Goal: Task Accomplishment & Management: Manage account settings

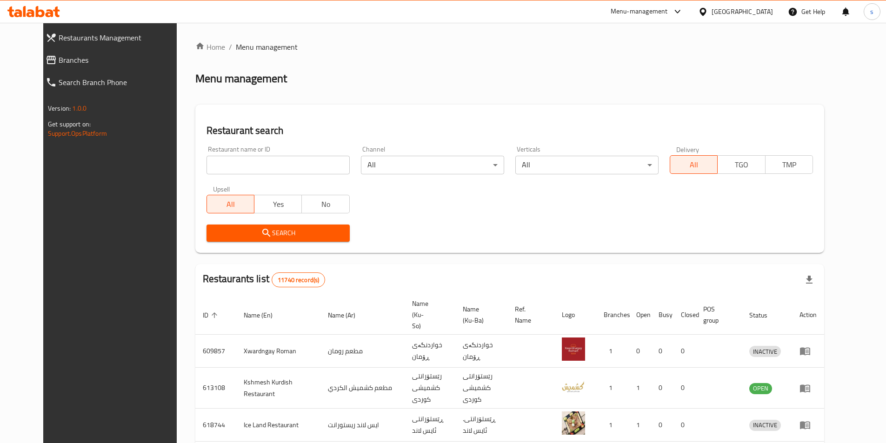
click at [207, 163] on input "search" at bounding box center [278, 165] width 143 height 19
paste input "631445"
type input "631445"
click button "Search" at bounding box center [278, 233] width 143 height 17
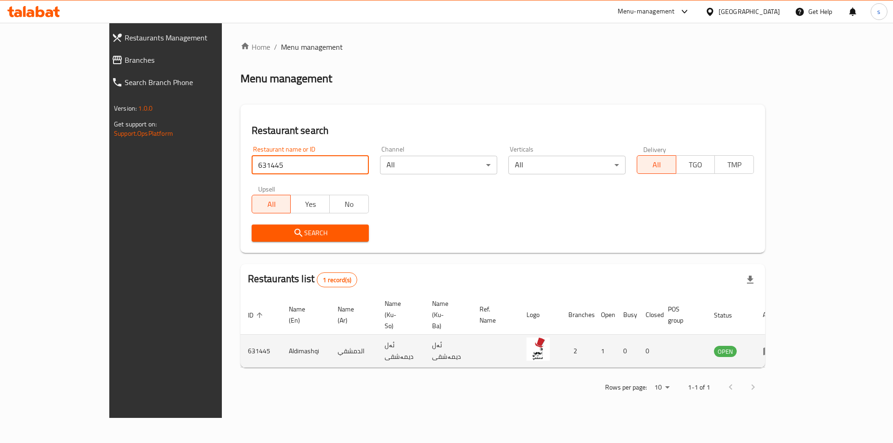
click at [774, 346] on icon "enhanced table" at bounding box center [768, 351] width 11 height 11
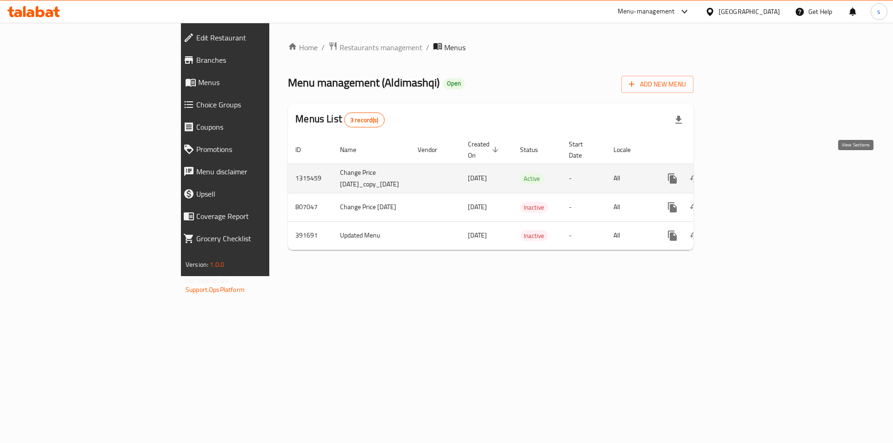
click at [744, 174] on icon "enhanced table" at bounding box center [740, 178] width 8 height 8
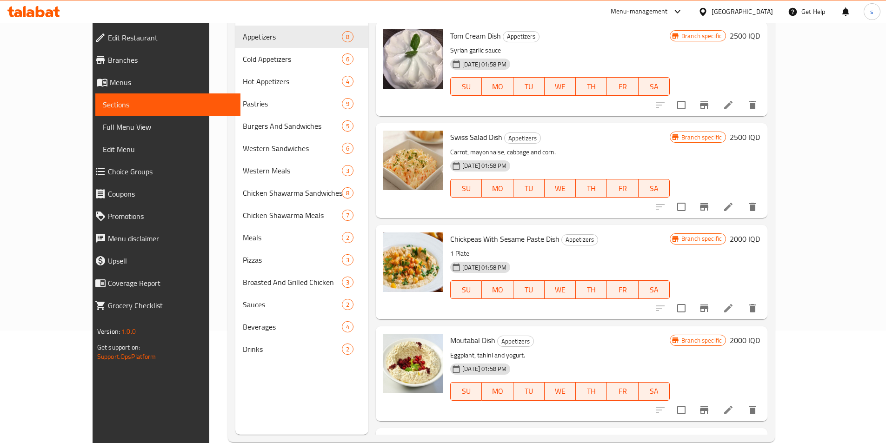
scroll to position [130, 0]
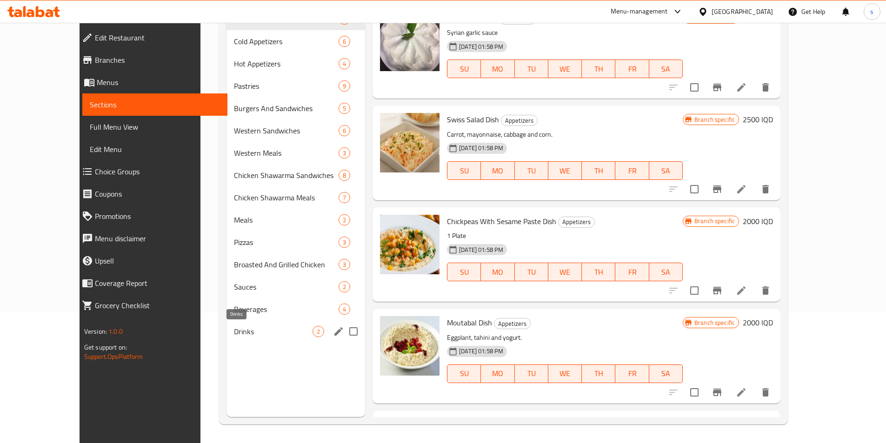
click at [234, 336] on span "Drinks" at bounding box center [273, 331] width 79 height 11
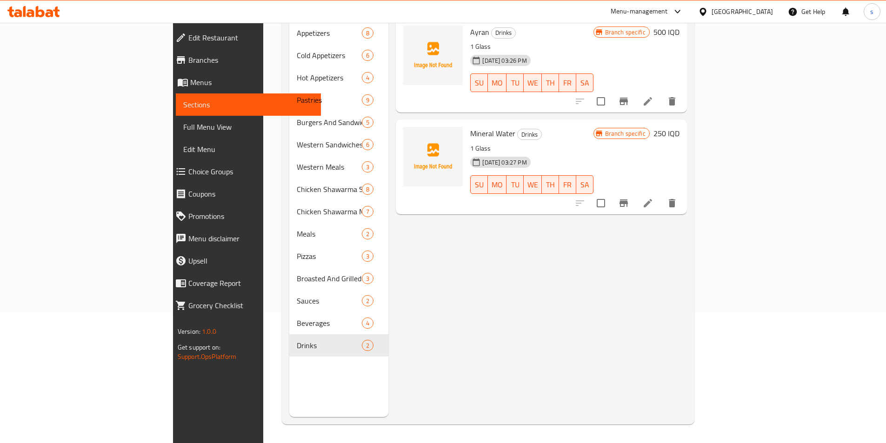
scroll to position [47, 0]
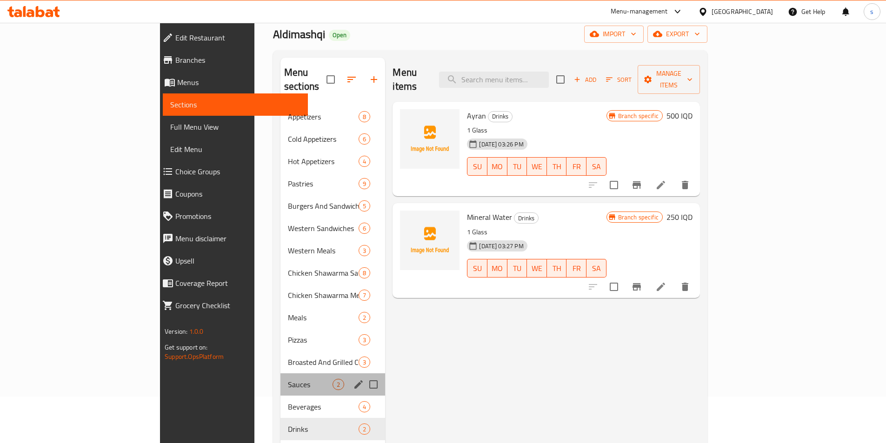
click at [281, 377] on div "Sauces 2" at bounding box center [333, 385] width 105 height 22
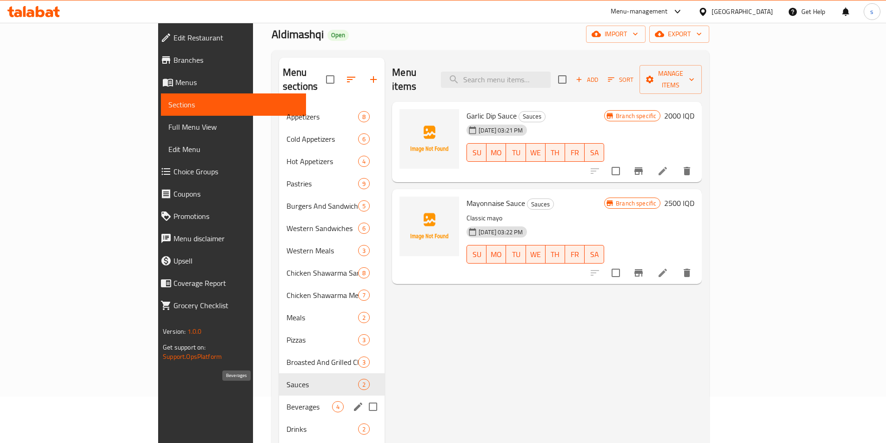
click at [287, 402] on span "Beverages" at bounding box center [310, 407] width 46 height 11
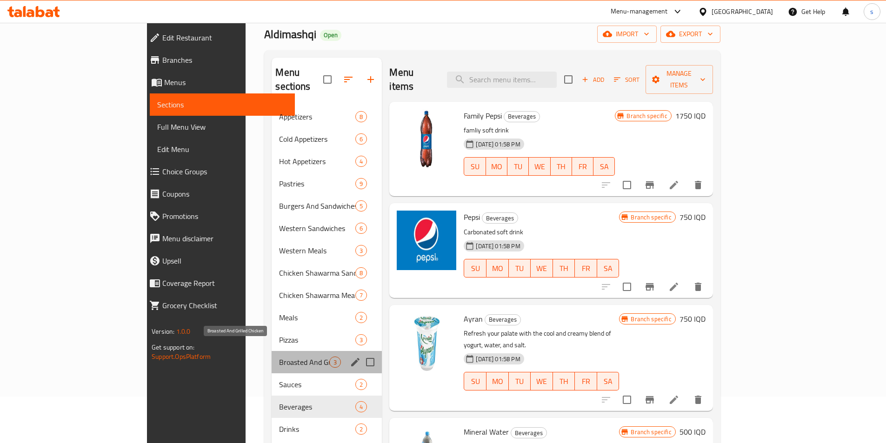
click at [279, 357] on span "Broasted And Grilled Chicken" at bounding box center [304, 362] width 50 height 11
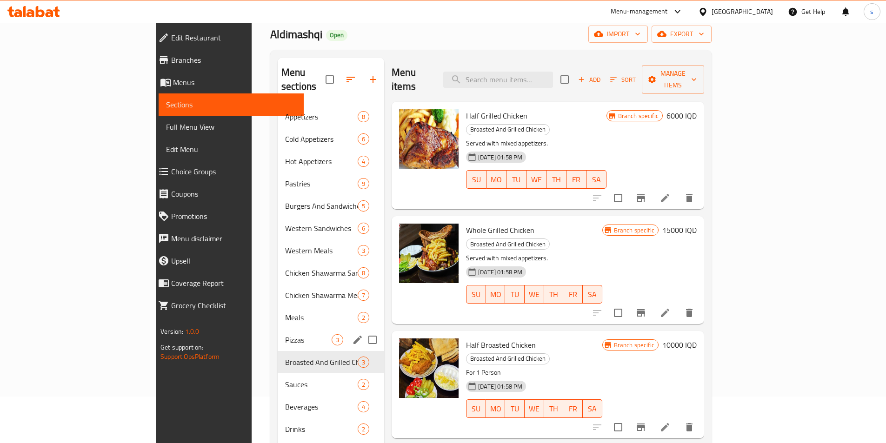
click at [278, 329] on div "Pizzas 3" at bounding box center [331, 340] width 107 height 22
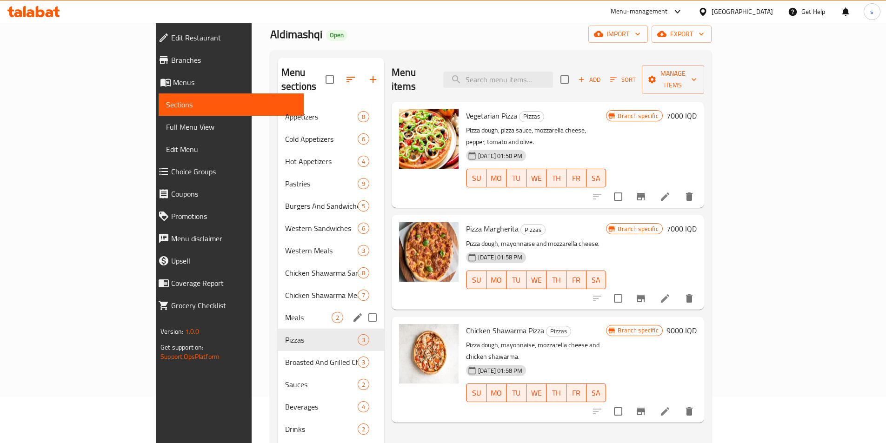
click at [285, 290] on span "Chicken Shawarma Meals" at bounding box center [321, 295] width 73 height 11
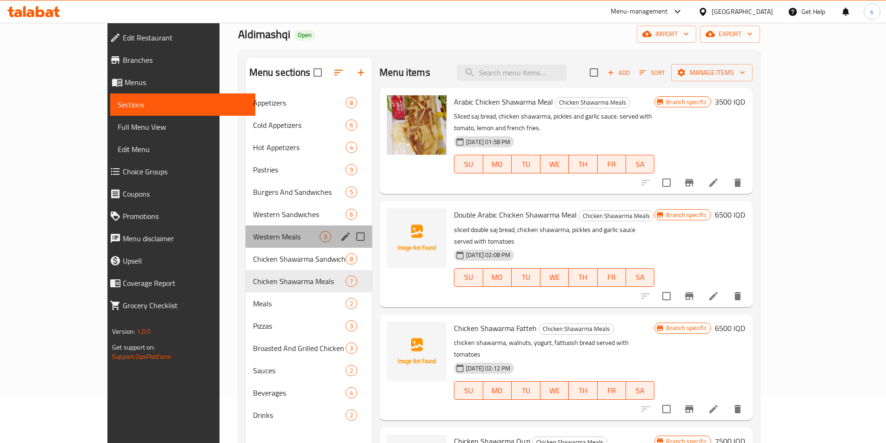
click at [246, 246] on div "Western Meals 3" at bounding box center [309, 237] width 127 height 22
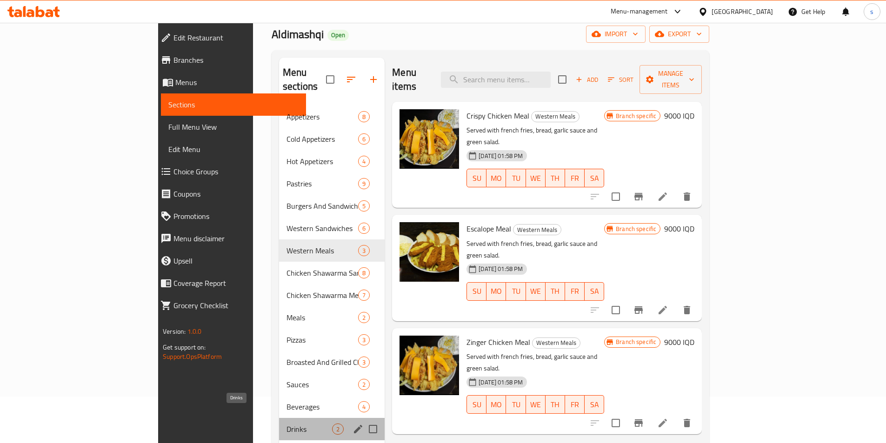
click at [287, 424] on span "Drinks" at bounding box center [310, 429] width 46 height 11
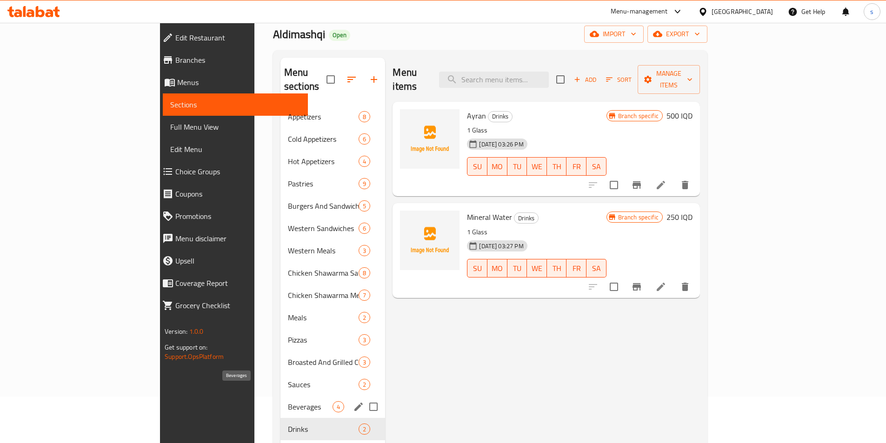
click at [288, 402] on span "Beverages" at bounding box center [310, 407] width 45 height 11
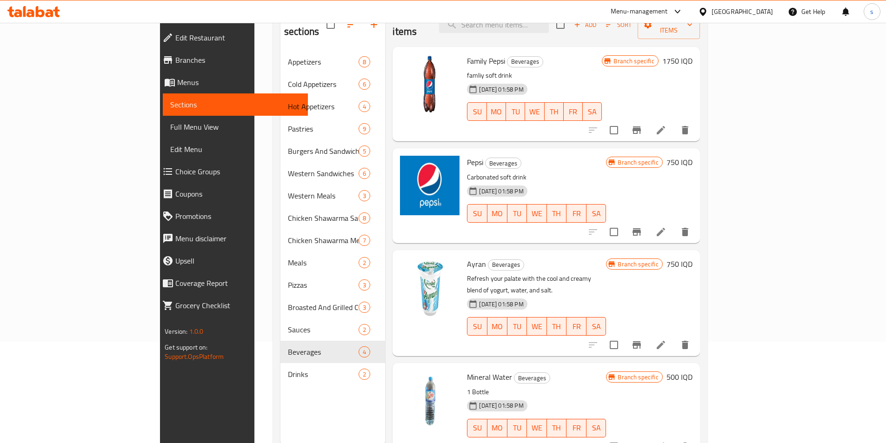
scroll to position [107, 0]
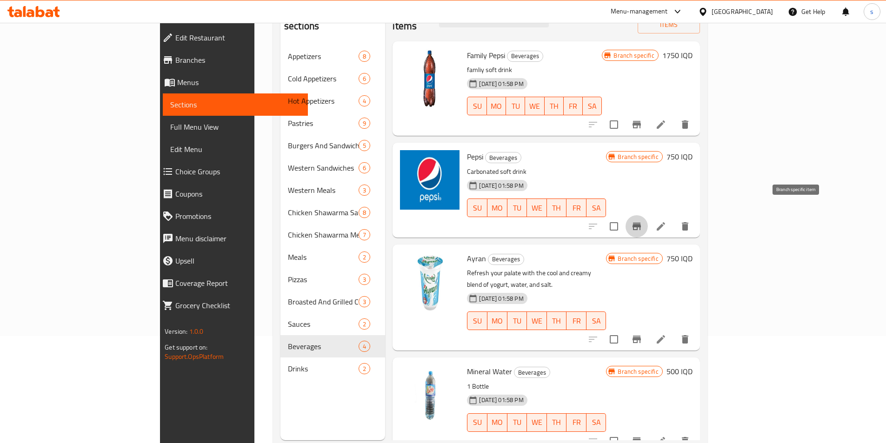
click at [648, 219] on button "Branch-specific-item" at bounding box center [637, 226] width 22 height 22
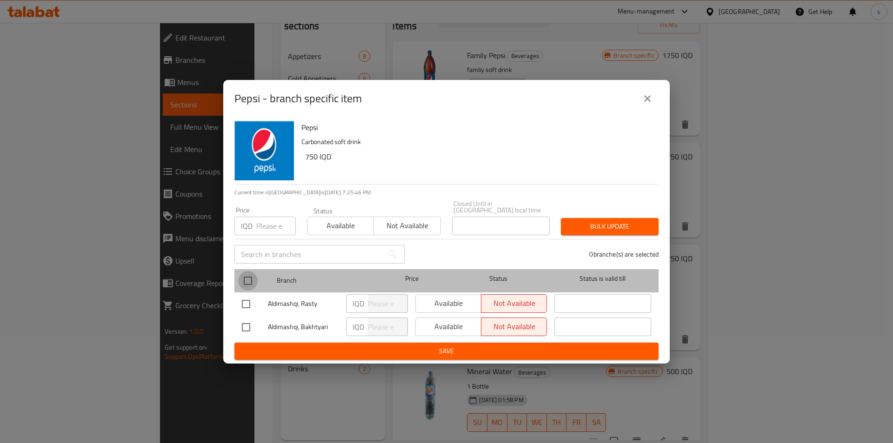
click at [243, 274] on input "checkbox" at bounding box center [248, 281] width 20 height 20
checkbox input "true"
click at [252, 285] on input "checkbox" at bounding box center [248, 281] width 20 height 20
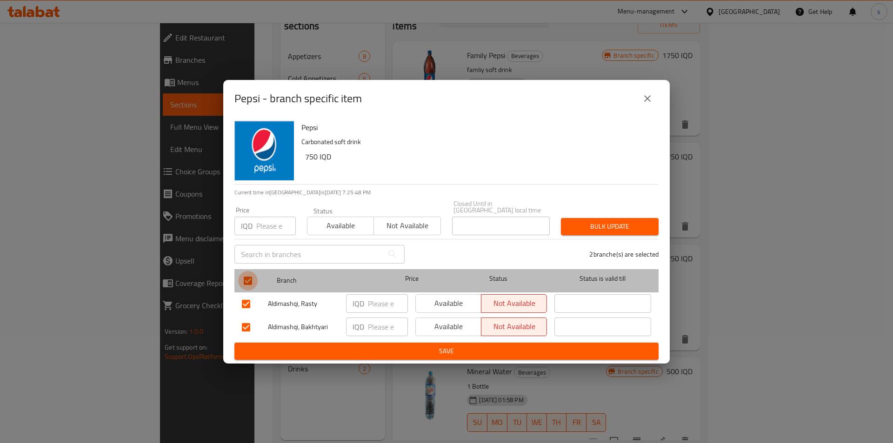
checkbox input "false"
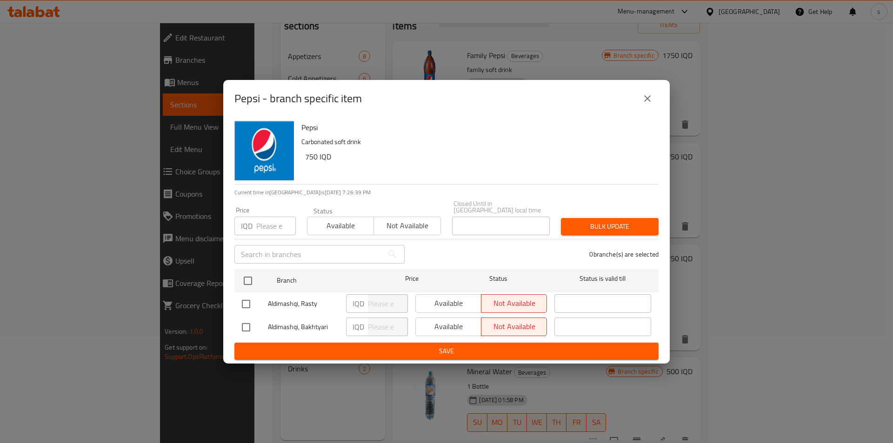
click at [649, 104] on icon "close" at bounding box center [647, 98] width 11 height 11
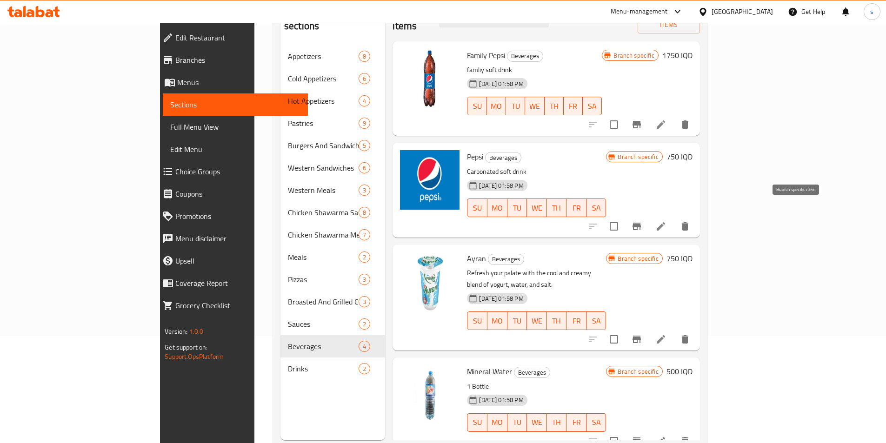
click at [648, 217] on button "Branch-specific-item" at bounding box center [637, 226] width 22 height 22
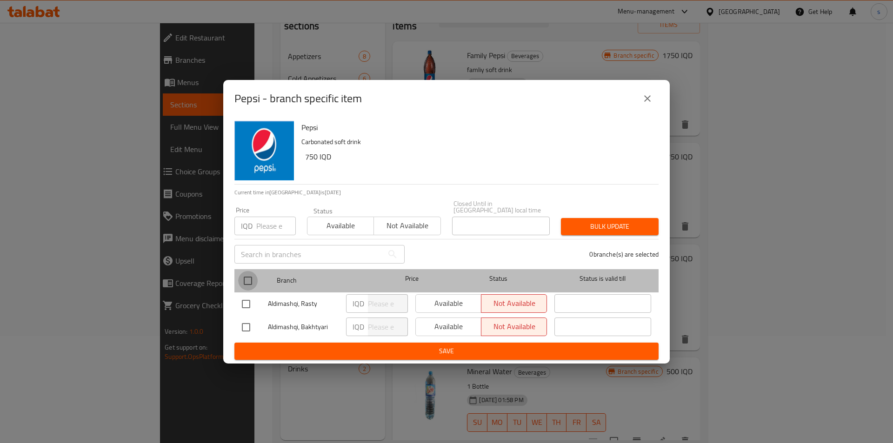
click at [248, 275] on input "checkbox" at bounding box center [248, 281] width 20 height 20
checkbox input "true"
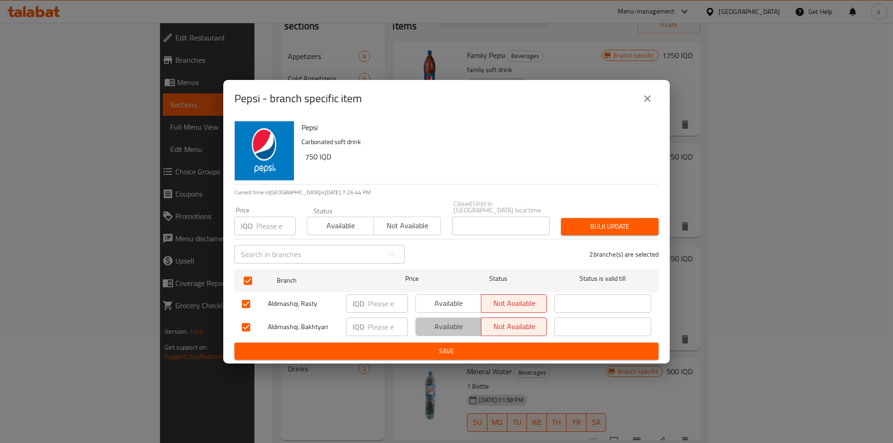
click at [459, 322] on span "Available" at bounding box center [449, 326] width 58 height 13
drag, startPoint x: 347, startPoint y: 322, endPoint x: 363, endPoint y: 323, distance: 16.4
click at [350, 322] on div "IQD ​" at bounding box center [377, 327] width 62 height 19
type input "1000"
click at [522, 322] on span "Not available" at bounding box center [514, 326] width 58 height 13
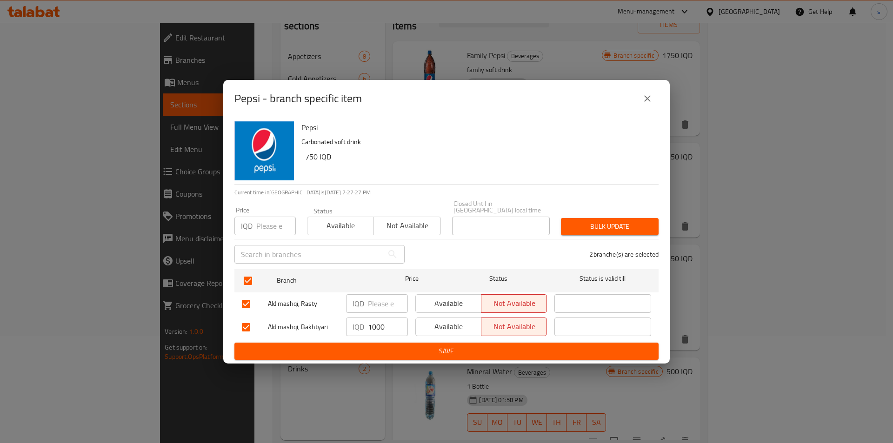
click at [437, 327] on span "Available" at bounding box center [449, 326] width 58 height 13
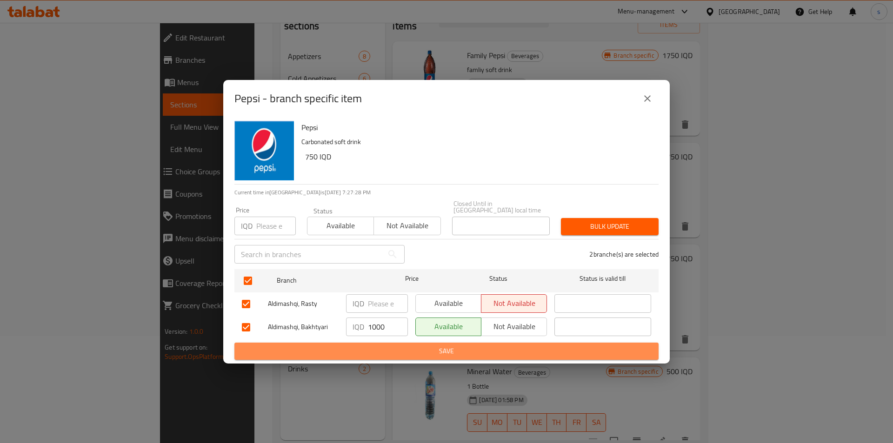
click at [457, 352] on span "Save" at bounding box center [446, 352] width 409 height 12
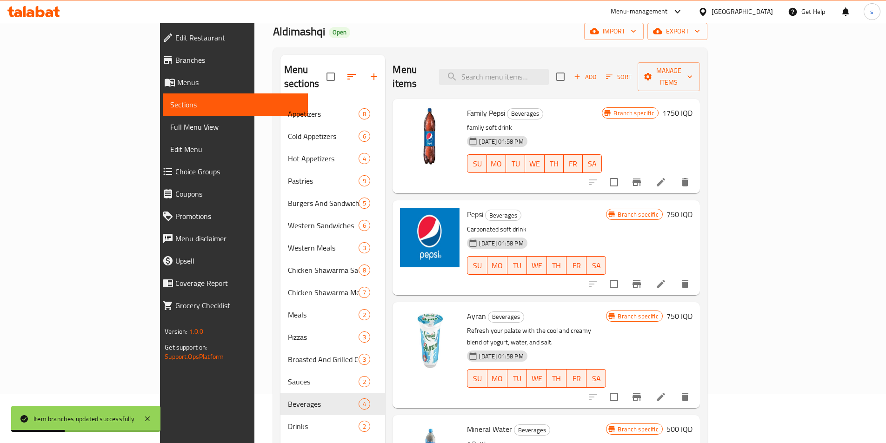
scroll to position [0, 0]
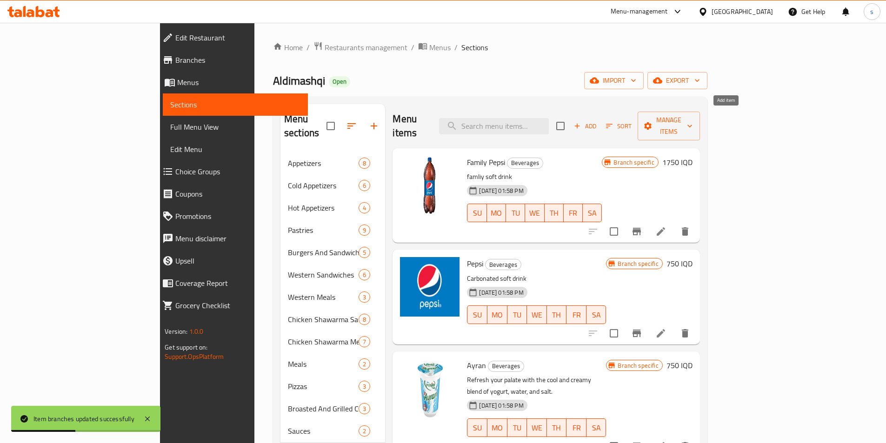
click at [598, 121] on span "Add" at bounding box center [585, 126] width 25 height 11
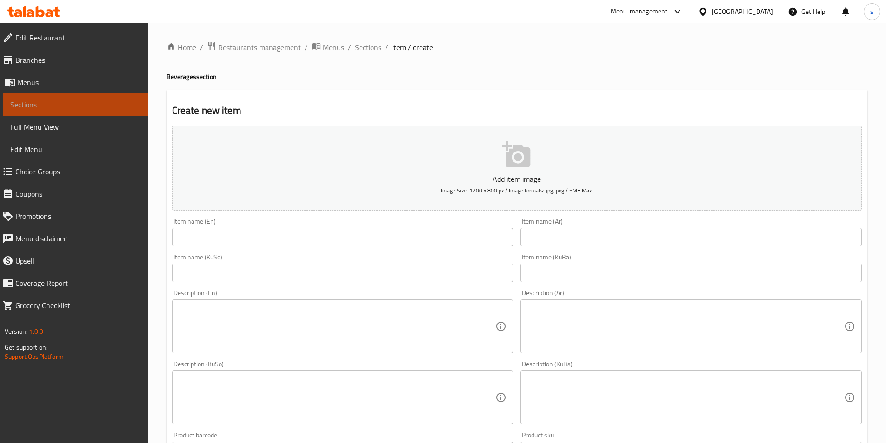
click at [40, 104] on span "Sections" at bounding box center [75, 104] width 130 height 11
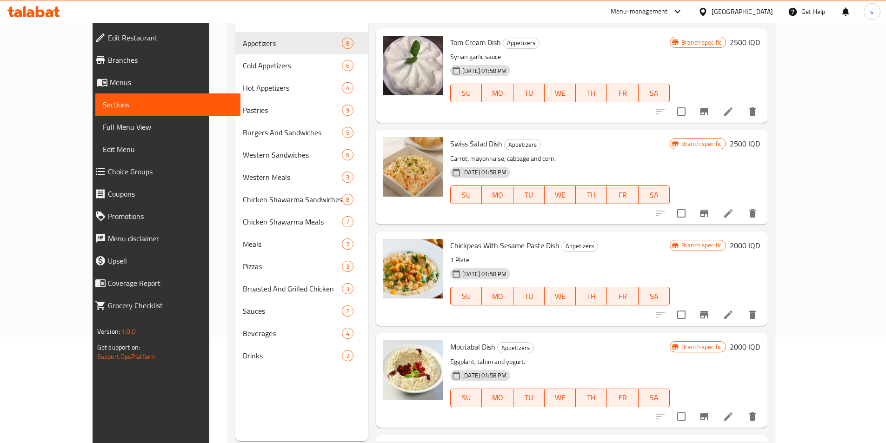
scroll to position [120, 0]
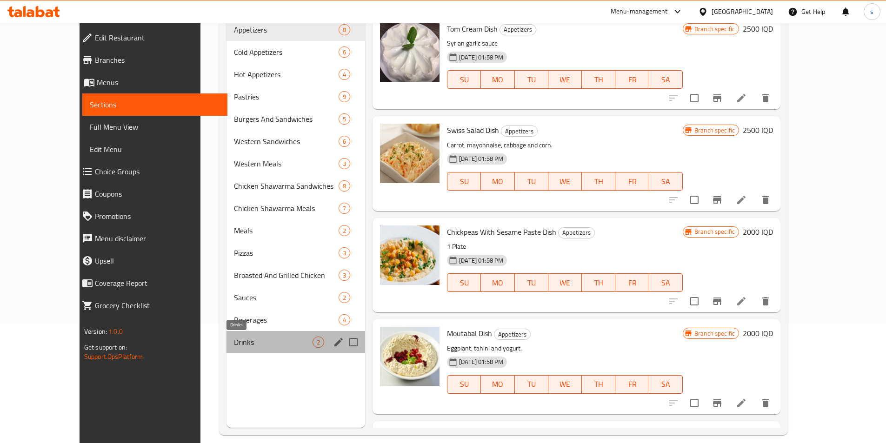
click at [234, 347] on span "Drinks" at bounding box center [273, 342] width 79 height 11
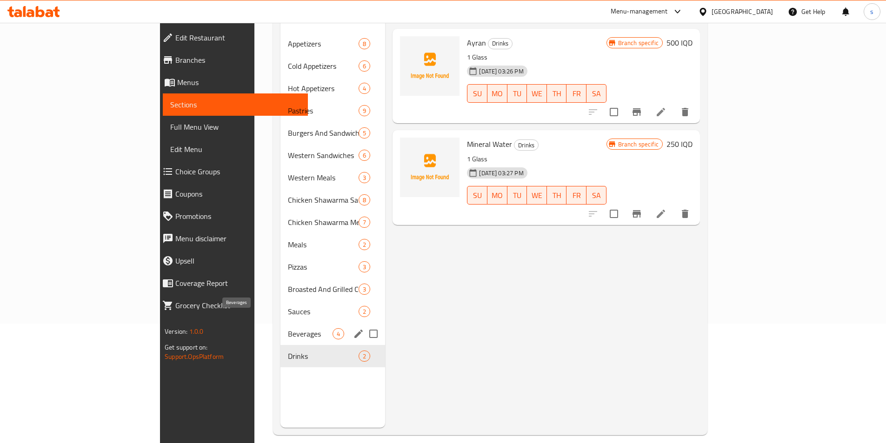
click at [288, 328] on span "Beverages" at bounding box center [310, 333] width 45 height 11
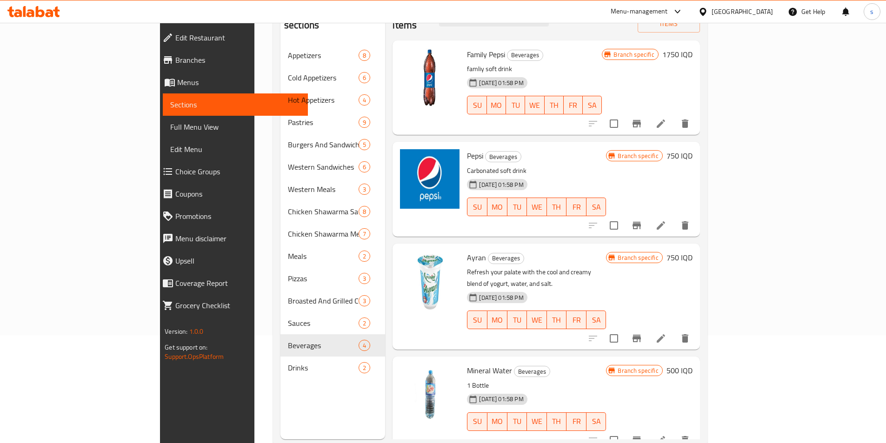
scroll to position [130, 0]
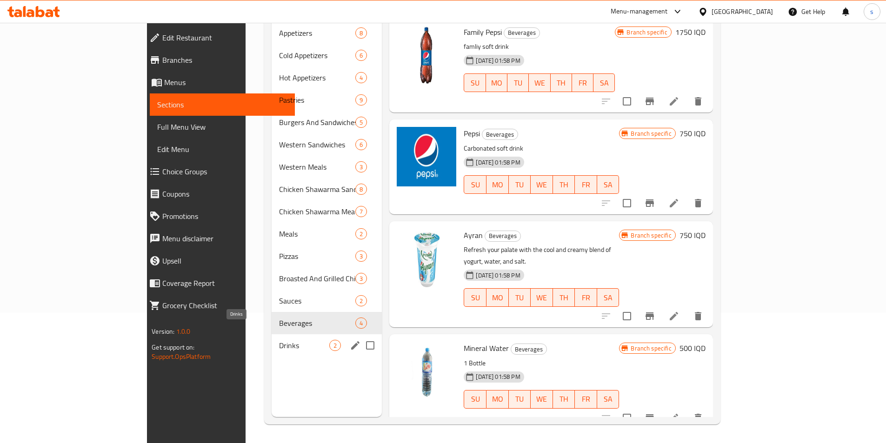
click at [272, 338] on div "Drinks 2" at bounding box center [327, 346] width 110 height 22
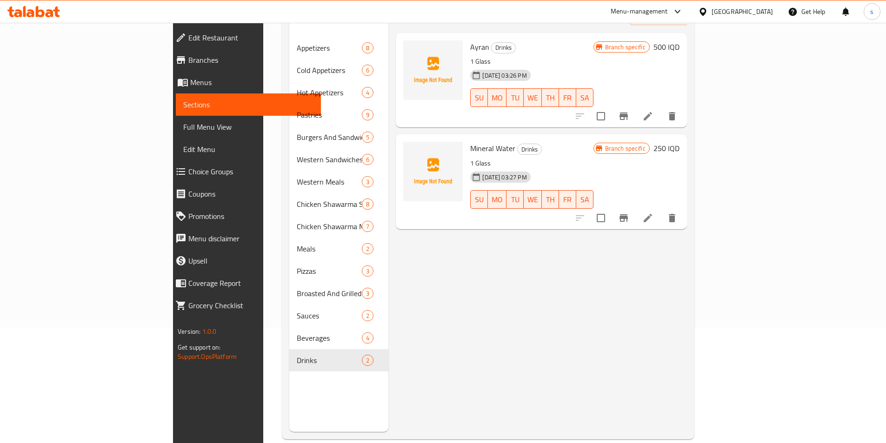
scroll to position [113, 0]
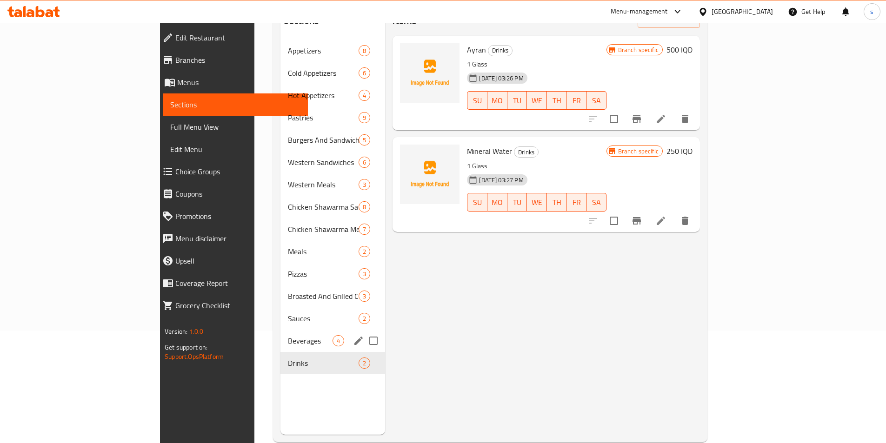
click at [281, 330] on div "Beverages 4" at bounding box center [333, 341] width 105 height 22
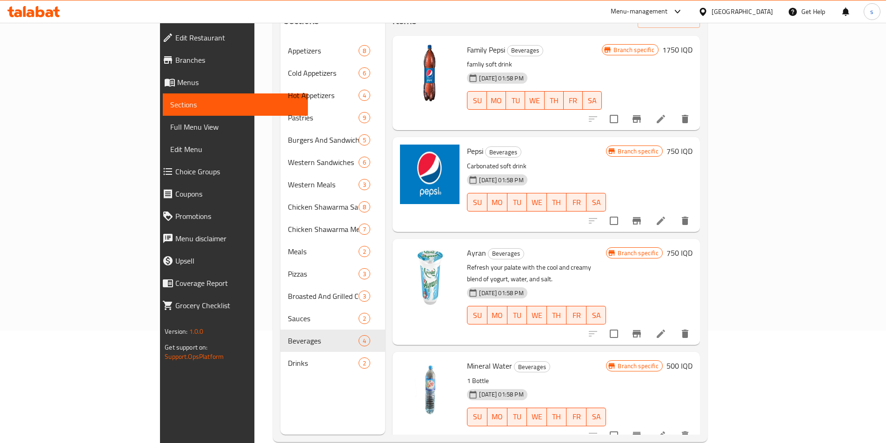
scroll to position [130, 0]
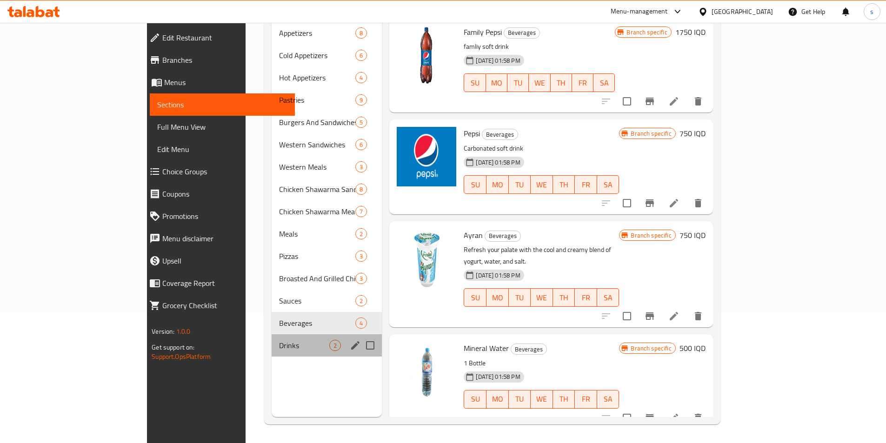
click at [272, 337] on div "Drinks 2" at bounding box center [327, 346] width 110 height 22
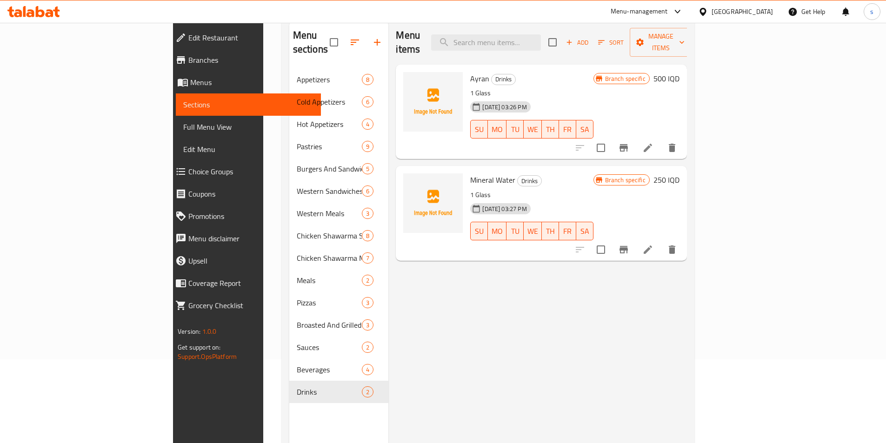
scroll to position [68, 0]
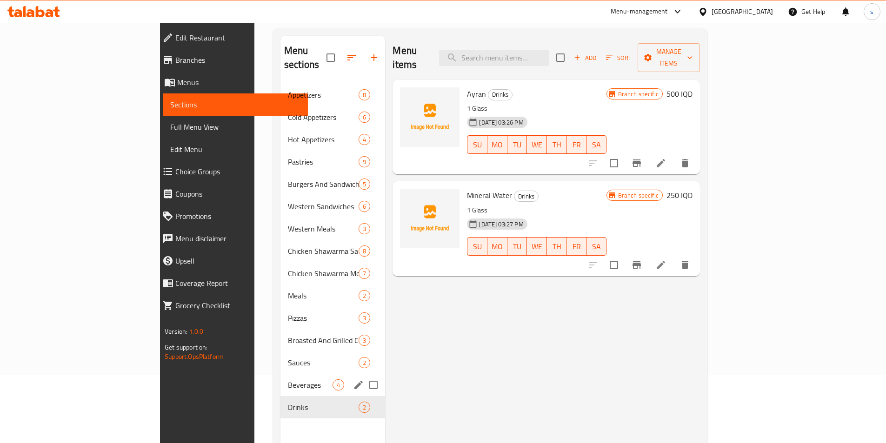
click at [288, 380] on span "Beverages" at bounding box center [310, 385] width 45 height 11
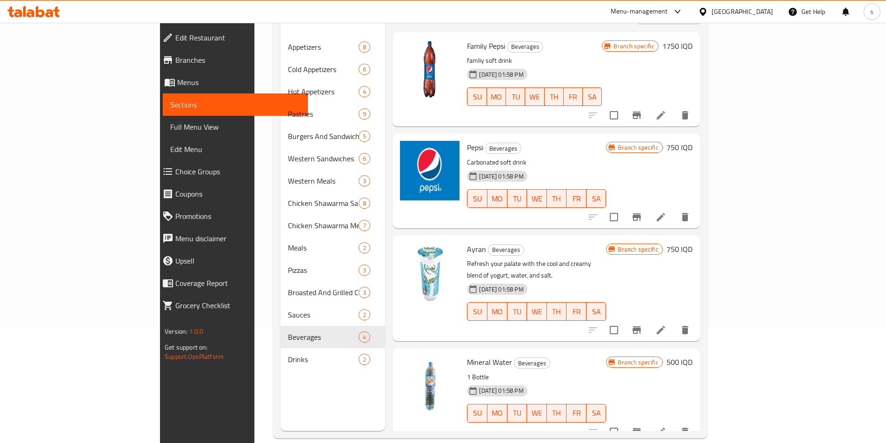
scroll to position [130, 0]
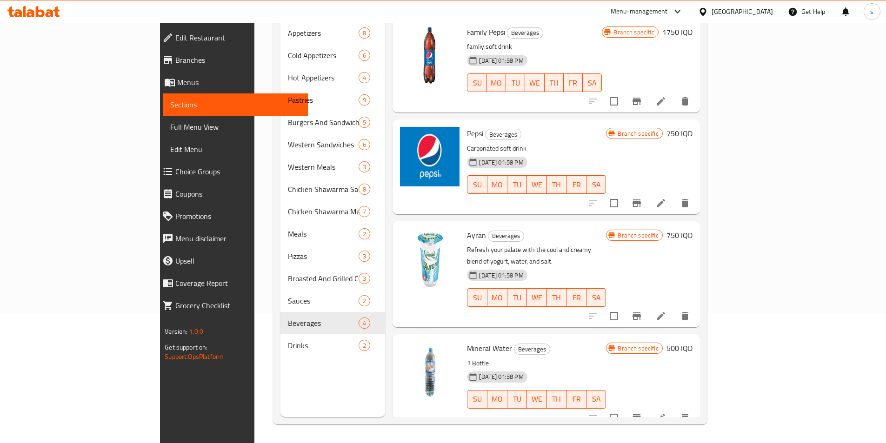
click at [643, 311] on icon "Branch-specific-item" at bounding box center [636, 316] width 11 height 11
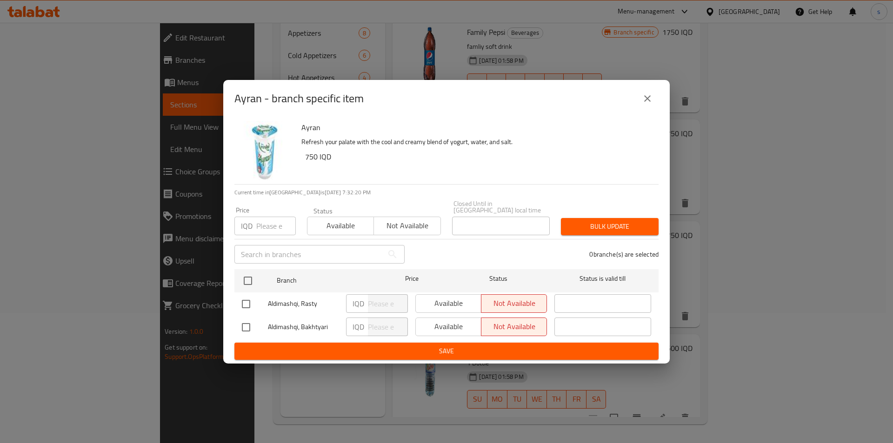
click at [644, 102] on icon "close" at bounding box center [647, 98] width 11 height 11
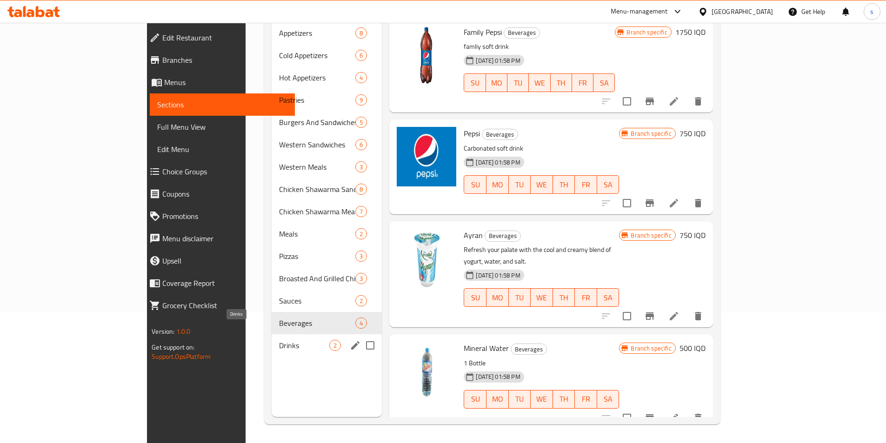
click at [279, 340] on span "Drinks" at bounding box center [304, 345] width 50 height 11
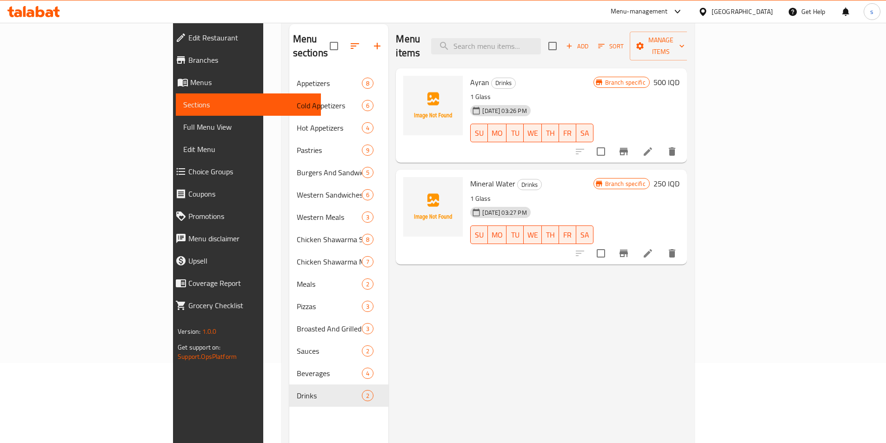
scroll to position [65, 0]
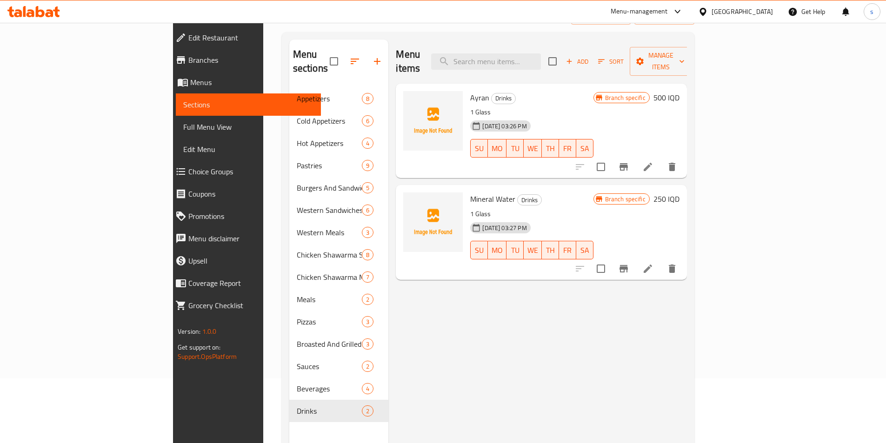
click at [630, 161] on icon "Branch-specific-item" at bounding box center [623, 166] width 11 height 11
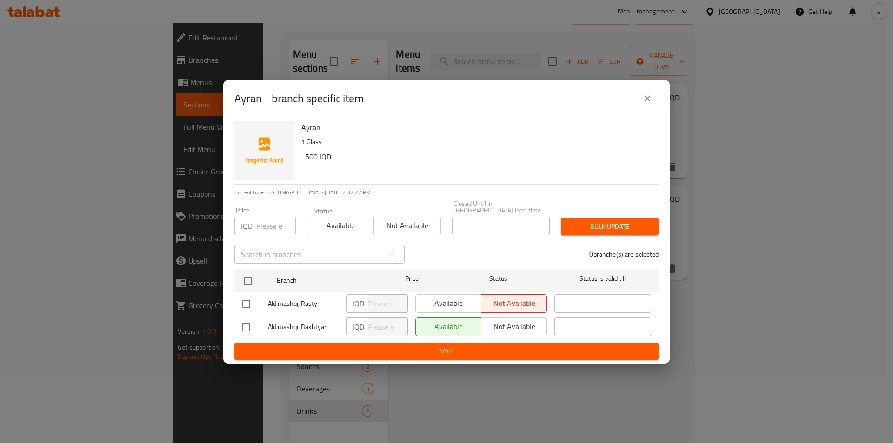
click at [648, 103] on icon "close" at bounding box center [647, 98] width 11 height 11
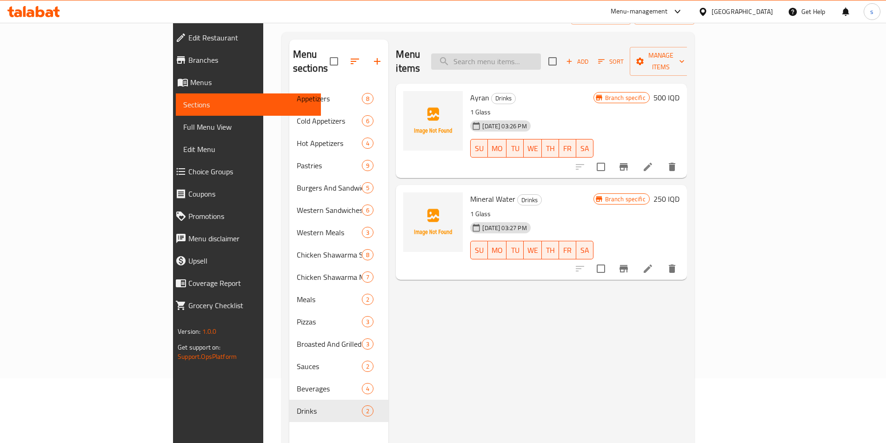
click at [533, 59] on input "search" at bounding box center [486, 62] width 110 height 16
paste input "Chicken Shawarma With French Samoon Sandwich"
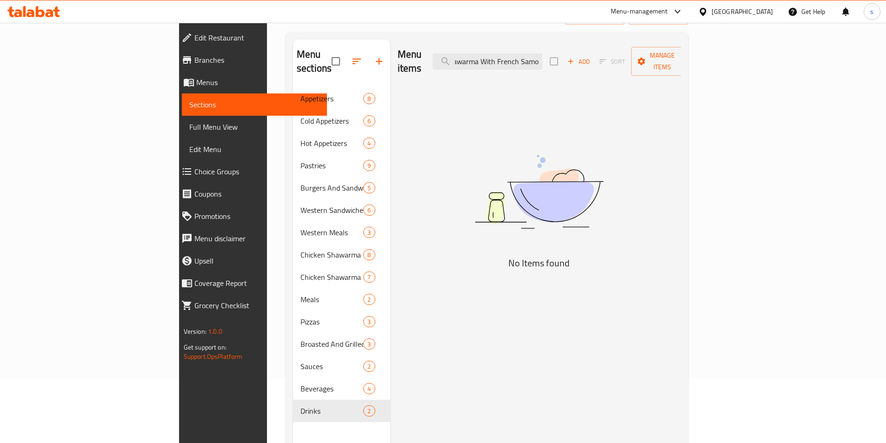
scroll to position [0, 35]
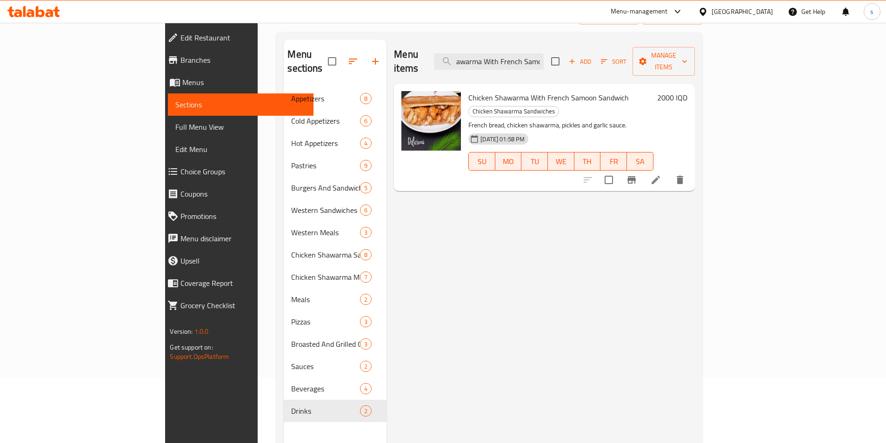
type input "Chicken Shawarma With French Samo"
click at [636, 176] on icon "Branch-specific-item" at bounding box center [632, 179] width 8 height 7
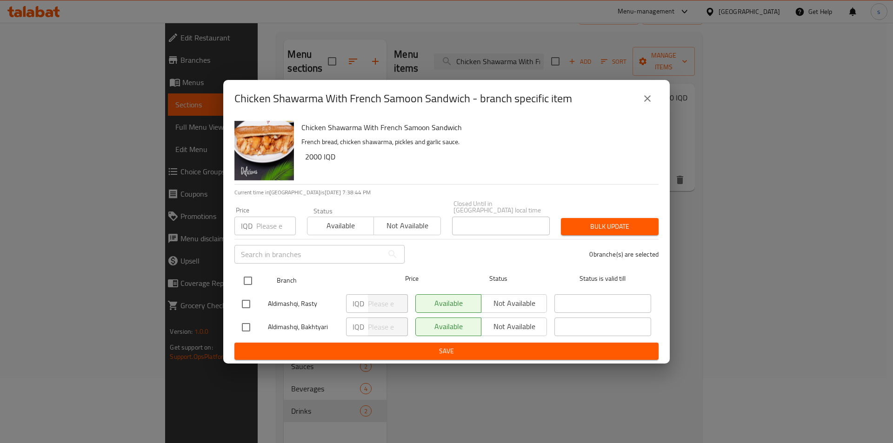
click at [247, 281] on input "checkbox" at bounding box center [248, 281] width 20 height 20
checkbox input "true"
click at [381, 325] on input "number" at bounding box center [388, 327] width 40 height 19
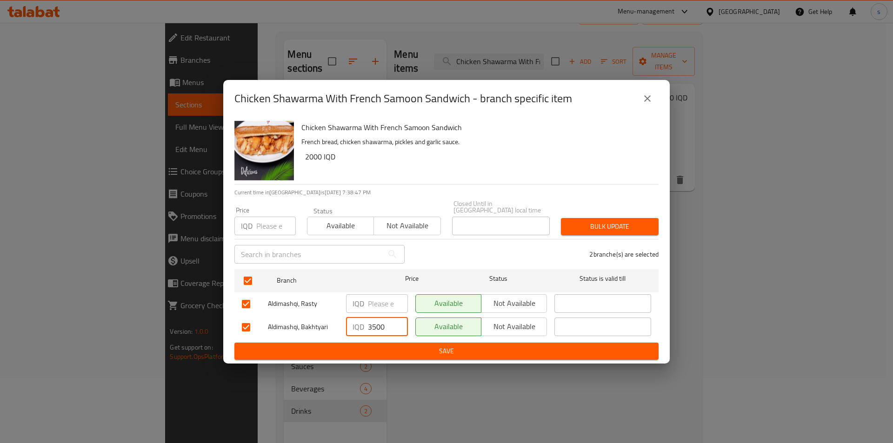
type input "3500"
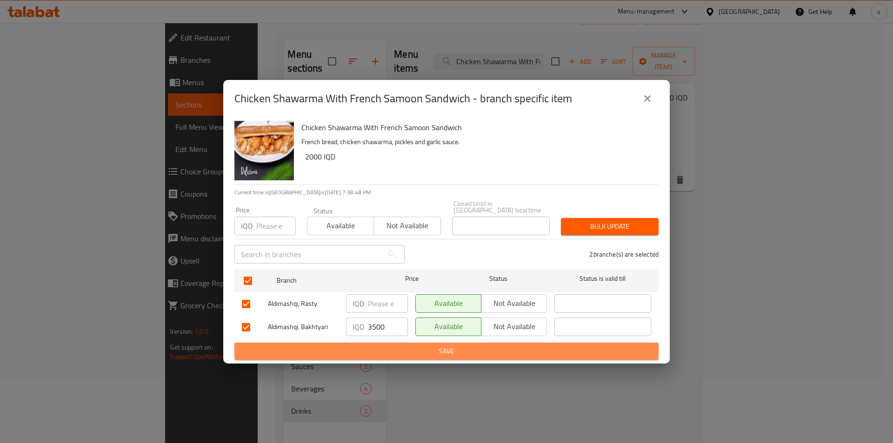
click at [382, 346] on span "Save" at bounding box center [446, 352] width 409 height 12
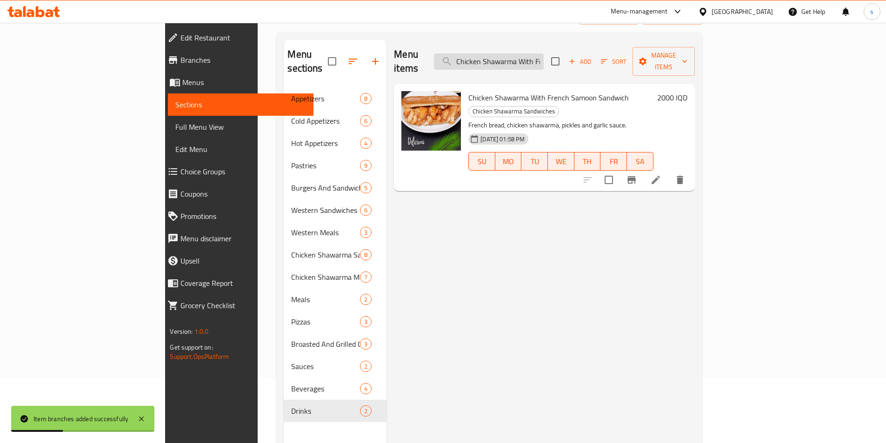
click at [544, 61] on input "Chicken Shawarma With French Samo" at bounding box center [489, 62] width 110 height 16
paste input "Sarouk Chicken Shawarma Sandwich"
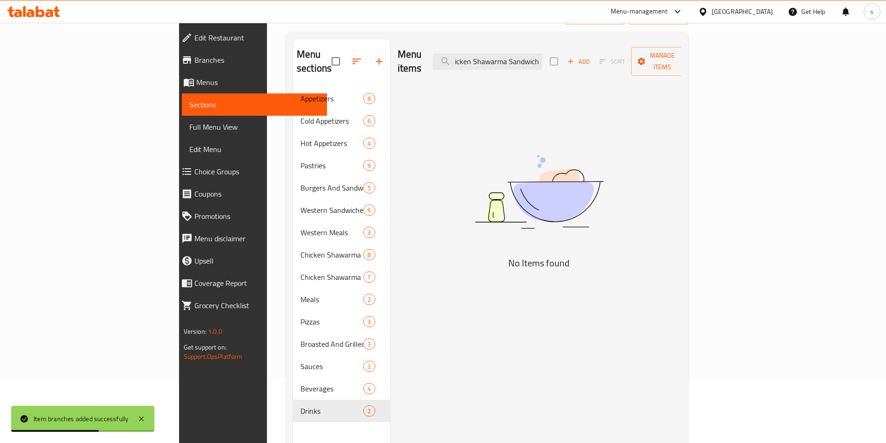
scroll to position [0, 31]
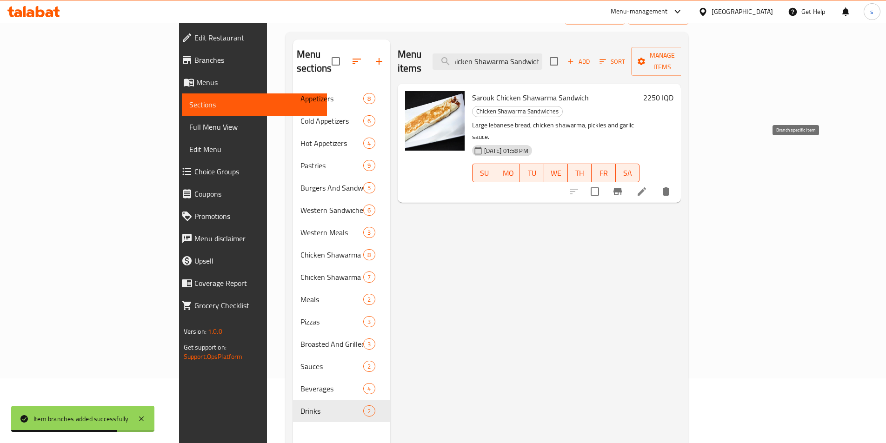
type input "Sarouk Chicken Shawarma Sandwich"
click at [622, 188] on icon "Branch-specific-item" at bounding box center [618, 191] width 8 height 7
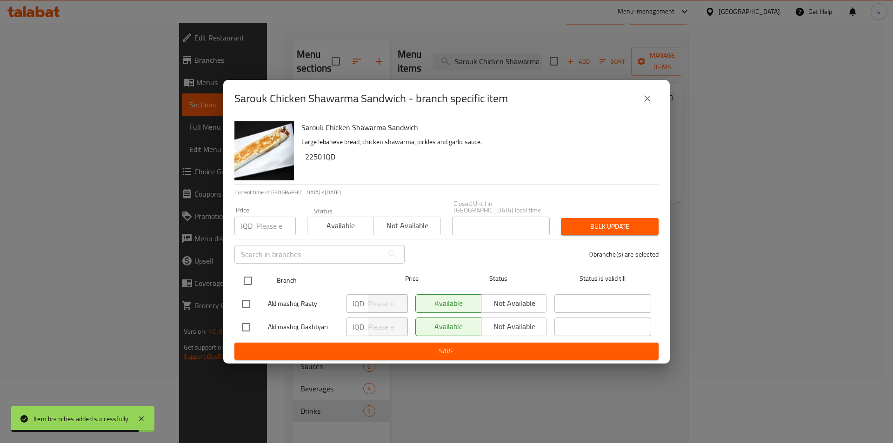
click at [238, 269] on div "Branch Price Status Status is valid till" at bounding box center [447, 280] width 424 height 23
click at [244, 277] on input "checkbox" at bounding box center [248, 281] width 20 height 20
checkbox input "true"
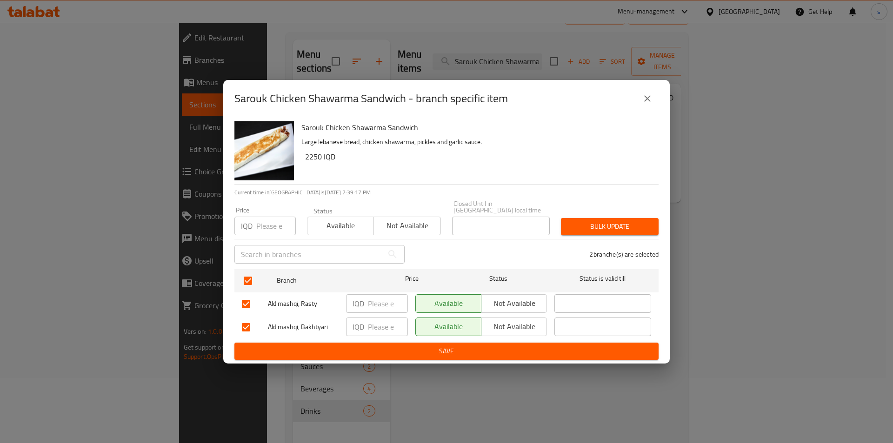
click at [381, 330] on input "number" at bounding box center [388, 327] width 40 height 19
type input "3500"
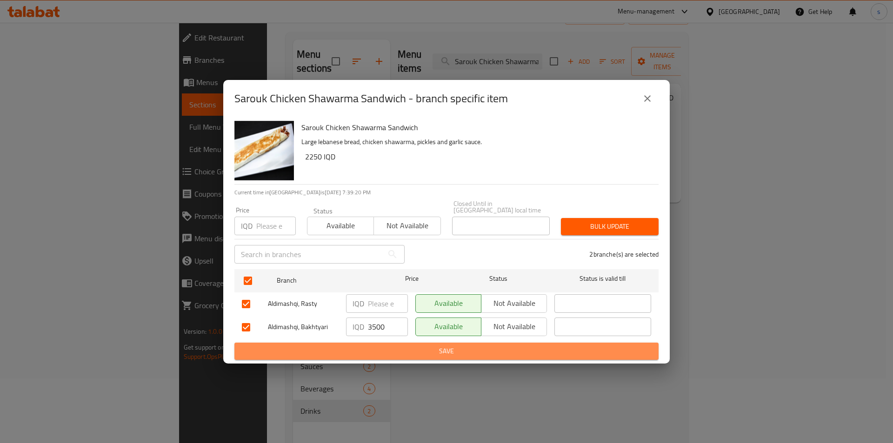
click at [399, 348] on span "Save" at bounding box center [446, 352] width 409 height 12
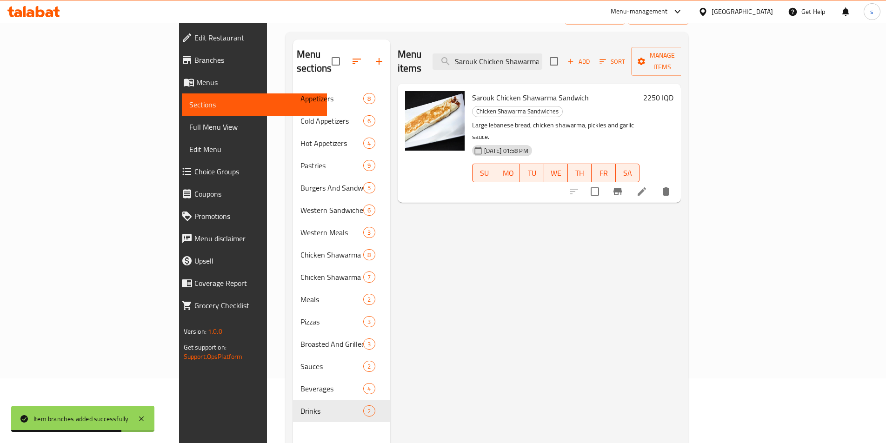
drag, startPoint x: 543, startPoint y: 54, endPoint x: 491, endPoint y: 65, distance: 52.8
click at [491, 65] on div "Menu items Sarouk Chicken Shawarma Sandwich Add Sort Manage items" at bounding box center [540, 62] width 284 height 44
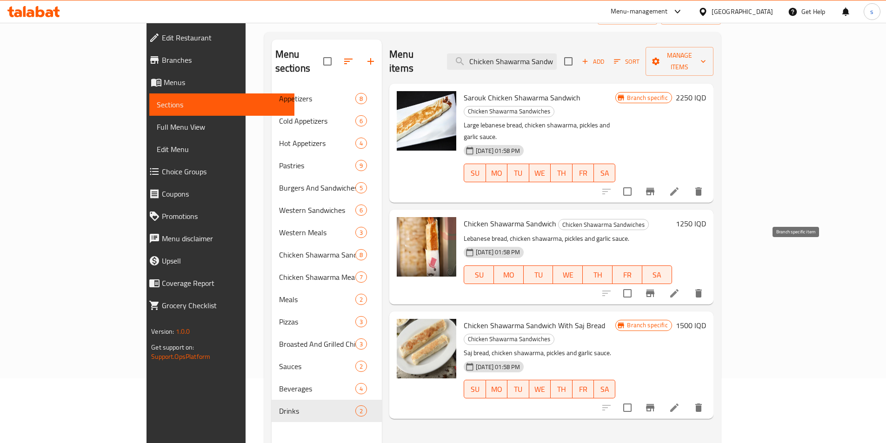
type input "Chicken Shawarma Sandwich"
click at [656, 288] on icon "Branch-specific-item" at bounding box center [650, 293] width 11 height 11
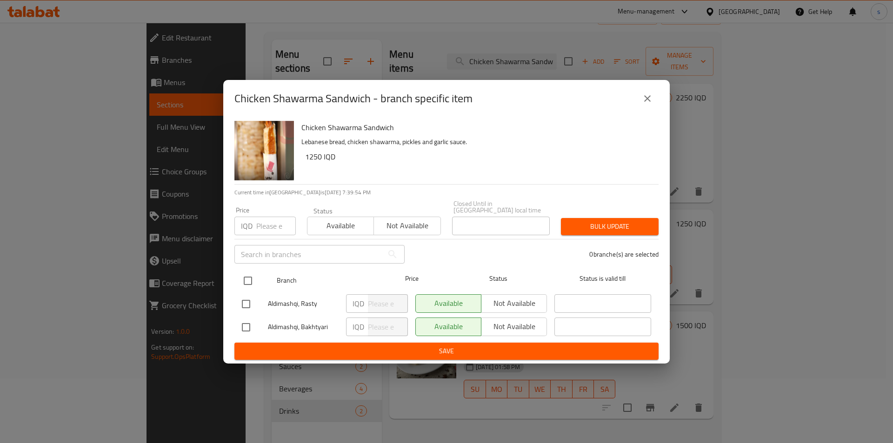
click at [248, 274] on input "checkbox" at bounding box center [248, 281] width 20 height 20
checkbox input "true"
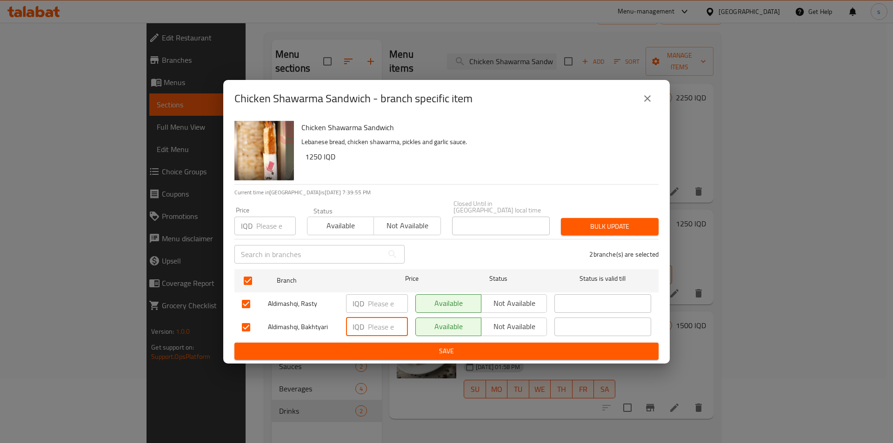
click at [376, 326] on input "number" at bounding box center [388, 327] width 40 height 19
type input "3500"
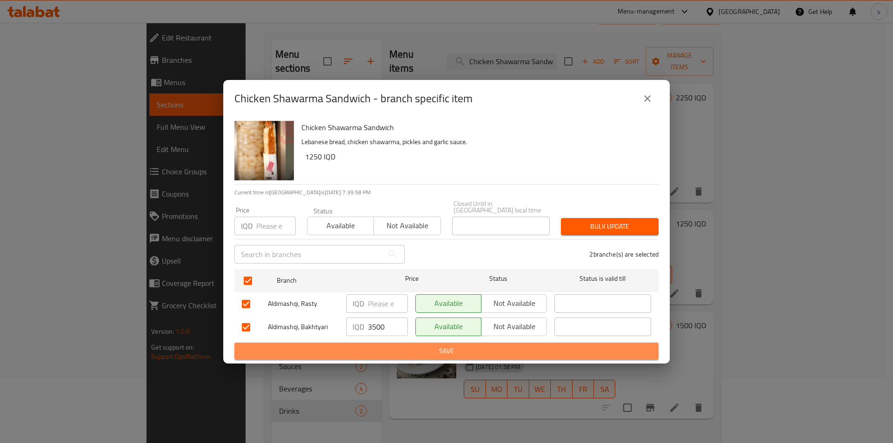
click at [390, 349] on span "Save" at bounding box center [446, 352] width 409 height 12
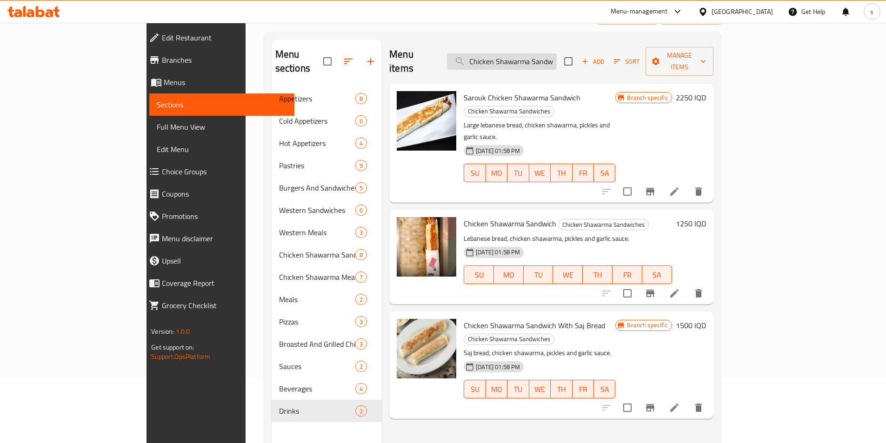
click at [557, 54] on input "Chicken Shawarma Sandwich" at bounding box center [502, 62] width 110 height 16
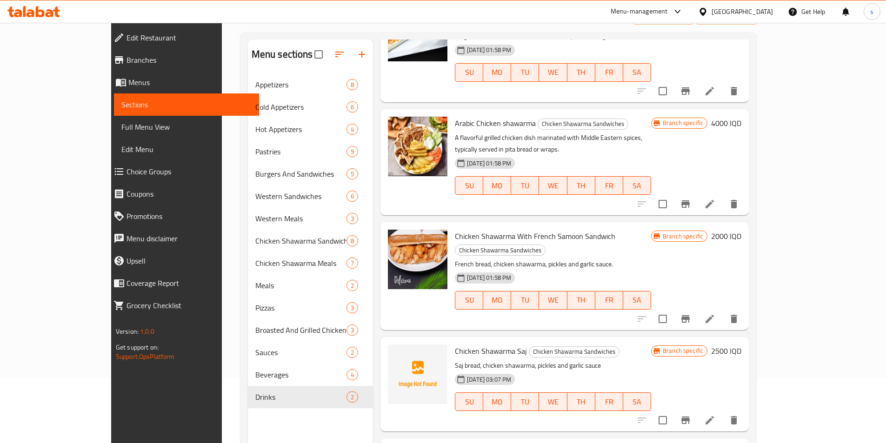
scroll to position [218, 0]
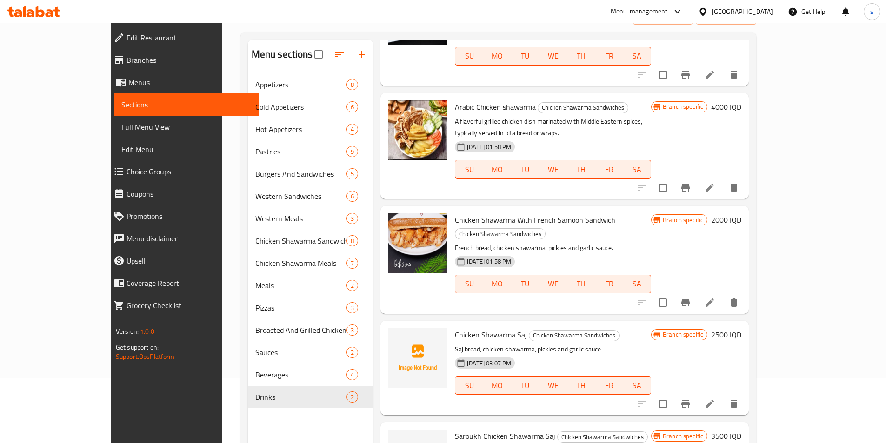
type input "Chicken Shawarma"
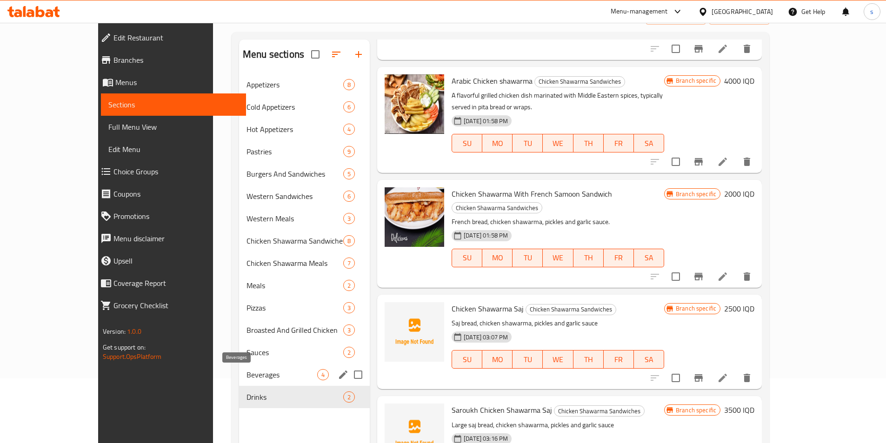
click at [247, 370] on span "Beverages" at bounding box center [282, 374] width 71 height 11
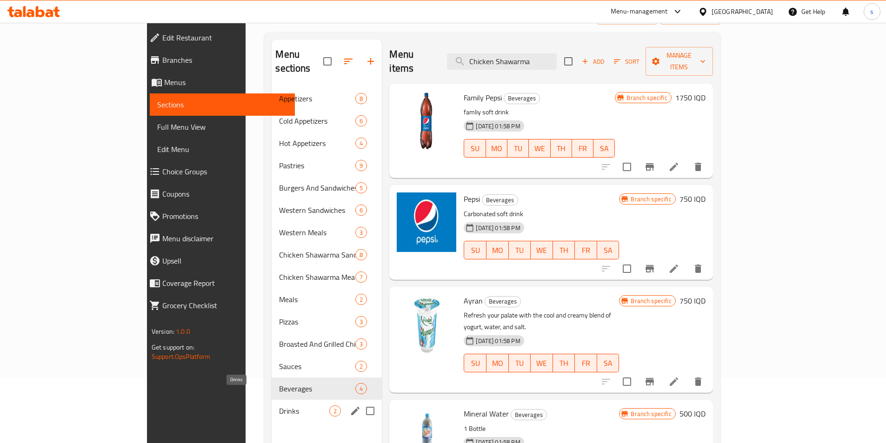
click at [279, 406] on span "Drinks" at bounding box center [304, 411] width 50 height 11
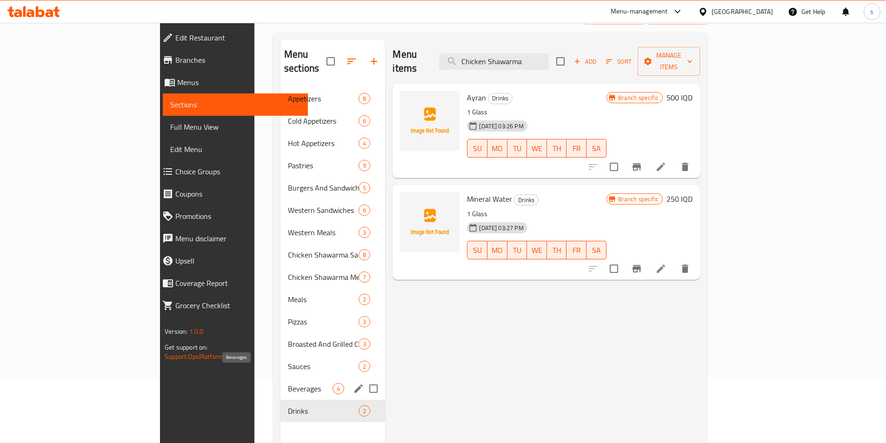
click at [288, 383] on span "Beverages" at bounding box center [310, 388] width 45 height 11
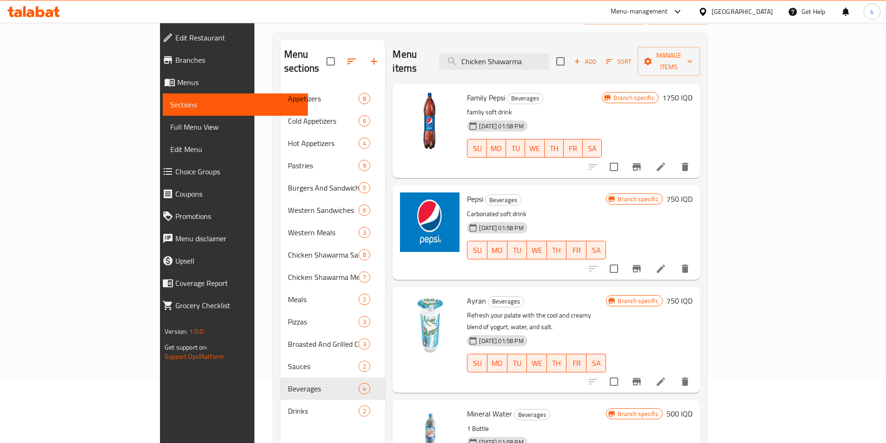
scroll to position [130, 0]
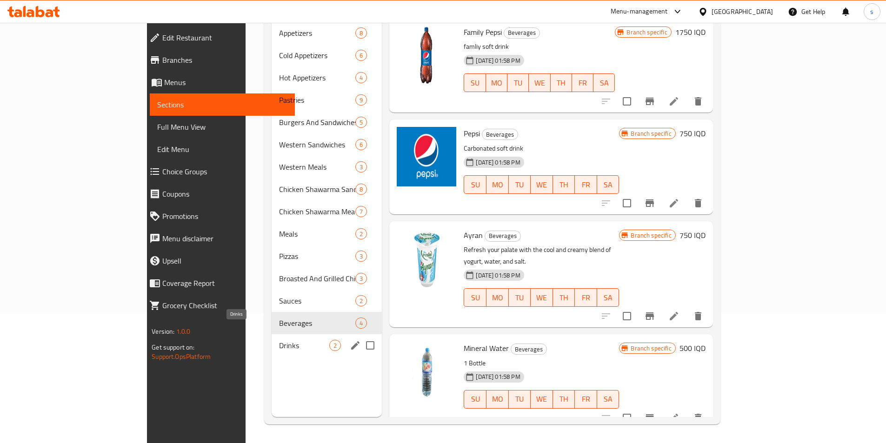
click at [272, 337] on div "Drinks 2" at bounding box center [327, 346] width 110 height 22
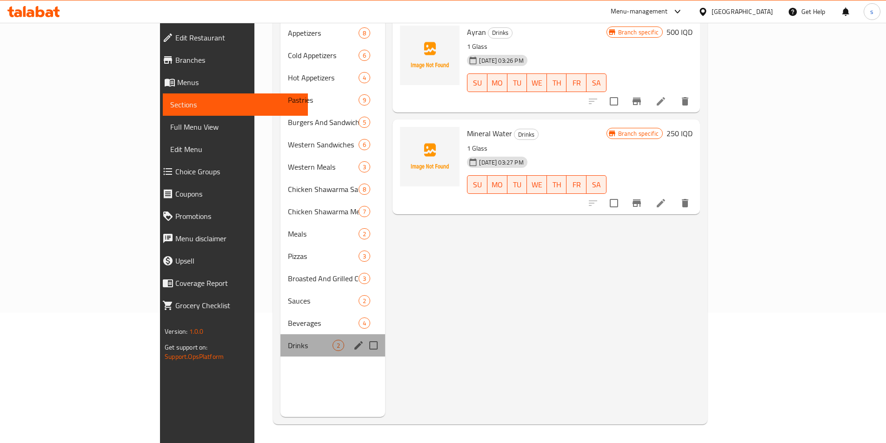
click at [281, 335] on div "Drinks 2" at bounding box center [333, 346] width 105 height 22
click at [288, 318] on span "Beverages" at bounding box center [310, 323] width 45 height 11
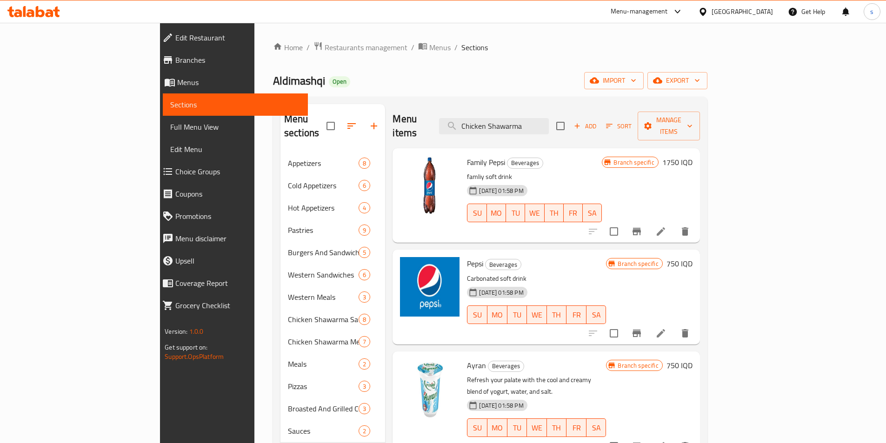
click at [600, 126] on button "Add" at bounding box center [585, 126] width 30 height 14
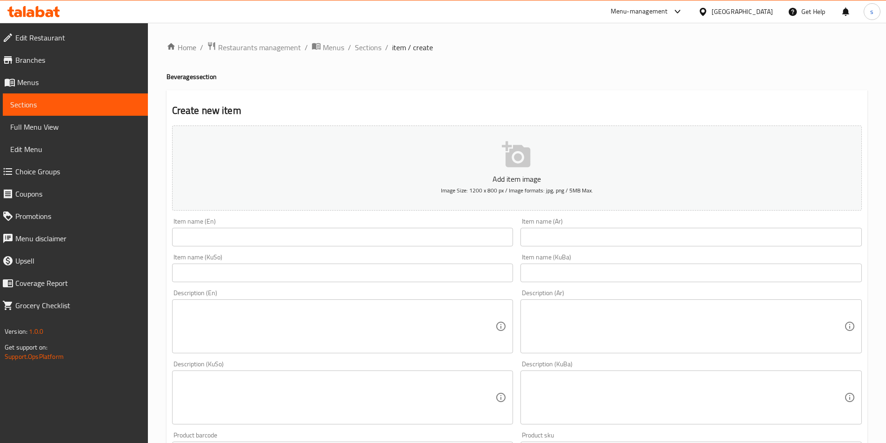
drag, startPoint x: 325, startPoint y: 228, endPoint x: 321, endPoint y: 240, distance: 12.2
click at [321, 239] on input "text" at bounding box center [343, 237] width 342 height 19
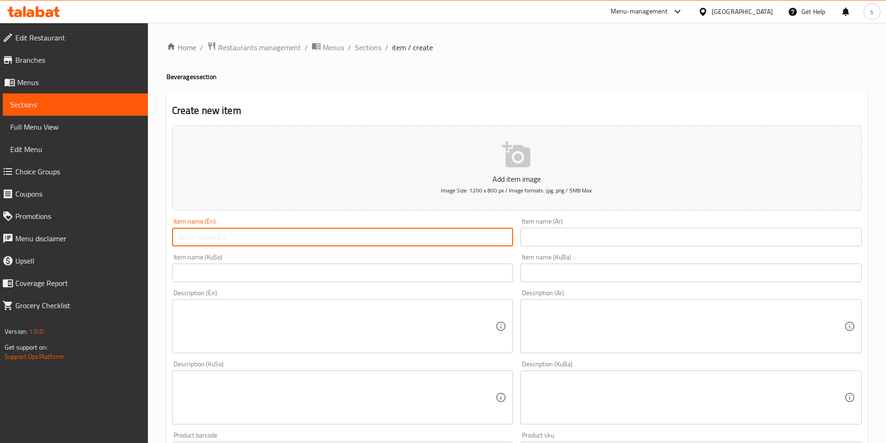
paste input "Soft Drinks"
type input "Soft Drinks"
click at [585, 232] on input "text" at bounding box center [692, 237] width 342 height 19
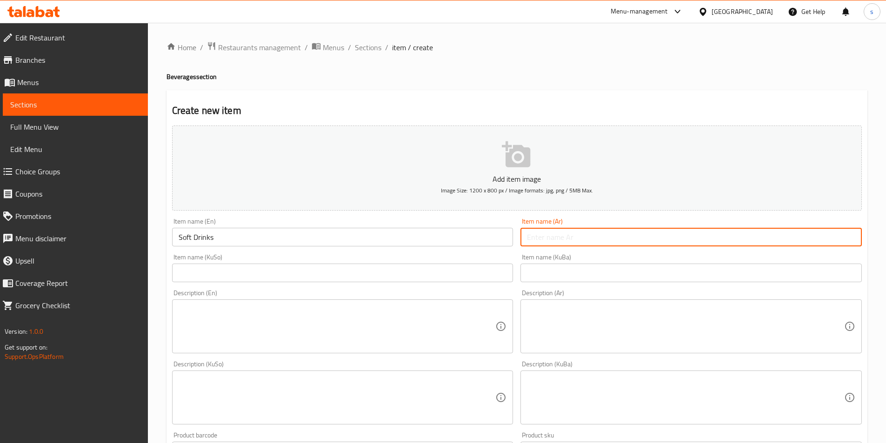
paste input "المشروبات الغازية"
type input "المشروبات الغازية"
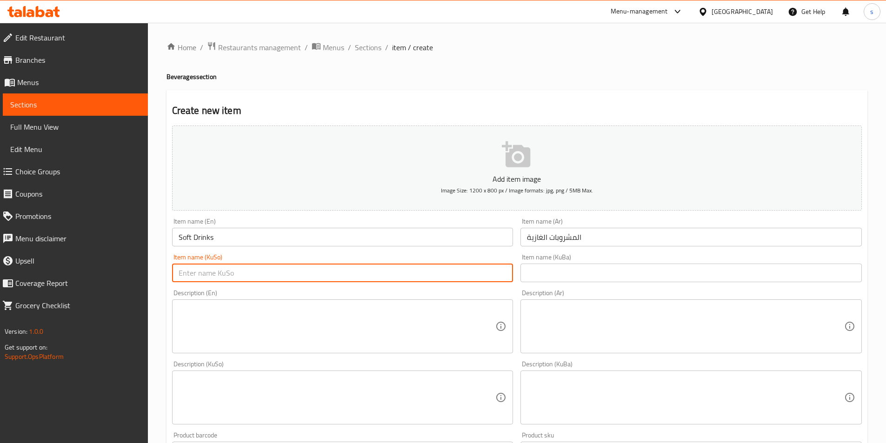
click at [438, 274] on input "text" at bounding box center [343, 273] width 342 height 19
paste input "خواردنەوە گازییەکان"
type input "خواردنەوە گازییەکان"
click at [600, 241] on input "المشروبات الغازية" at bounding box center [692, 237] width 342 height 19
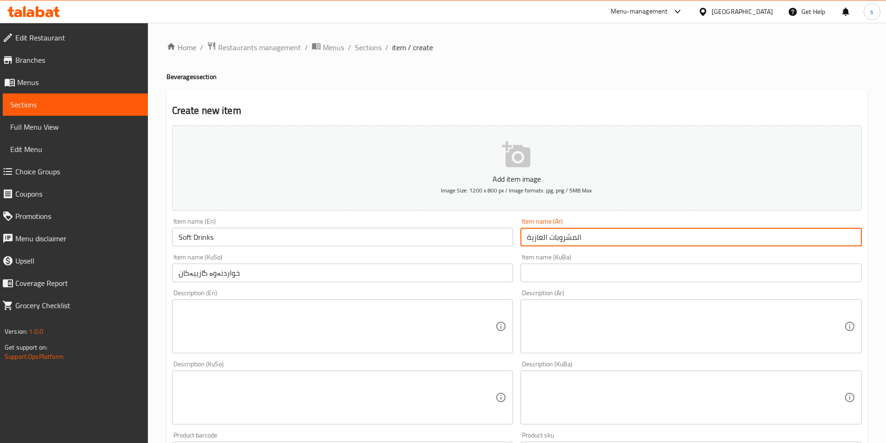
click at [600, 241] on input "المشروبات الغازية" at bounding box center [692, 237] width 342 height 19
click at [821, 238] on input "المشروبات الغازية" at bounding box center [692, 237] width 342 height 19
type input "مشروبات غازية"
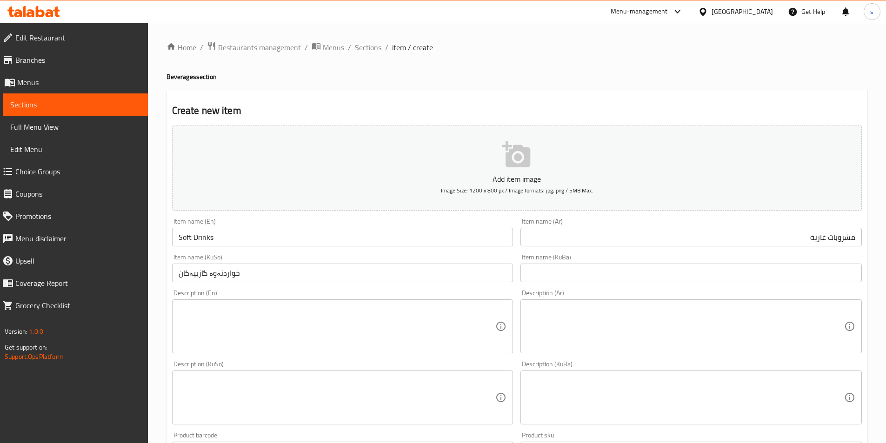
click at [337, 284] on div "Item name (KuSo) خواردنەوە گازییەکان Item name (KuSo)" at bounding box center [342, 268] width 349 height 36
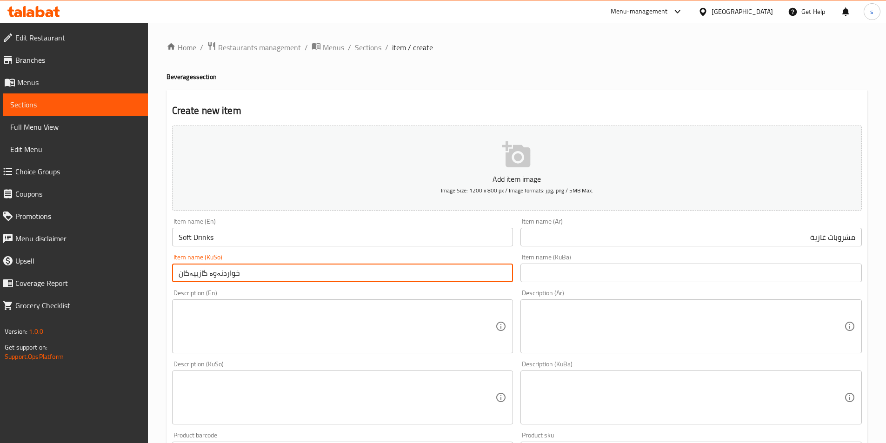
click at [340, 278] on input "خواردنەوە گازییەکان" at bounding box center [343, 273] width 342 height 19
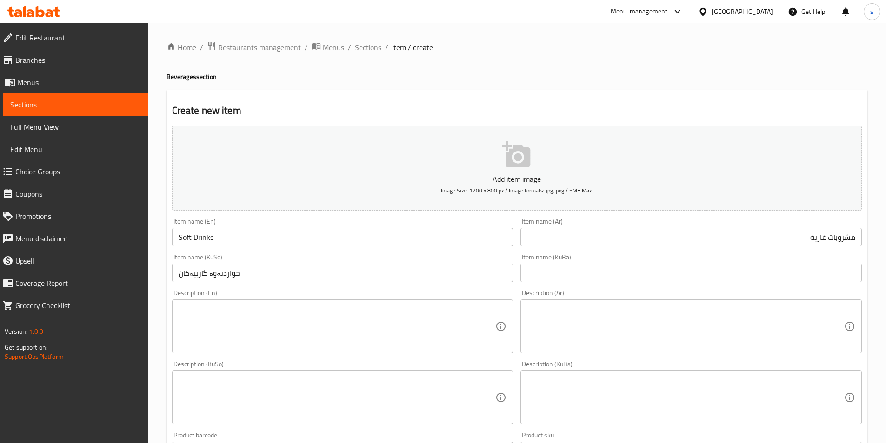
click at [371, 262] on div "Item name (KuSo) خواردنەوە گازییەکان Item name (KuSo)" at bounding box center [343, 268] width 342 height 28
click at [381, 270] on input "خواردنەوە گازییەکان" at bounding box center [343, 273] width 342 height 19
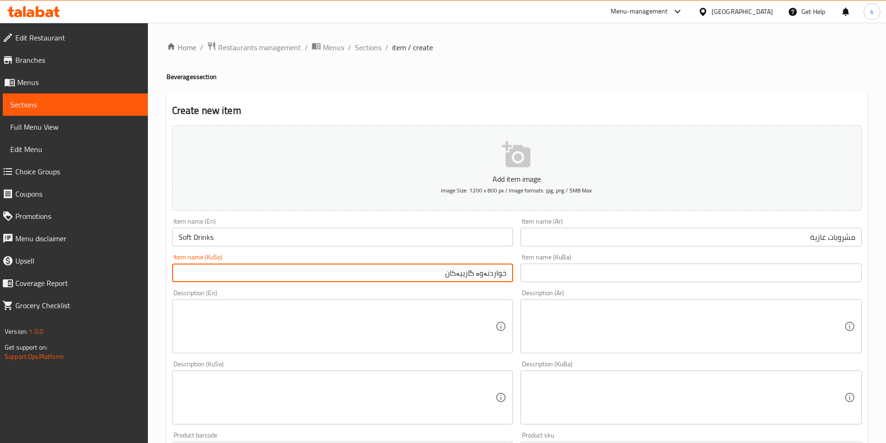
click at [415, 284] on div "Item name (KuSo) خواردنەوە گازییەکان Item name (KuSo)" at bounding box center [342, 268] width 349 height 36
click at [424, 271] on input "خواردنەوە گازییەکان" at bounding box center [343, 273] width 342 height 19
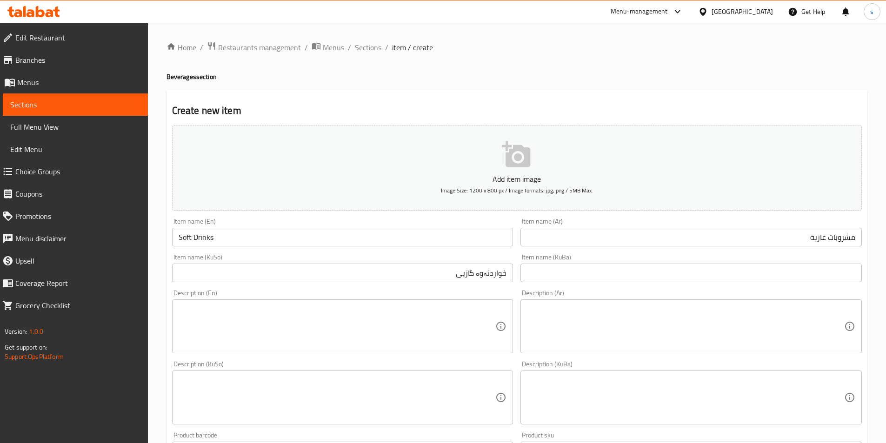
click at [583, 286] on div "Item name (KuBa) Item name (KuBa)" at bounding box center [691, 268] width 349 height 36
click at [272, 238] on input "Soft Drinks" at bounding box center [343, 237] width 342 height 19
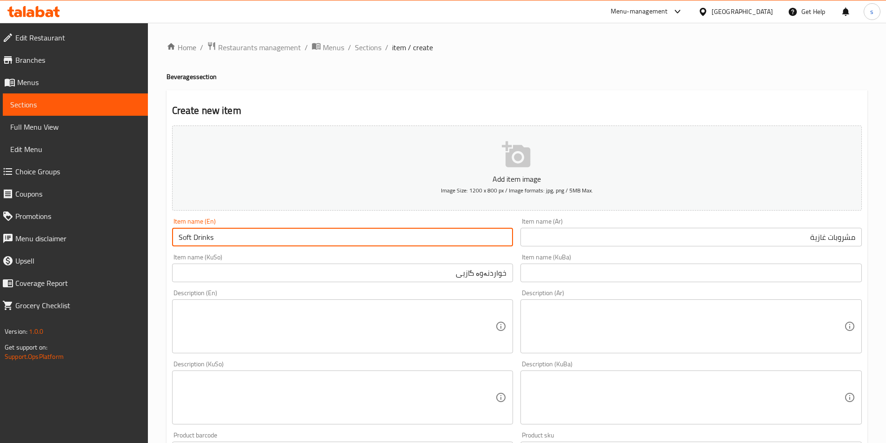
click at [410, 263] on div "Item name (KuSo) خواردنەوە گازیی Item name (KuSo)" at bounding box center [343, 268] width 342 height 28
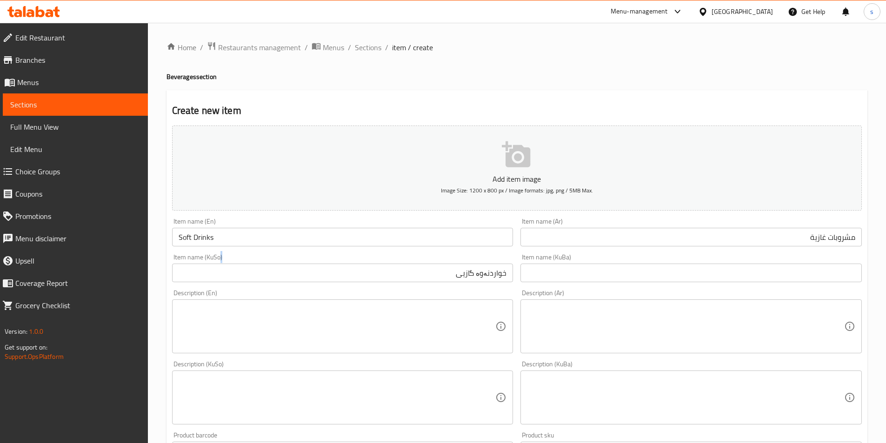
click at [410, 263] on div "Item name (KuSo) خواردنەوە گازیی Item name (KuSo)" at bounding box center [343, 268] width 342 height 28
drag, startPoint x: 411, startPoint y: 268, endPoint x: 419, endPoint y: 272, distance: 8.5
click at [412, 268] on input "خواردنەوە گازیی" at bounding box center [343, 273] width 342 height 19
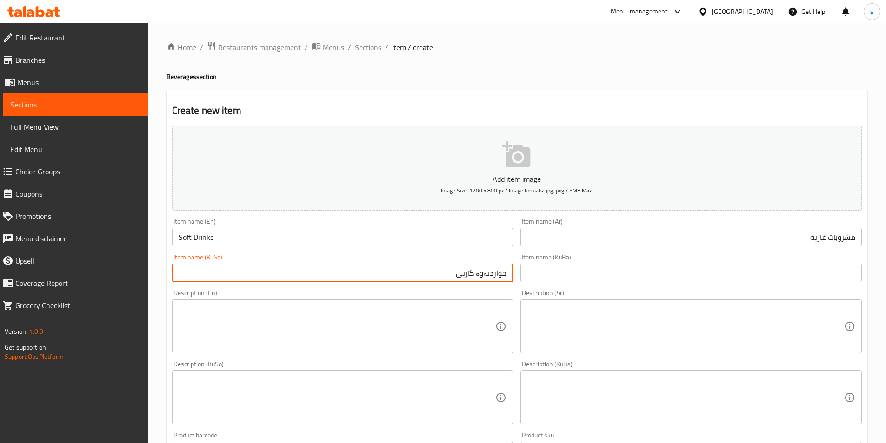
click at [420, 272] on input "خواردنەوە گازیی" at bounding box center [343, 273] width 342 height 19
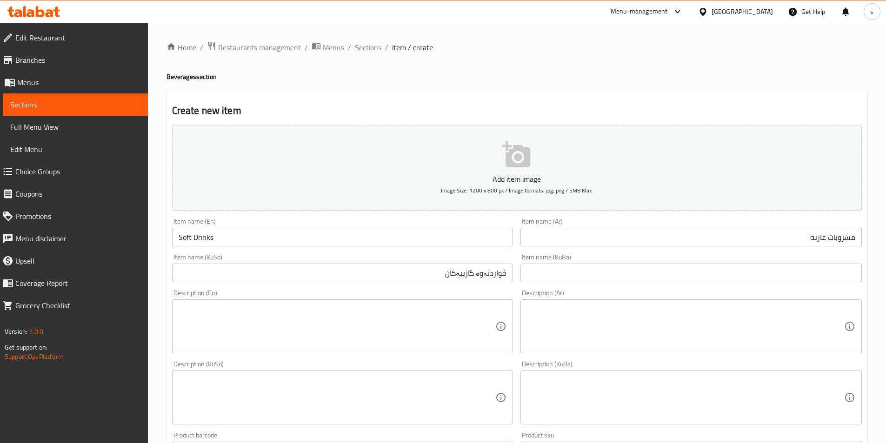
click at [627, 60] on div "Home / Restaurants management / Menus / Sections / item / create Beverages sect…" at bounding box center [517, 393] width 701 height 704
click at [439, 281] on input "خواردنەوە گازییەکان" at bounding box center [343, 273] width 342 height 19
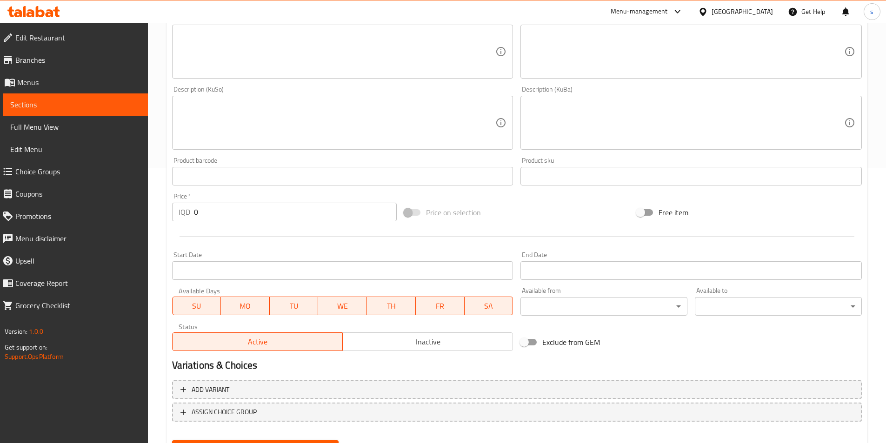
scroll to position [288, 0]
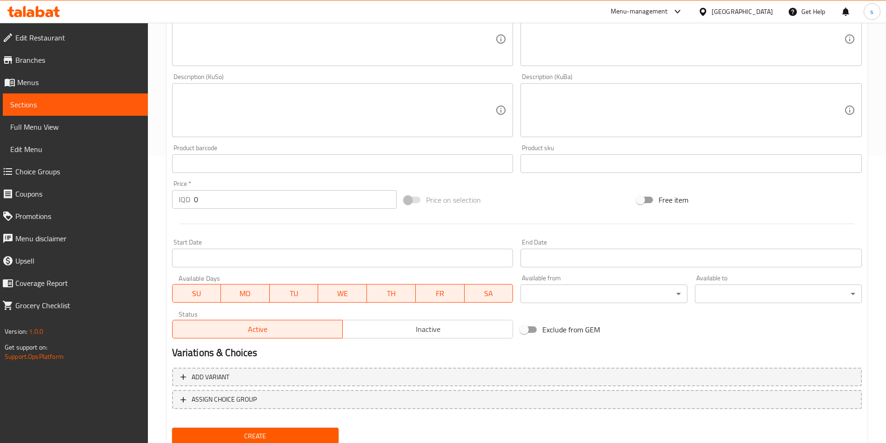
type input "خواردنەوە گازییەکان"
drag, startPoint x: 200, startPoint y: 208, endPoint x: 190, endPoint y: 207, distance: 9.9
click at [189, 207] on div "Price   * IQD 0 Price *" at bounding box center [284, 195] width 233 height 36
click at [217, 210] on div "Price   * IQD 0 Price *" at bounding box center [284, 195] width 233 height 36
click at [212, 200] on input "0" at bounding box center [295, 199] width 203 height 19
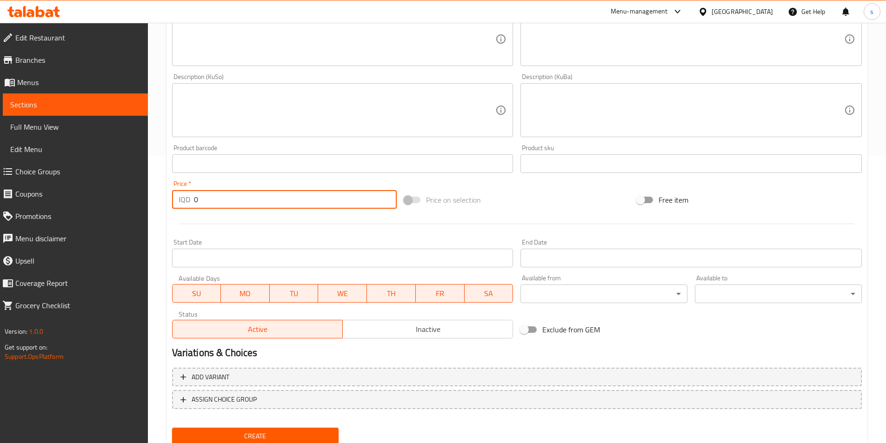
click at [212, 200] on input "0" at bounding box center [295, 199] width 203 height 19
drag, startPoint x: 212, startPoint y: 200, endPoint x: 201, endPoint y: 199, distance: 11.2
click at [201, 199] on input "0" at bounding box center [295, 199] width 203 height 19
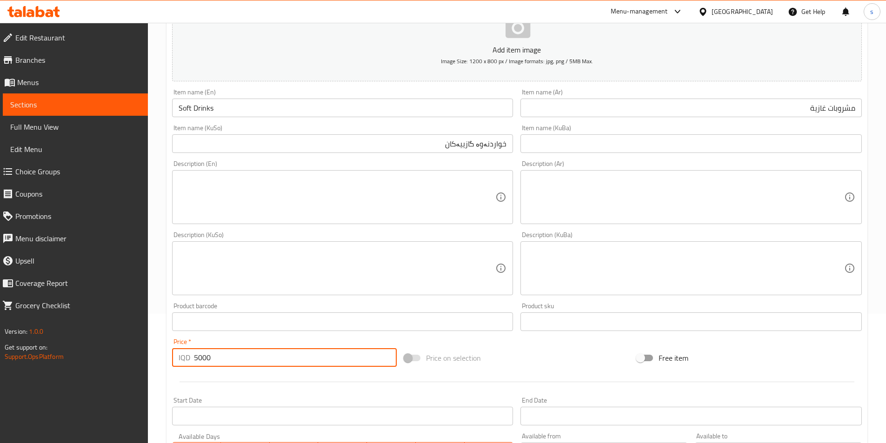
scroll to position [105, 0]
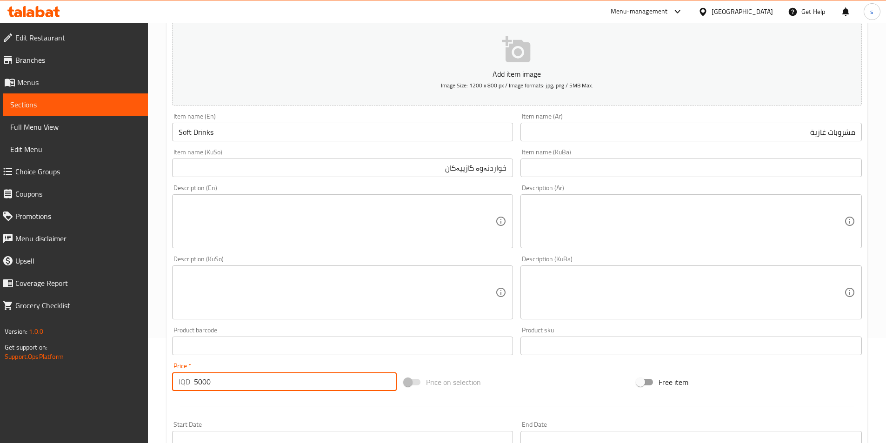
type input "5000"
click at [429, 219] on textarea at bounding box center [337, 222] width 317 height 44
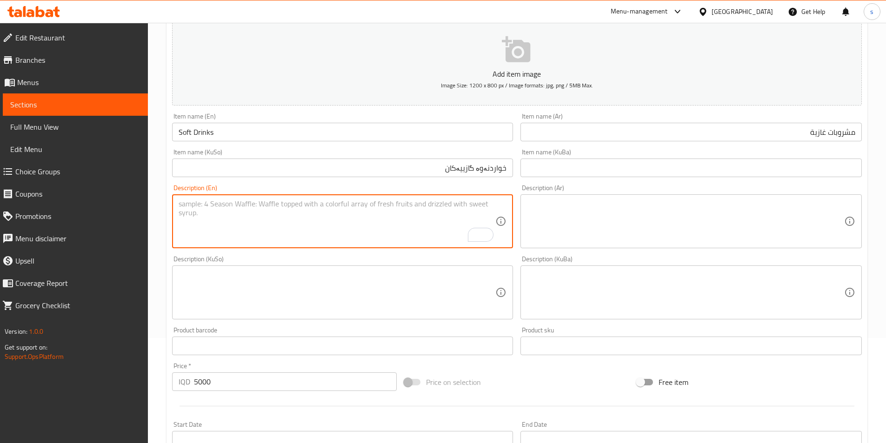
paste textarea "Carbonated soft drink"
type textarea "Carbonated soft drink"
click at [676, 214] on textarea at bounding box center [685, 222] width 317 height 44
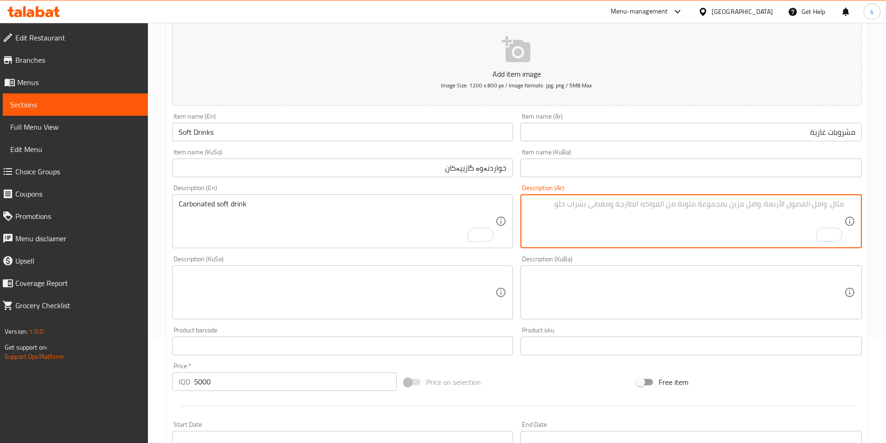
click at [825, 208] on textarea "To enrich screen reader interactions, please activate Accessibility in Grammarl…" at bounding box center [685, 222] width 317 height 44
paste textarea "مكربن"
drag, startPoint x: 809, startPoint y: 205, endPoint x: 823, endPoint y: 216, distance: 17.2
click at [818, 211] on textarea "مشروب غازا مكربن" at bounding box center [685, 222] width 317 height 44
type textarea "مشروب غازي مكربن"
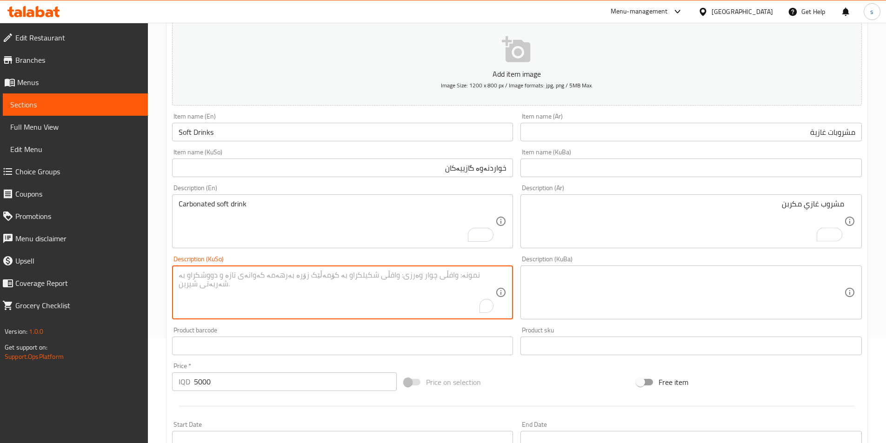
click at [401, 292] on textarea "To enrich screen reader interactions, please activate Accessibility in Grammarl…" at bounding box center [337, 293] width 317 height 44
type textarea "خواردنەوەی گازی کاربۆنکراو"
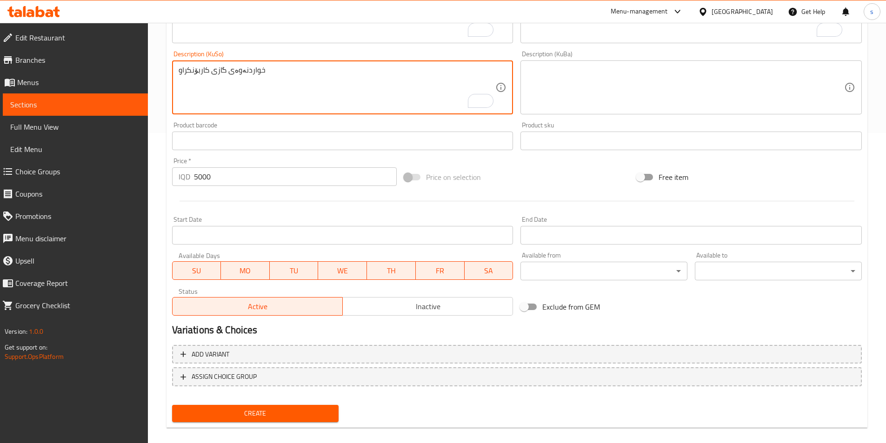
scroll to position [321, 0]
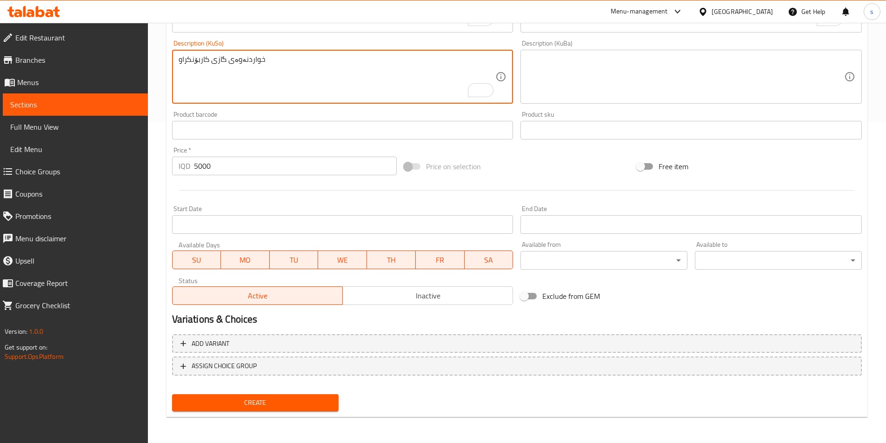
click at [285, 397] on span "Create" at bounding box center [256, 403] width 152 height 12
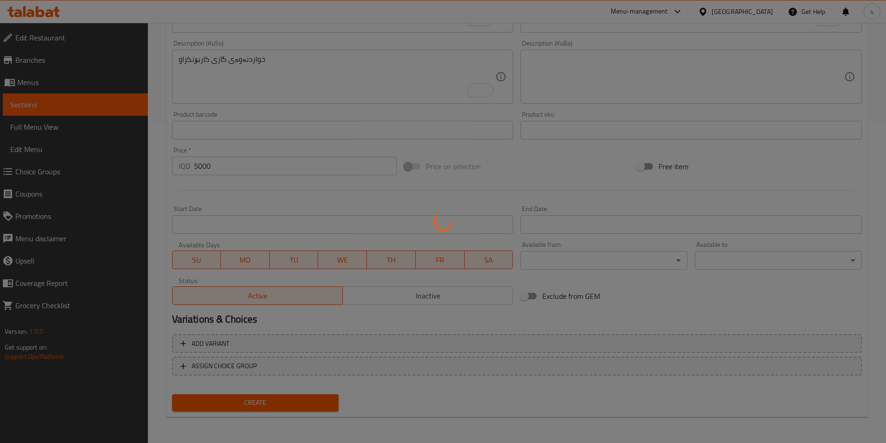
type input "0"
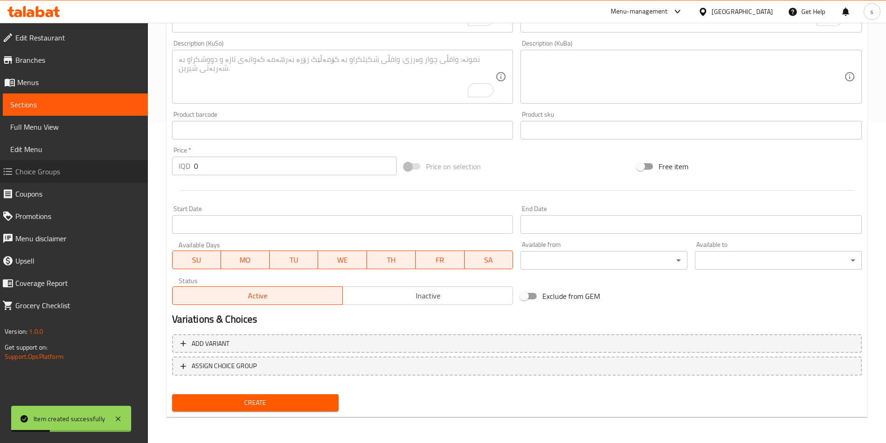
click at [77, 161] on link "Choice Groups" at bounding box center [71, 172] width 153 height 22
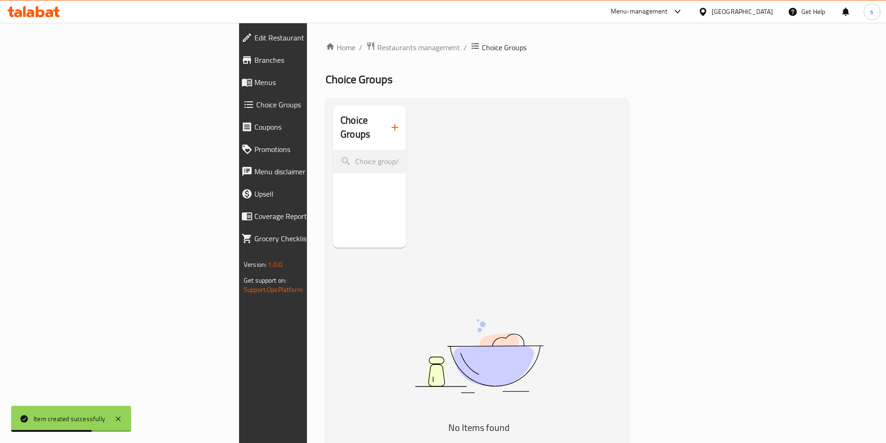
click at [389, 125] on icon "button" at bounding box center [394, 127] width 11 height 11
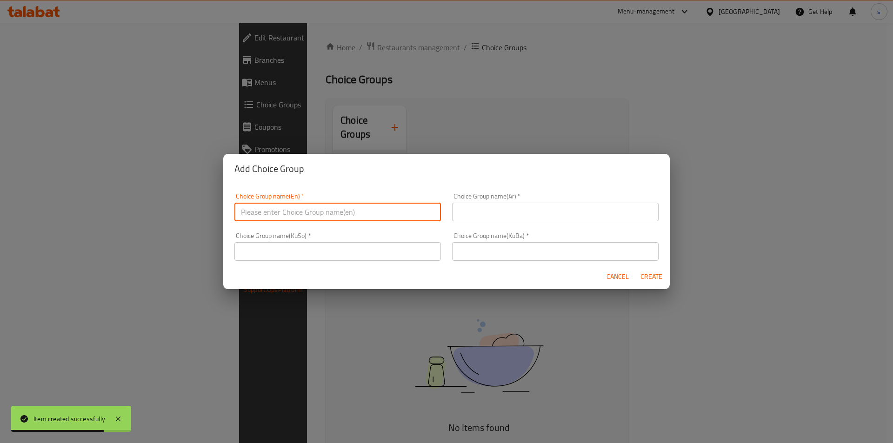
click at [357, 210] on input "text" at bounding box center [338, 212] width 207 height 19
type input "Your Choice Of:"
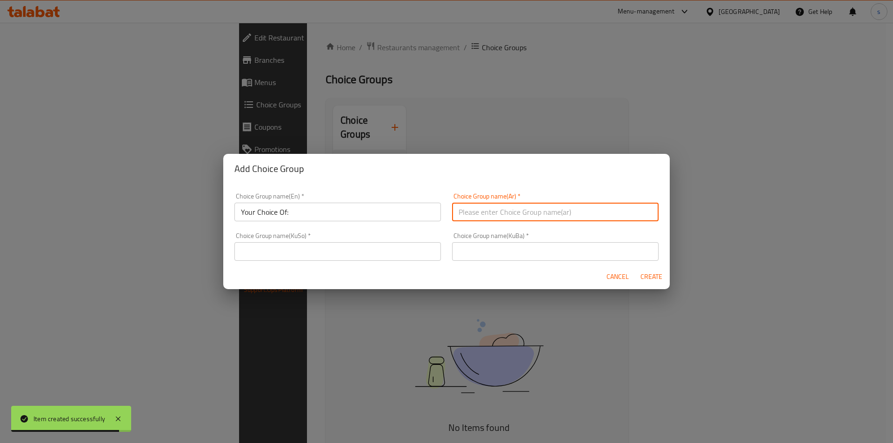
click at [539, 212] on input "text" at bounding box center [555, 212] width 207 height 19
type input "إختيارك من:"
click at [380, 254] on input "text" at bounding box center [338, 251] width 207 height 19
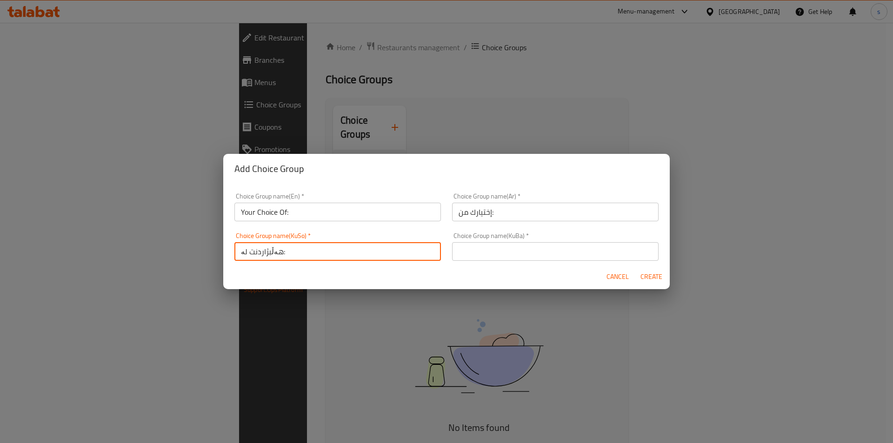
type input "هەڵبژاردنت لە:"
drag, startPoint x: 555, startPoint y: 227, endPoint x: 556, endPoint y: 238, distance: 10.8
click at [555, 227] on div "Choice Group name(KuBa)   * Choice Group name(KuBa) *" at bounding box center [556, 247] width 218 height 40
click at [556, 238] on div "Choice Group name(KuBa)   * Choice Group name(KuBa) *" at bounding box center [555, 247] width 207 height 28
drag, startPoint x: 556, startPoint y: 240, endPoint x: 556, endPoint y: 245, distance: 5.6
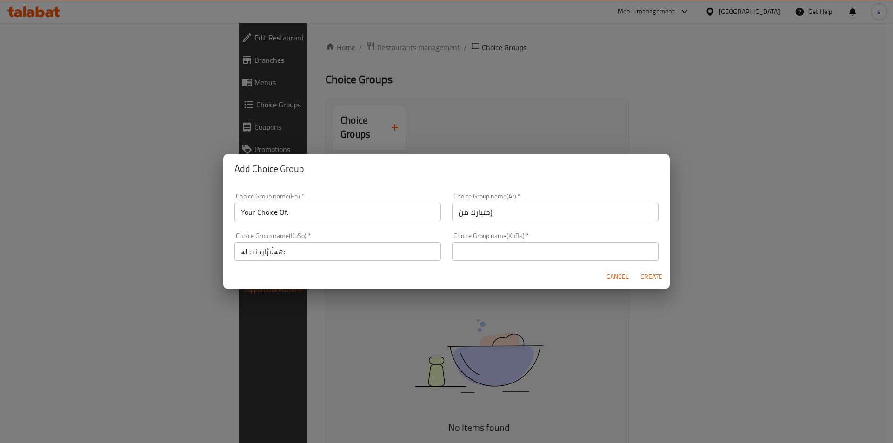
click at [556, 241] on div "Choice Group name(KuBa)   * Choice Group name(KuBa) *" at bounding box center [555, 247] width 207 height 28
click at [556, 246] on input "text" at bounding box center [555, 251] width 207 height 19
type input "هەڵبژاردنت لە:"
click at [649, 279] on span "Create" at bounding box center [651, 277] width 22 height 12
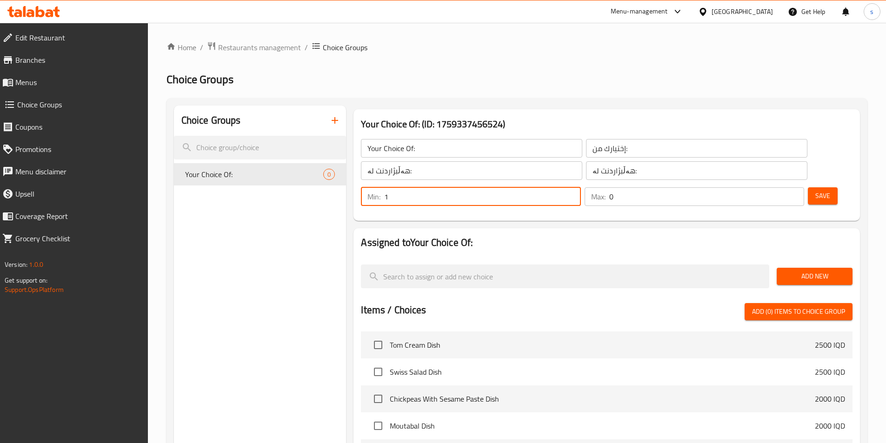
type input "1"
click at [581, 188] on input "1" at bounding box center [482, 197] width 196 height 19
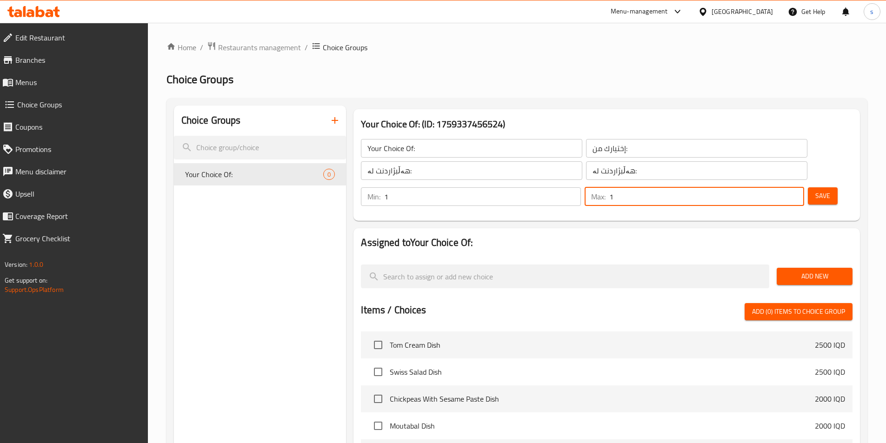
type input "1"
click at [780, 188] on input "1" at bounding box center [707, 197] width 195 height 19
click at [802, 262] on div "Add New" at bounding box center [814, 276] width 83 height 31
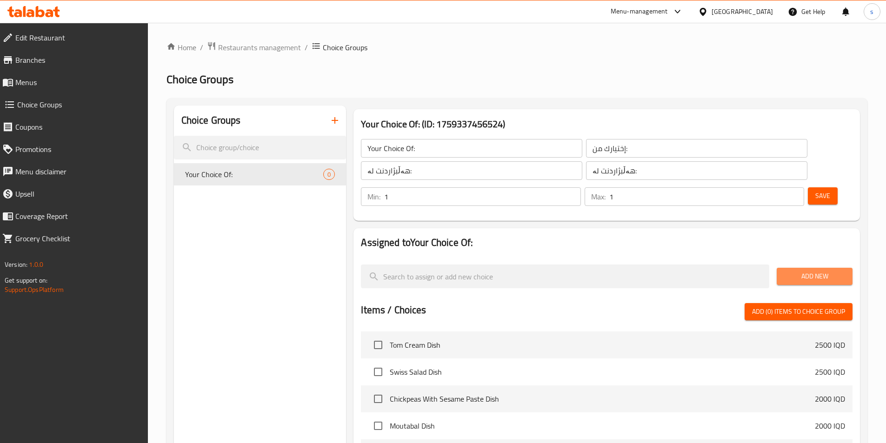
click at [779, 268] on button "Add New" at bounding box center [815, 276] width 76 height 17
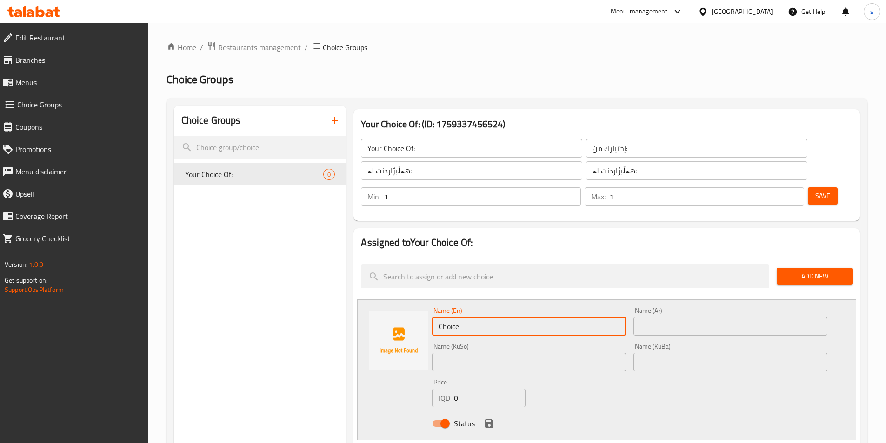
drag, startPoint x: 488, startPoint y: 295, endPoint x: 416, endPoint y: 295, distance: 71.7
click at [416, 300] on div "Name (En) Choice Name (En) Name (Ar) Name (Ar) Name (KuSo) Name (KuSo) Name (Ku…" at bounding box center [606, 370] width 499 height 141
paste input "Pepsi"
type input "Pepsi"
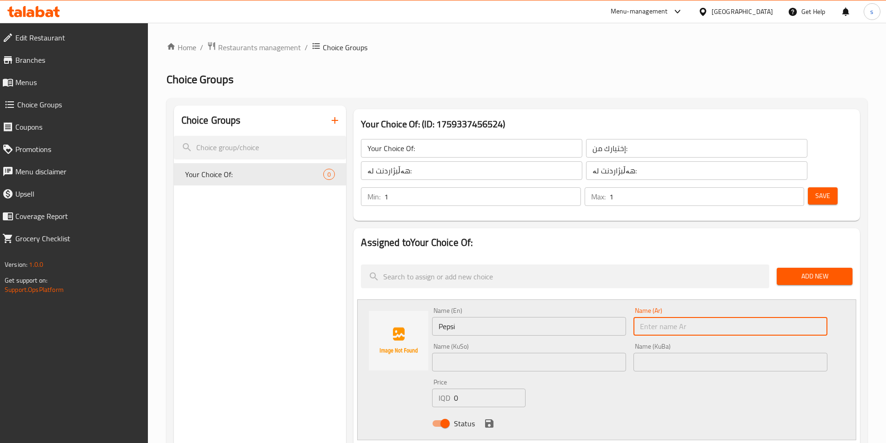
click at [675, 317] on input "text" at bounding box center [731, 326] width 194 height 19
paste input "بيبسي"
type input "بيبسي"
click at [520, 348] on div "Name (KuSo) Name (KuSo)" at bounding box center [529, 358] width 201 height 36
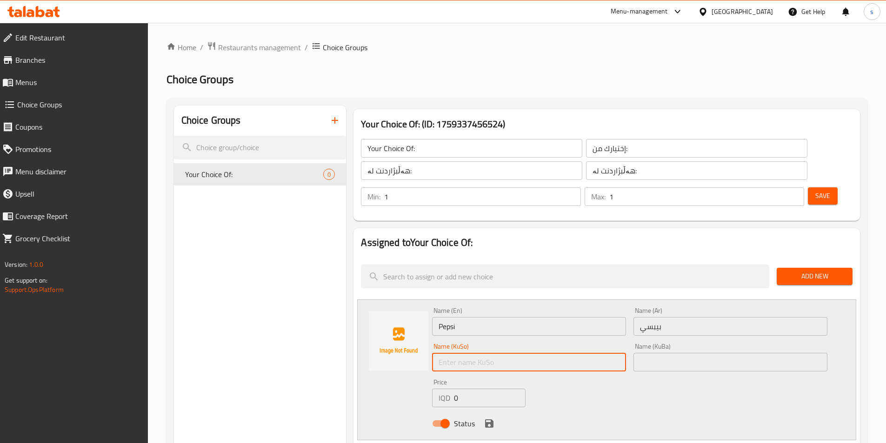
click at [515, 353] on input "text" at bounding box center [529, 362] width 194 height 19
paste input "بیپسی"
type input "بیپسی"
click at [463, 389] on input "0" at bounding box center [489, 398] width 71 height 19
click at [492, 420] on icon "save" at bounding box center [489, 424] width 8 height 8
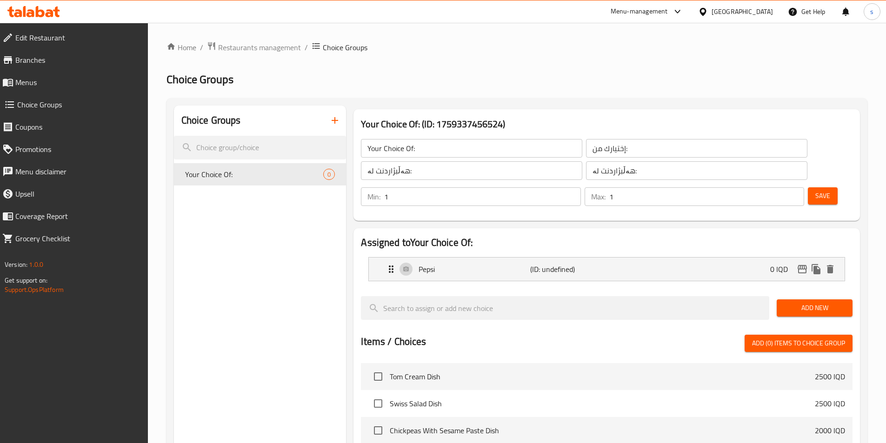
click at [812, 295] on div "Add New" at bounding box center [814, 308] width 83 height 31
click at [813, 302] on span "Add New" at bounding box center [814, 308] width 61 height 12
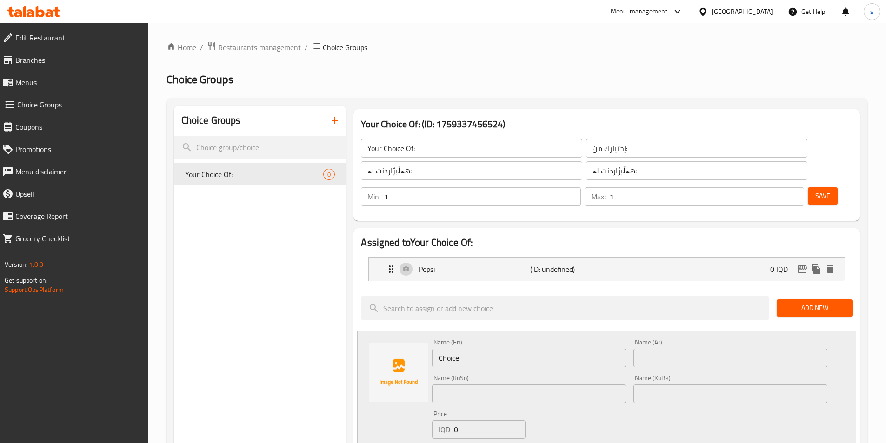
click at [476, 349] on input "Choice" at bounding box center [529, 358] width 194 height 19
paste input "7 Up"
type input "7 Up"
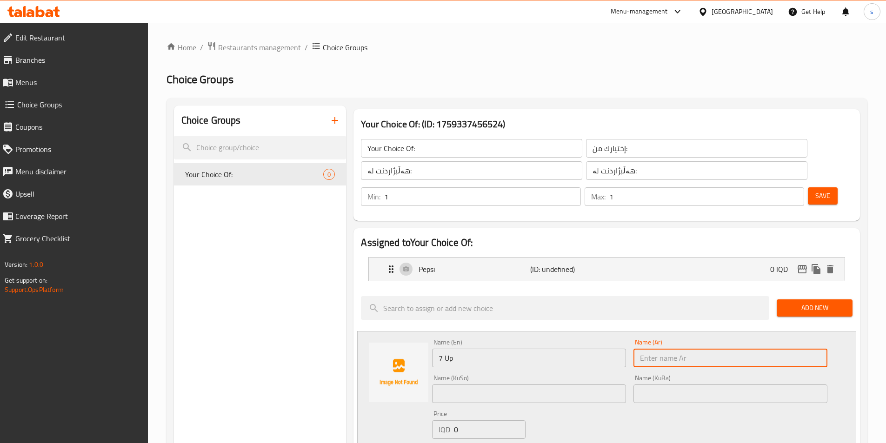
click at [642, 349] on input "text" at bounding box center [731, 358] width 194 height 19
paste input "سفن أب"
type input "سفن أب"
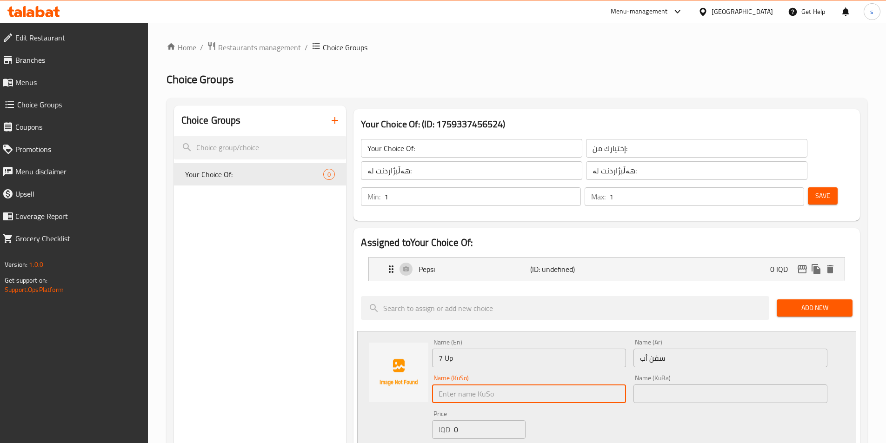
click at [516, 385] on input "text" at bounding box center [529, 394] width 194 height 19
paste input "سێڤن ئاپ"
type input "سێڤن ئاپ"
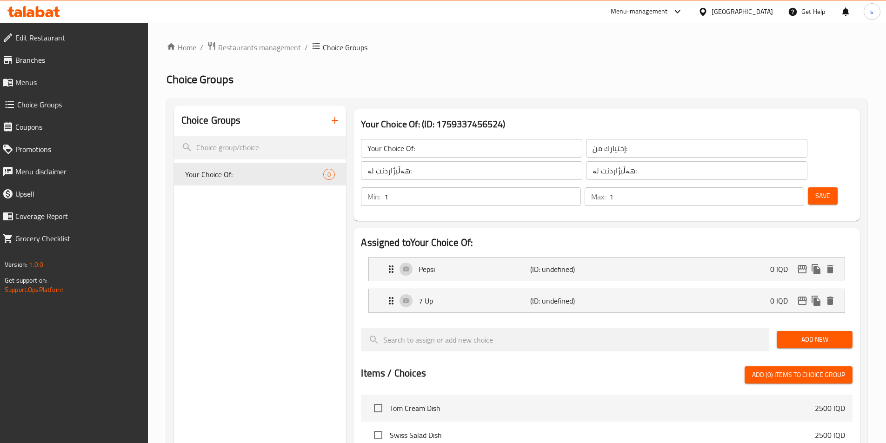
click at [793, 334] on span "Add New" at bounding box center [814, 340] width 61 height 12
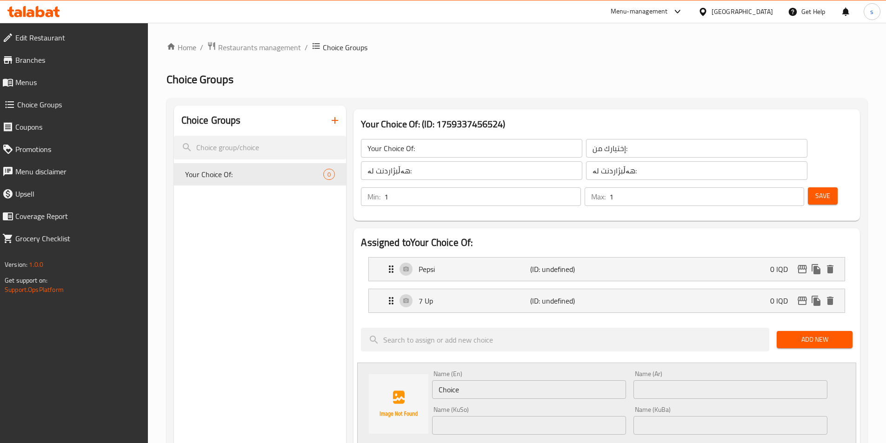
click at [513, 381] on input "Choice" at bounding box center [529, 390] width 194 height 19
paste input "oca-Cola"
type input "Coca-Cola"
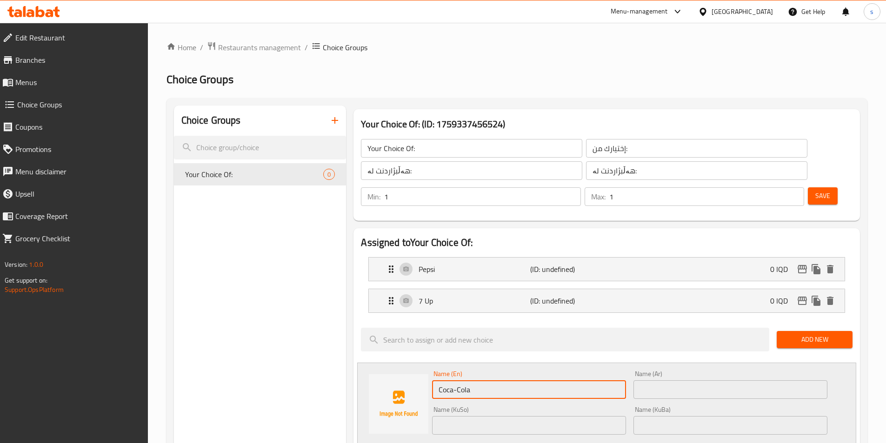
click at [693, 381] on input "text" at bounding box center [731, 390] width 194 height 19
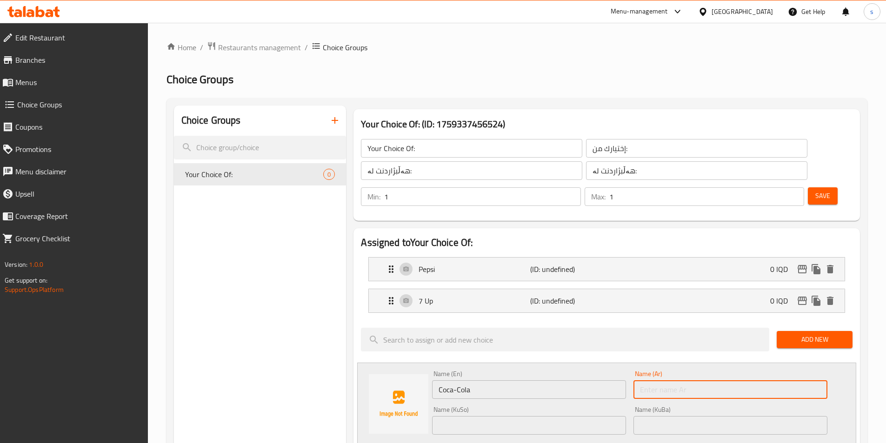
paste input "كوكاكولا"
type input "كوكاكولا"
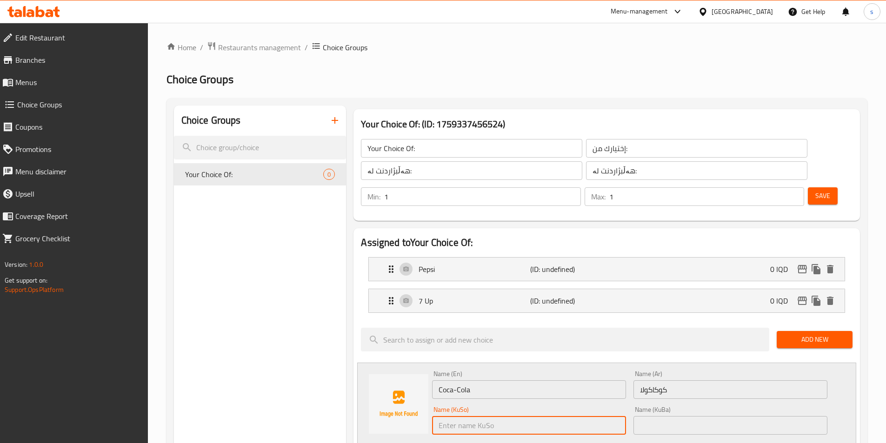
click at [507, 416] on input "text" at bounding box center [529, 425] width 194 height 19
paste input "کۆکاکۆلا"
type input "کۆکاکۆلا"
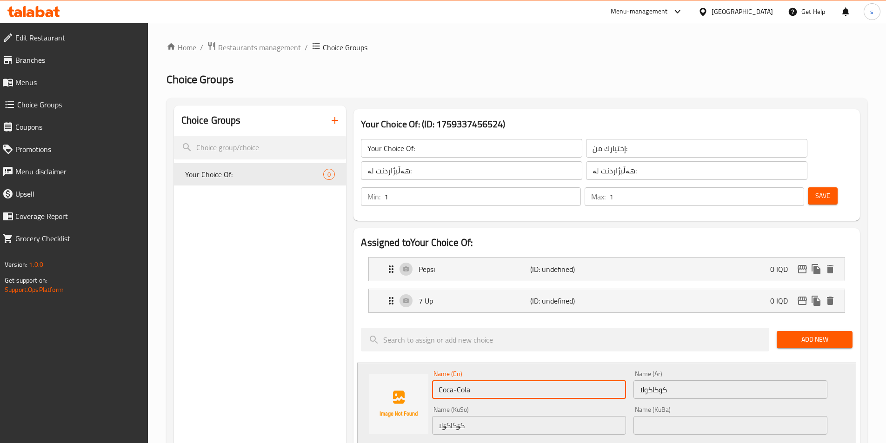
click at [456, 381] on input "Coca-Cola" at bounding box center [529, 390] width 194 height 19
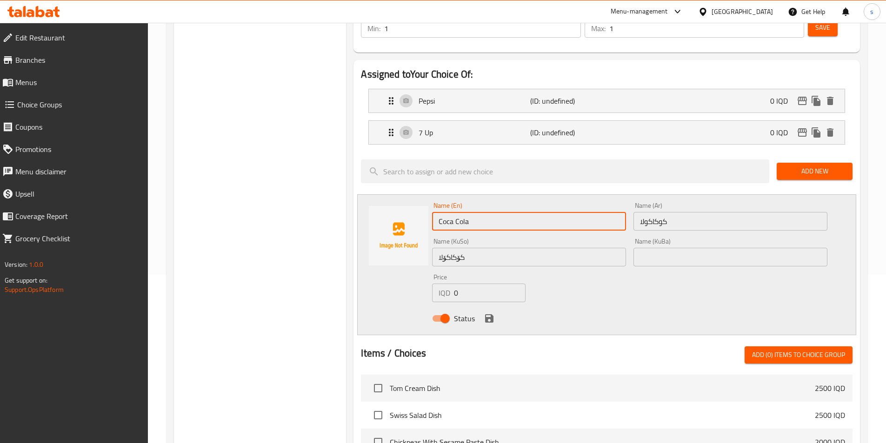
scroll to position [156, 0]
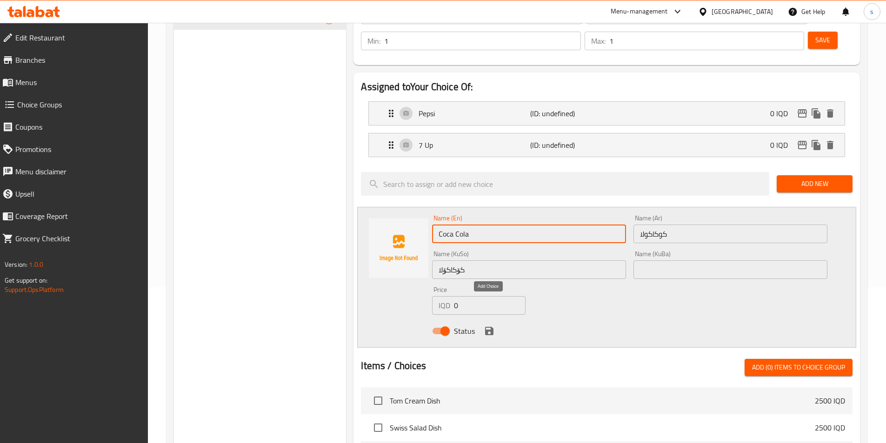
type input "Coca Cola"
click at [492, 326] on icon "save" at bounding box center [489, 331] width 11 height 11
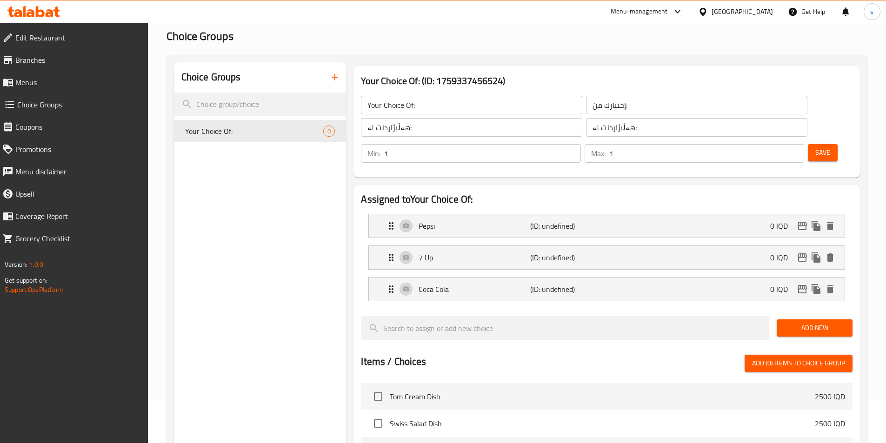
scroll to position [15, 0]
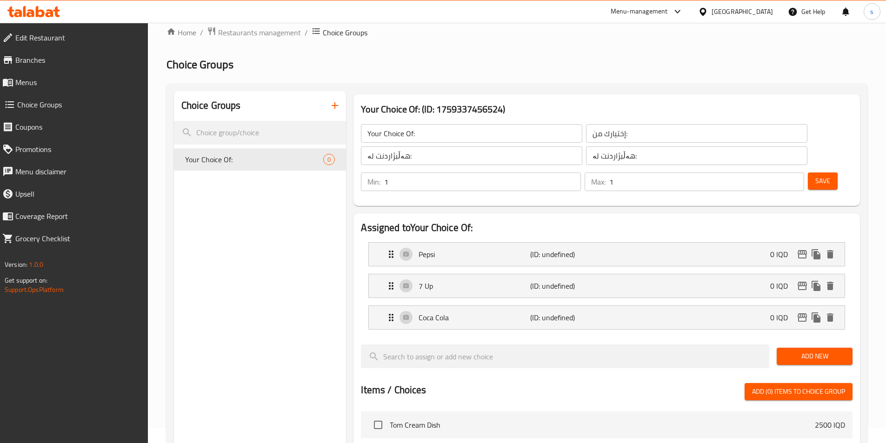
click at [816, 175] on span "Save" at bounding box center [823, 181] width 15 height 12
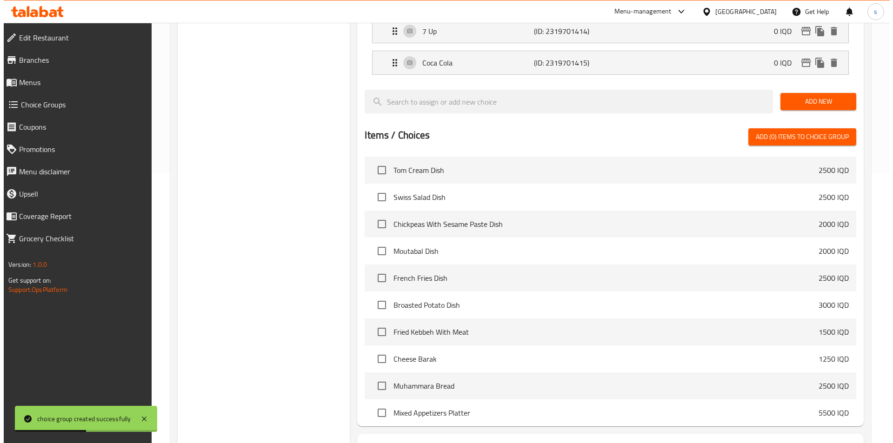
scroll to position [322, 0]
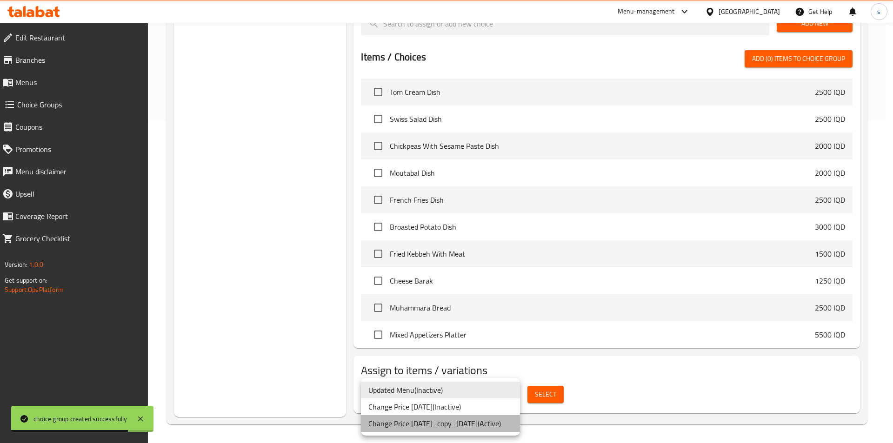
click at [498, 422] on li "Change Price 22/09/2022_copy_01/10/2025 ( Active )" at bounding box center [440, 423] width 159 height 17
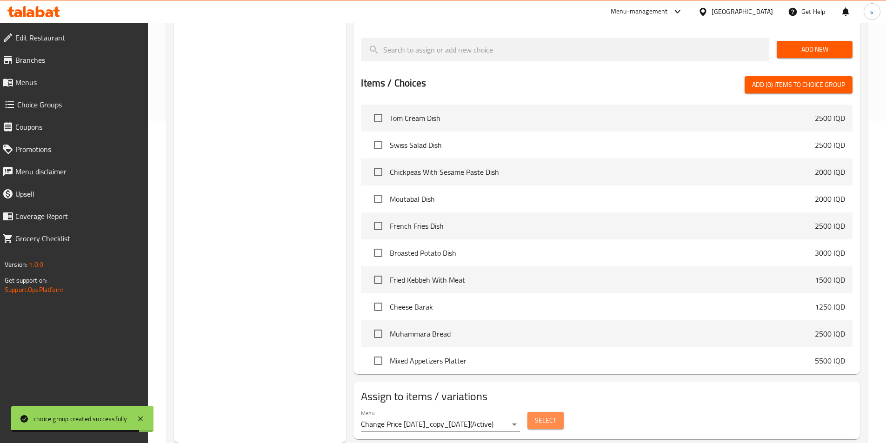
click at [552, 415] on span "Select" at bounding box center [545, 421] width 21 height 12
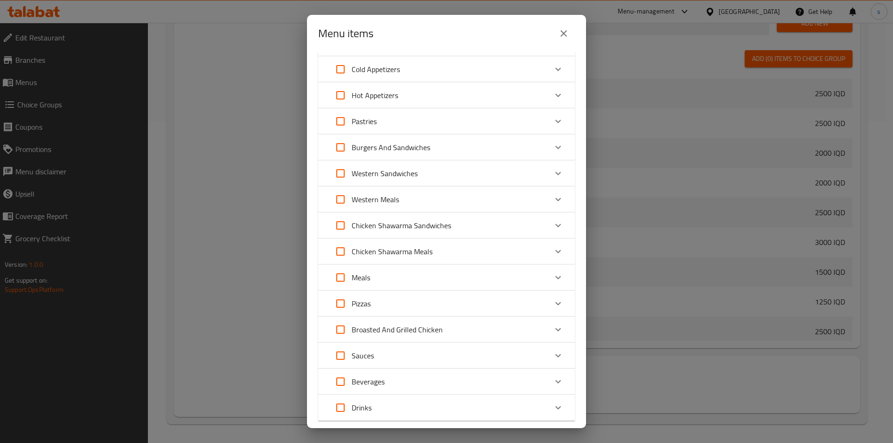
scroll to position [108, 0]
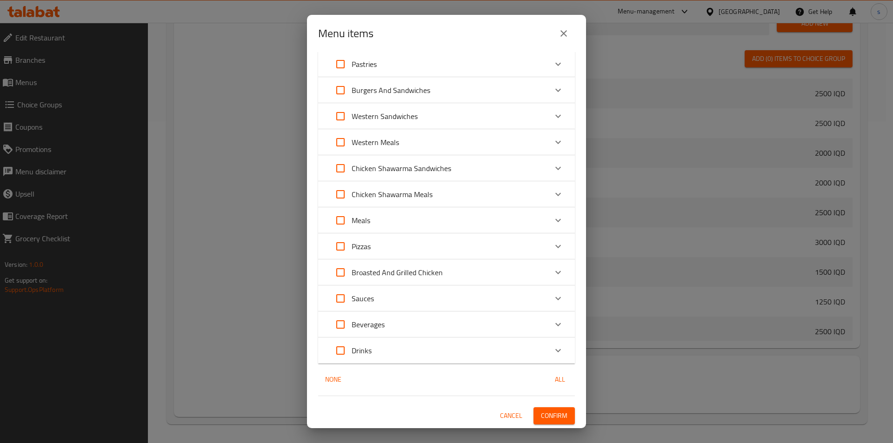
click at [412, 357] on div "Drinks" at bounding box center [438, 351] width 218 height 22
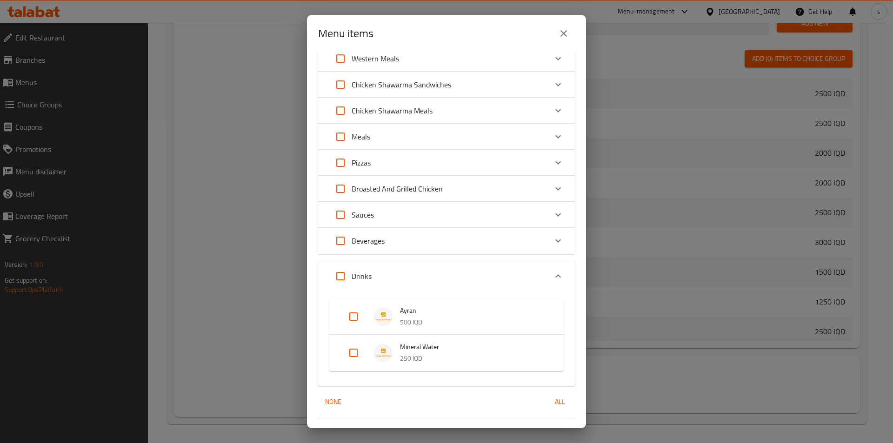
scroll to position [172, 0]
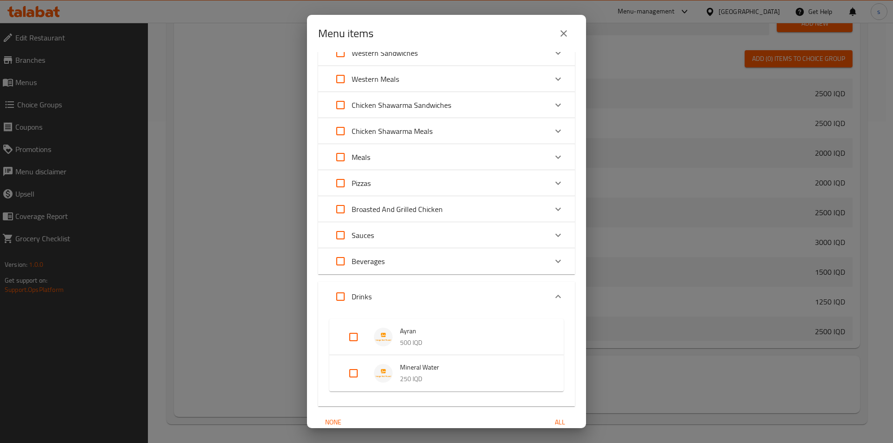
click at [438, 267] on div "Beverages" at bounding box center [438, 261] width 218 height 22
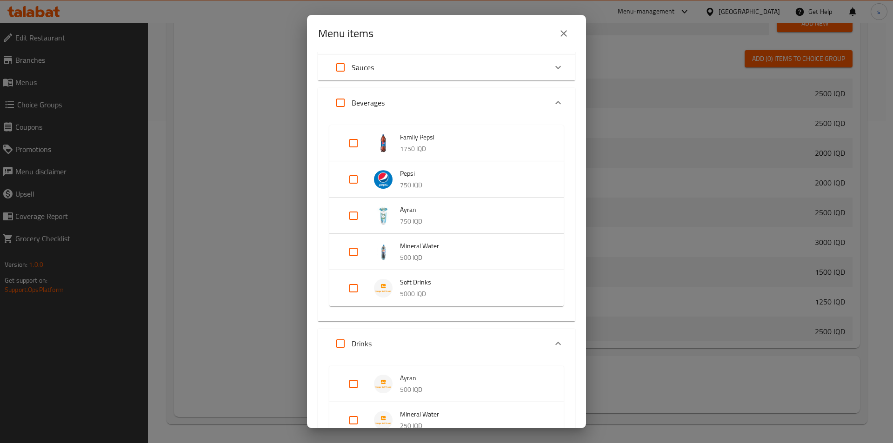
scroll to position [342, 0]
click at [364, 288] on input "Expand" at bounding box center [353, 286] width 22 height 22
checkbox input "true"
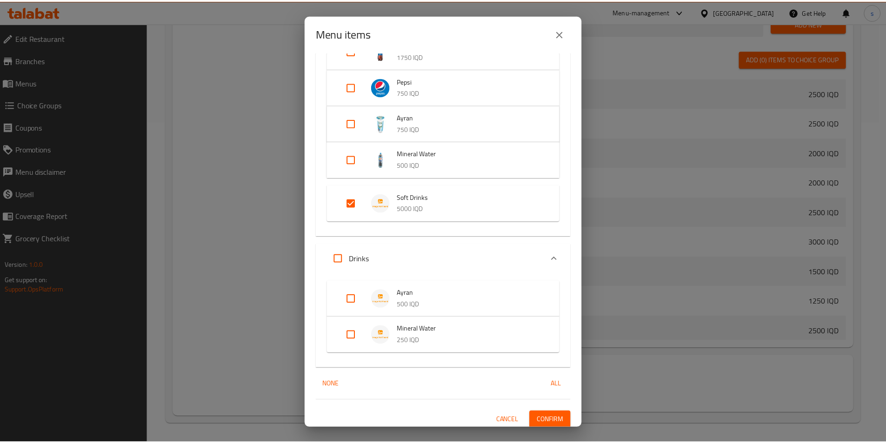
scroll to position [437, 0]
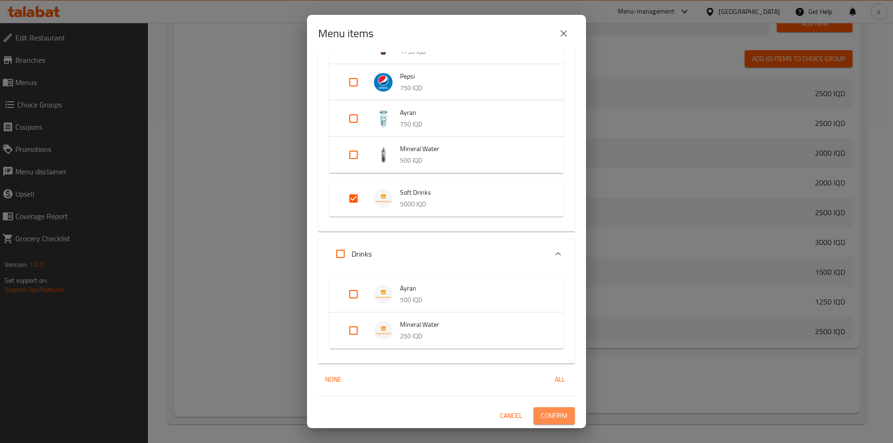
click at [552, 415] on span "Confirm" at bounding box center [554, 416] width 27 height 12
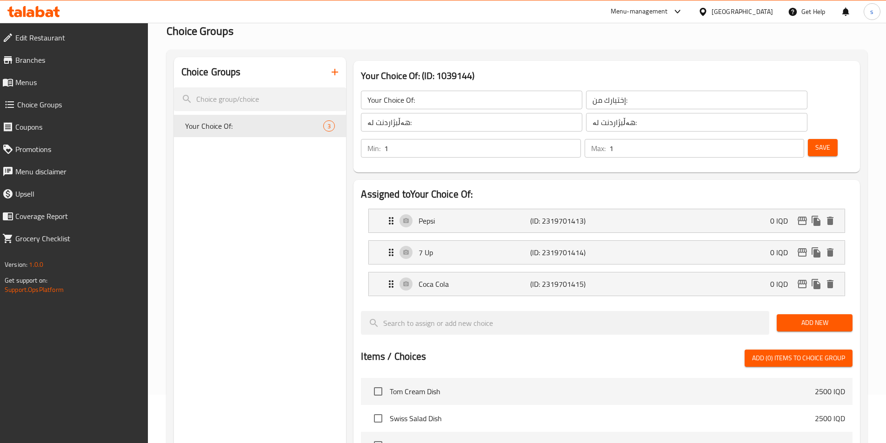
scroll to position [47, 0]
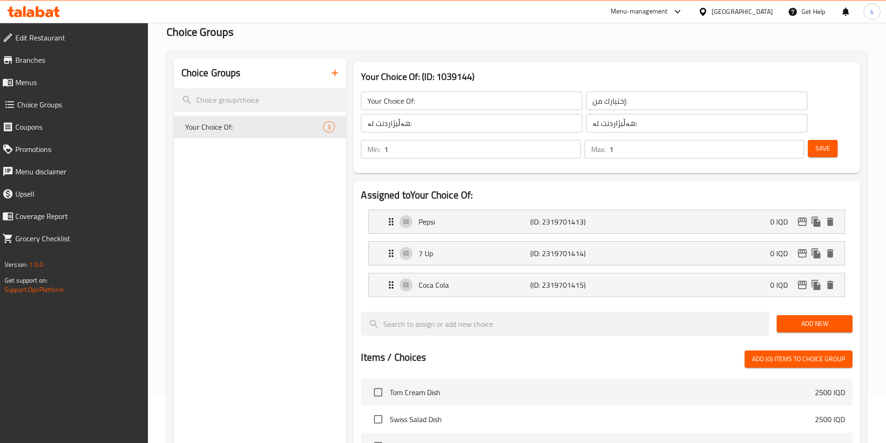
click at [57, 80] on span "Menus" at bounding box center [77, 82] width 125 height 11
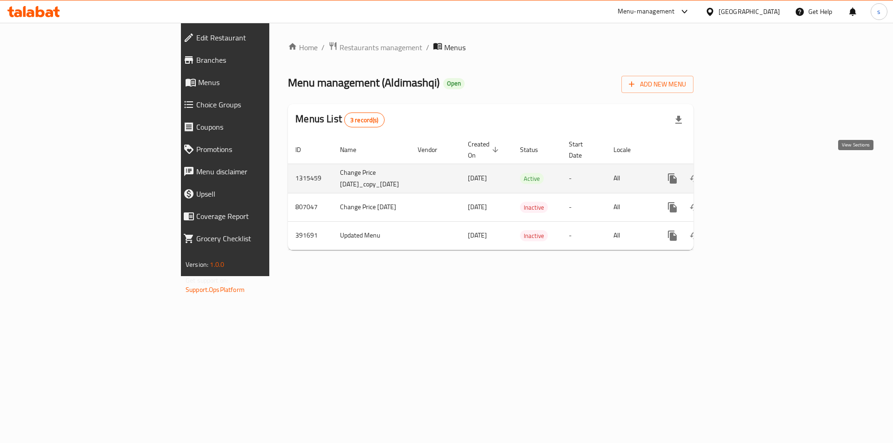
click at [745, 173] on icon "enhanced table" at bounding box center [739, 178] width 11 height 11
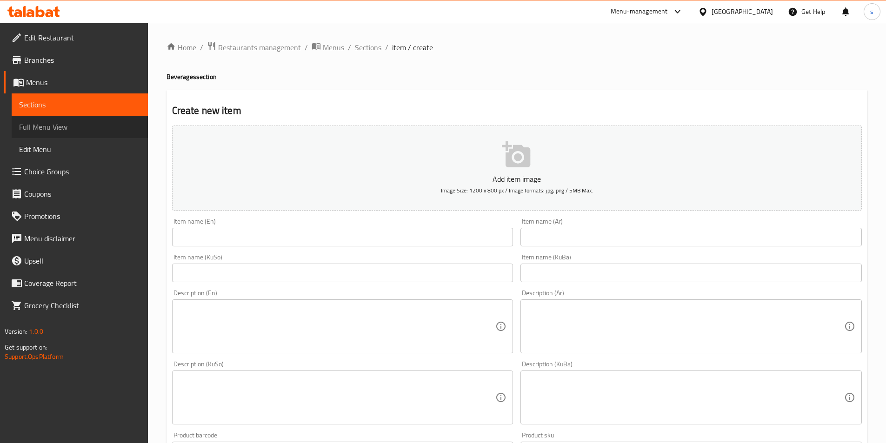
click at [49, 133] on span "Full Menu View" at bounding box center [79, 126] width 121 height 11
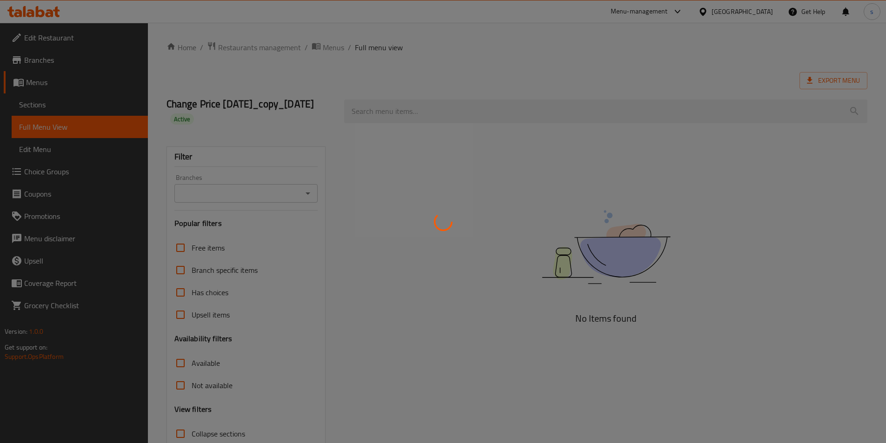
scroll to position [66, 0]
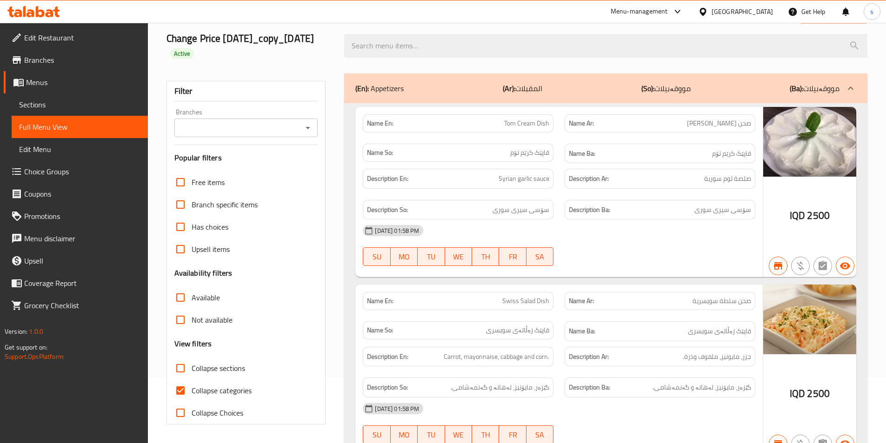
click at [179, 389] on input "Collapse categories" at bounding box center [180, 391] width 22 height 22
checkbox input "false"
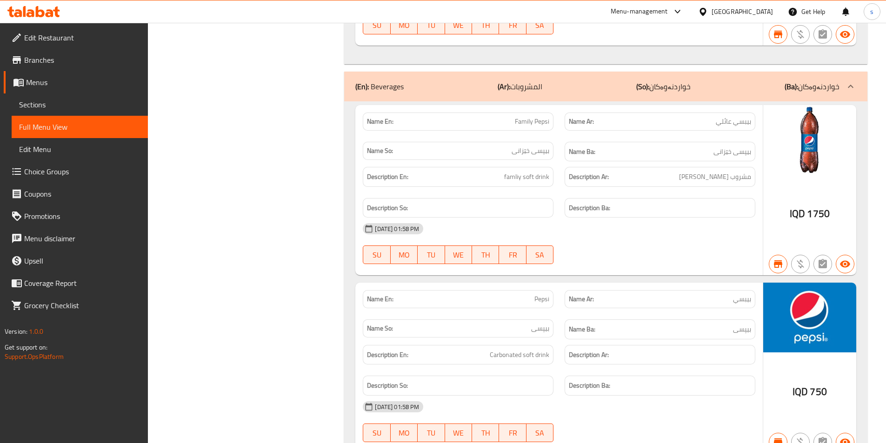
scroll to position [13437, 0]
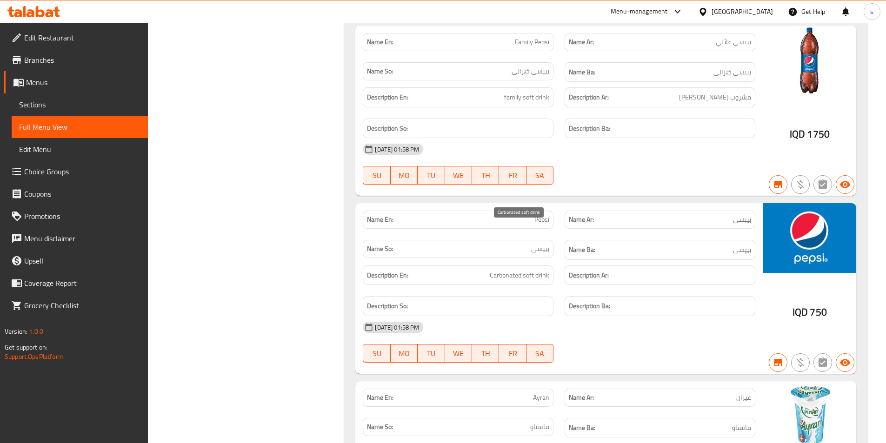
click at [511, 270] on span "Carbonated soft drink" at bounding box center [520, 276] width 60 height 12
copy span "Carbonated soft drink"
click at [536, 215] on span "Pepsi" at bounding box center [542, 220] width 15 height 10
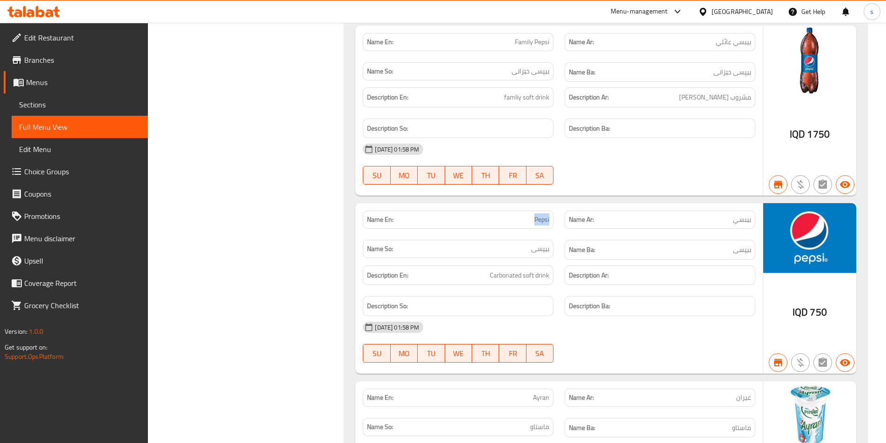
click at [536, 215] on span "Pepsi" at bounding box center [542, 220] width 15 height 10
copy span "Pepsi"
click at [738, 215] on span "بيبسي" at bounding box center [742, 220] width 18 height 10
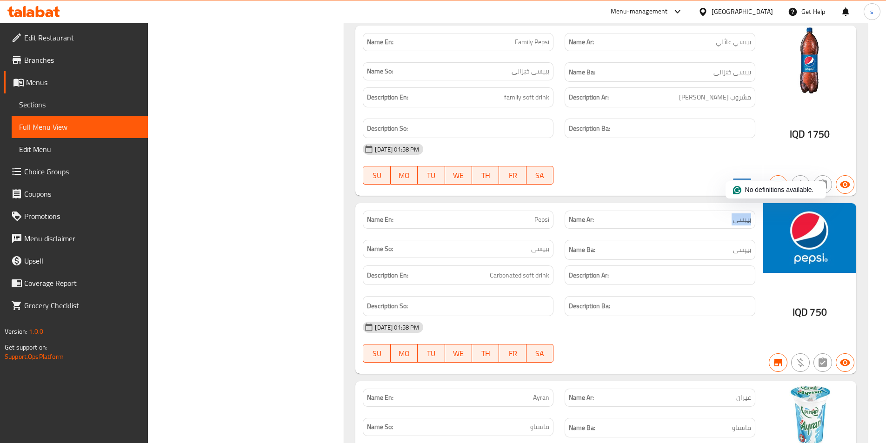
copy span "بيبسي"
click at [543, 244] on span "بیپسی" at bounding box center [540, 249] width 18 height 10
copy span "بیپسی"
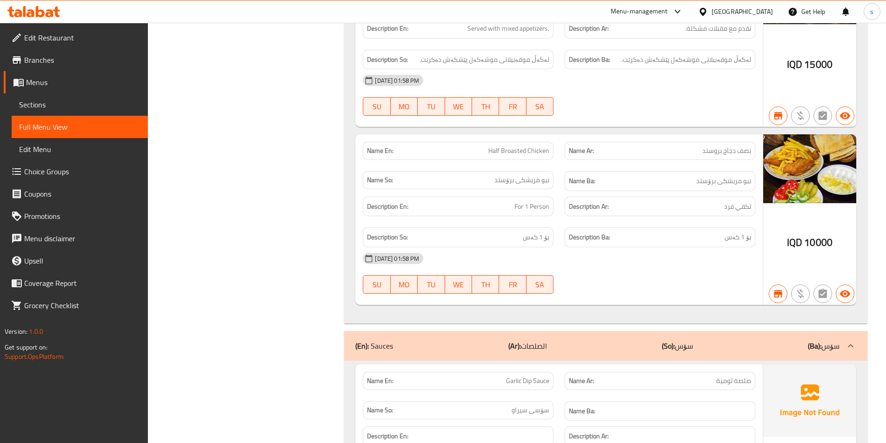
scroll to position [12674, 0]
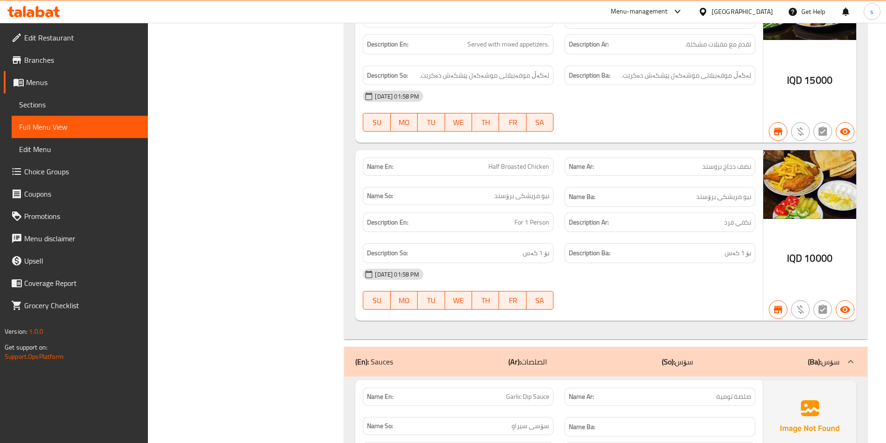
click at [60, 98] on link "Sections" at bounding box center [80, 105] width 136 height 22
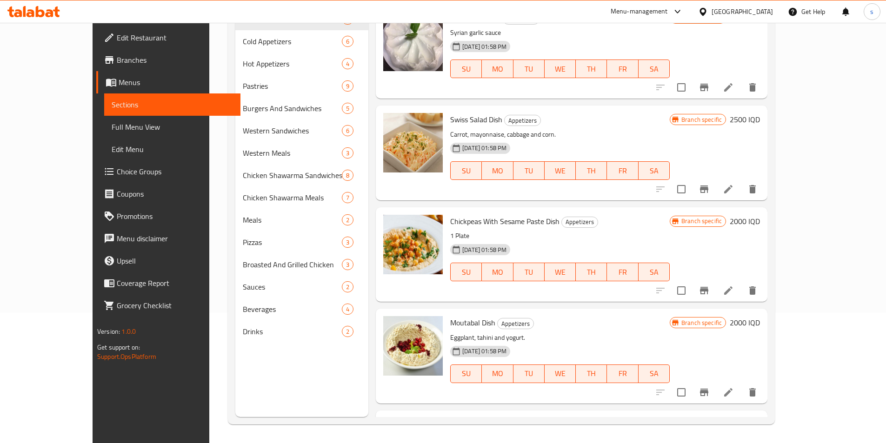
scroll to position [130, 0]
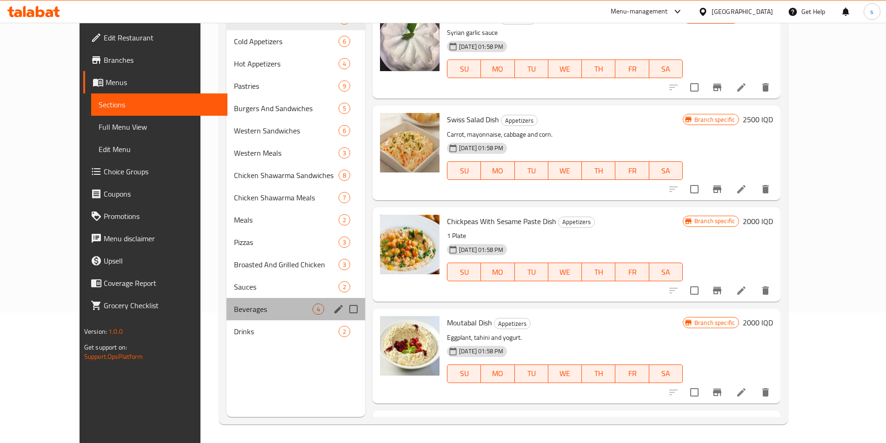
click at [227, 303] on div "Beverages 4" at bounding box center [296, 309] width 139 height 22
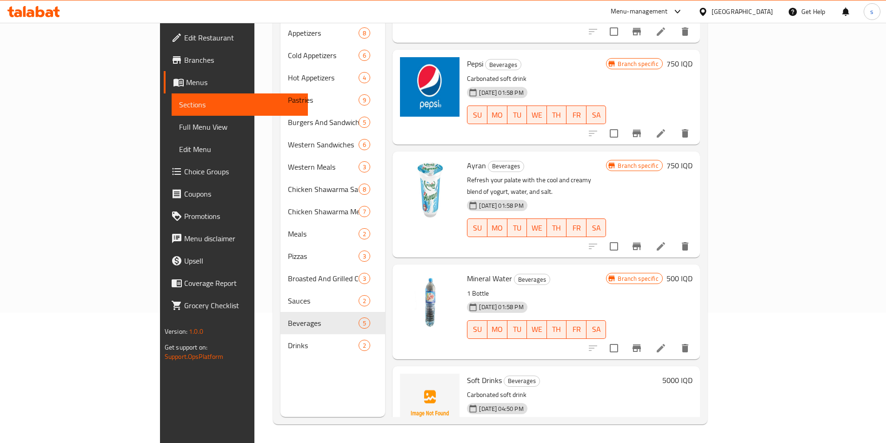
scroll to position [88, 0]
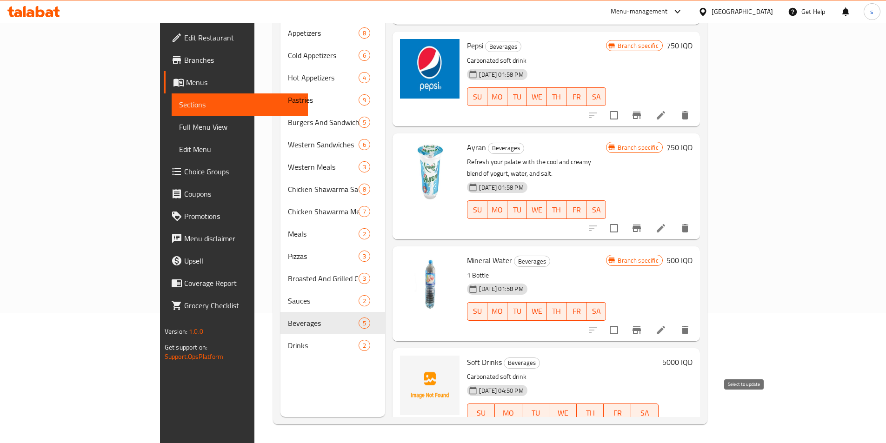
click at [602, 422] on input "checkbox" at bounding box center [592, 432] width 20 height 20
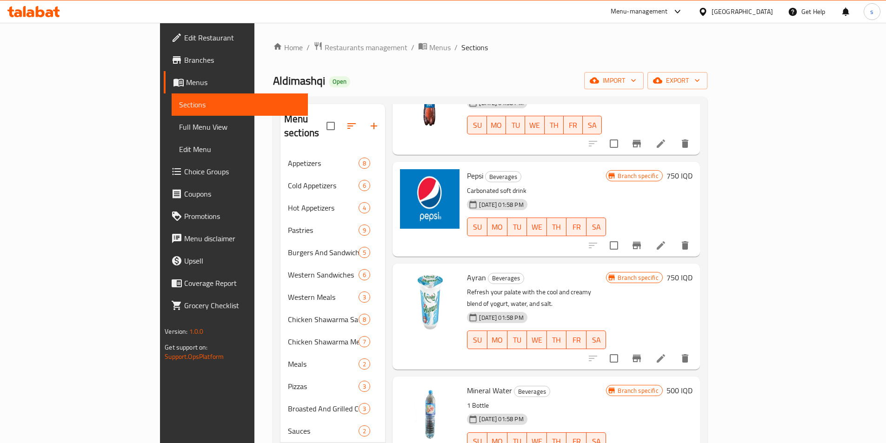
scroll to position [0, 0]
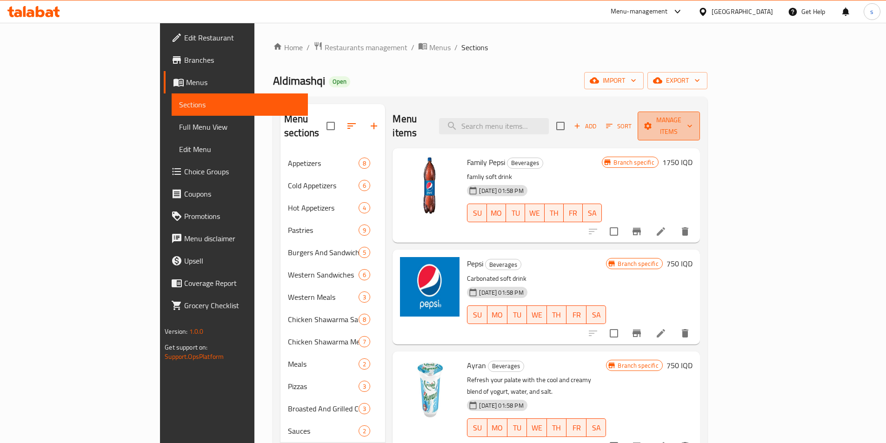
click at [693, 120] on span "Manage items" at bounding box center [668, 125] width 47 height 23
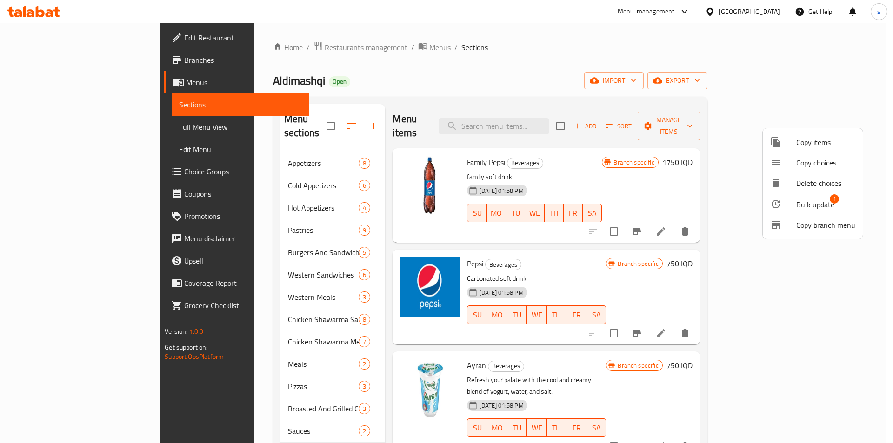
click at [792, 203] on div at bounding box center [784, 204] width 26 height 11
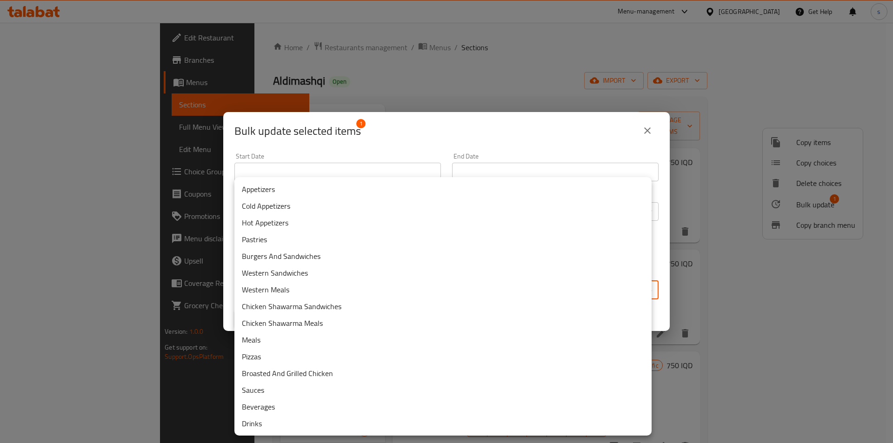
click at [338, 293] on body "​ Menu-management [GEOGRAPHIC_DATA] Get Help s Edit Restaurant Branches Menus S…" at bounding box center [446, 233] width 893 height 421
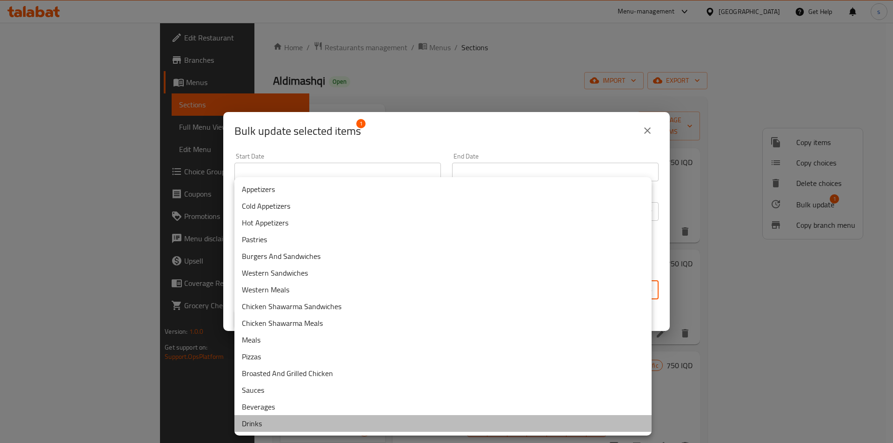
click at [256, 422] on li "Drinks" at bounding box center [443, 423] width 417 height 17
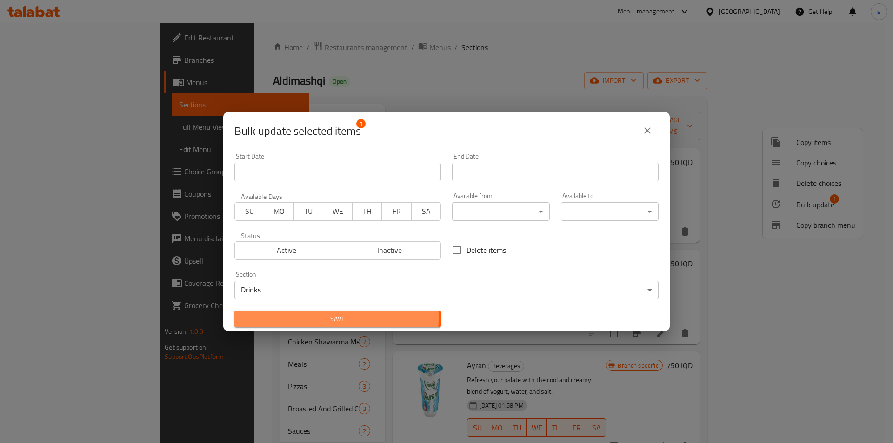
click at [297, 318] on span "Save" at bounding box center [338, 320] width 192 height 12
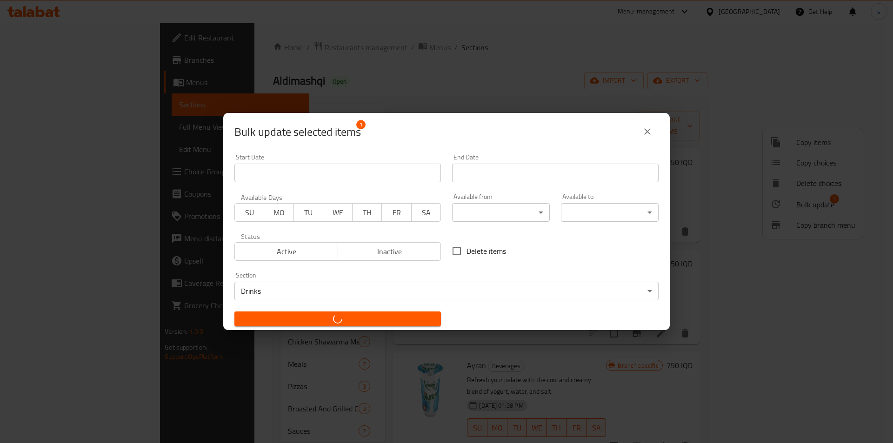
checkbox input "false"
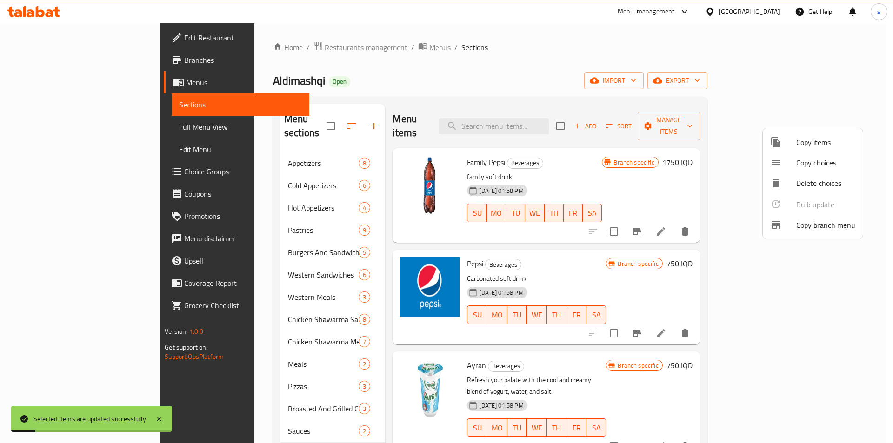
click at [886, 204] on div at bounding box center [446, 221] width 893 height 443
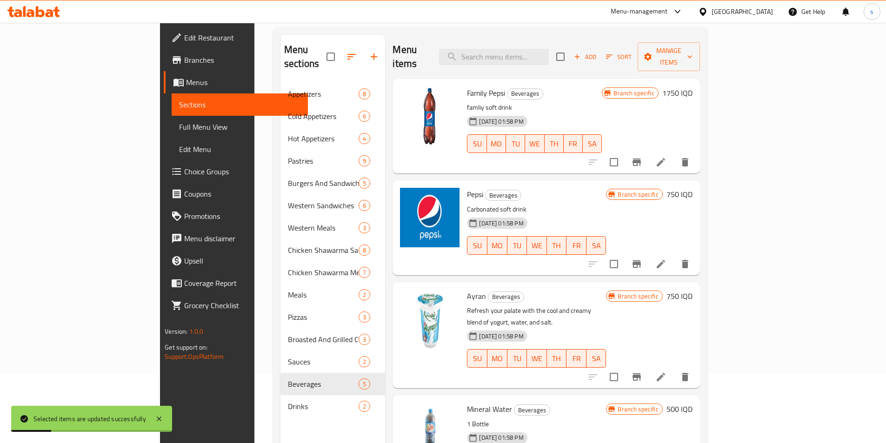
scroll to position [130, 0]
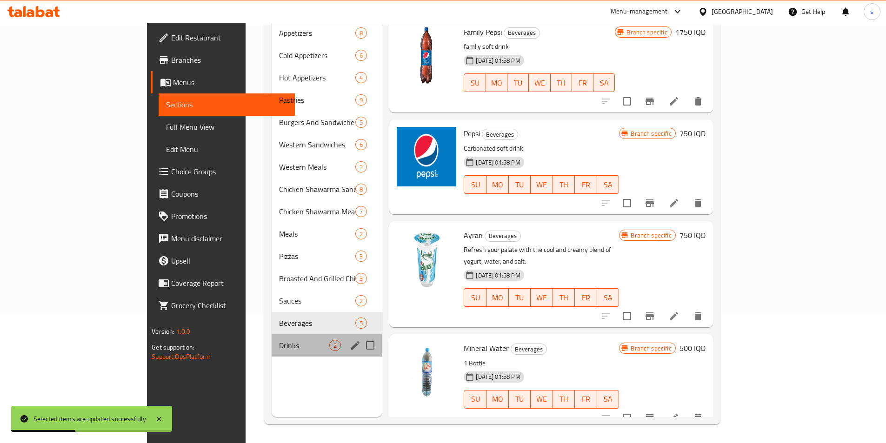
click at [272, 335] on div "Drinks 2" at bounding box center [327, 346] width 110 height 22
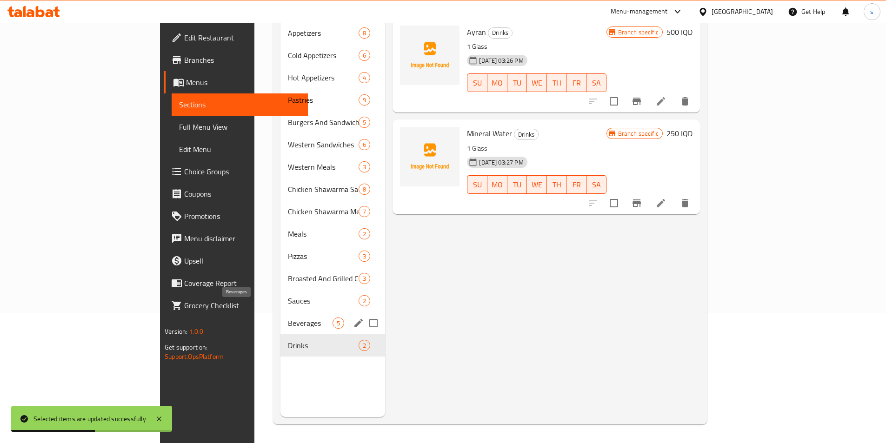
click at [288, 318] on span "Beverages" at bounding box center [310, 323] width 45 height 11
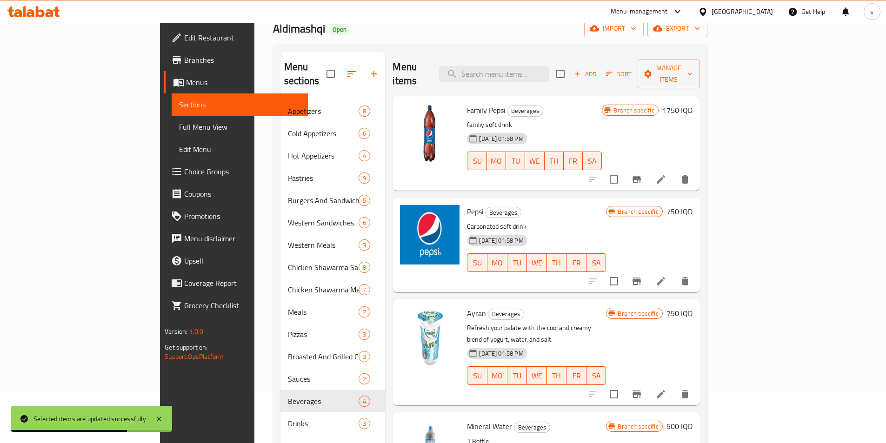
scroll to position [51, 0]
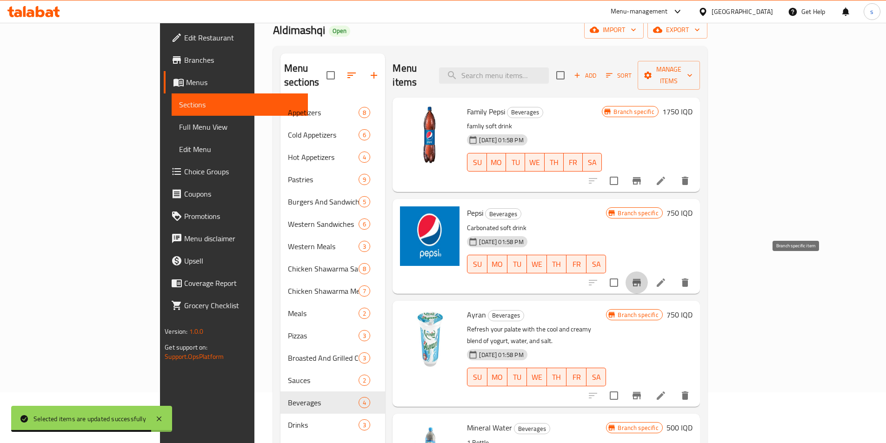
click at [641, 279] on icon "Branch-specific-item" at bounding box center [637, 282] width 8 height 7
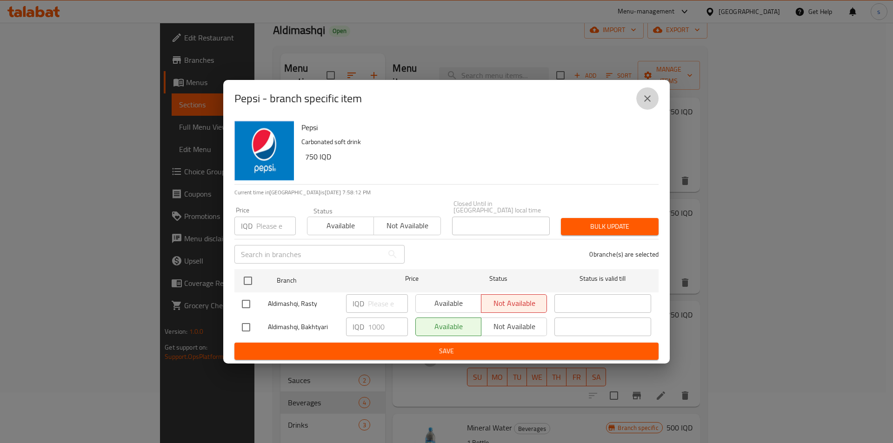
click at [644, 101] on icon "close" at bounding box center [647, 98] width 11 height 11
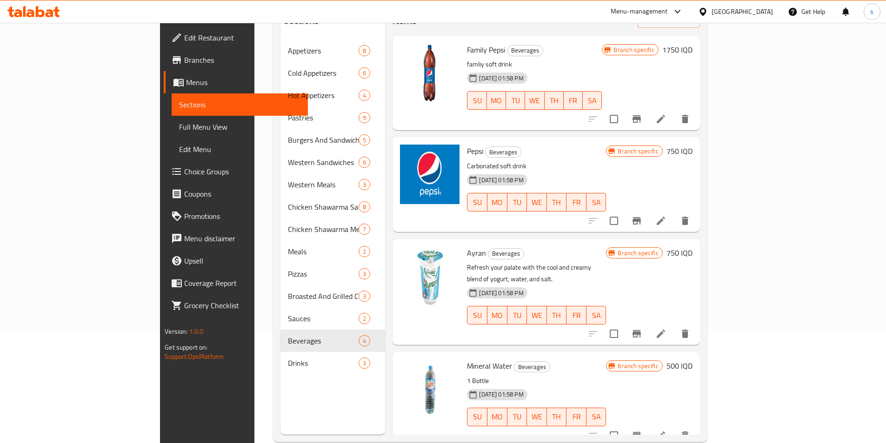
scroll to position [130, 0]
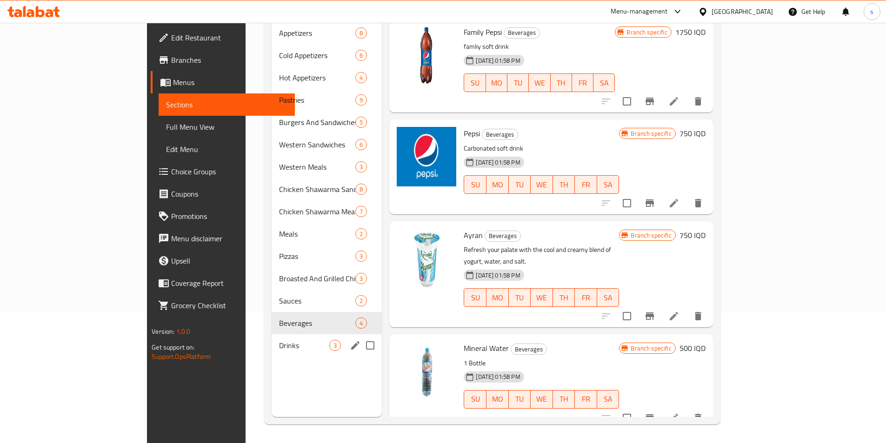
click at [272, 339] on div "Drinks 3" at bounding box center [327, 346] width 110 height 22
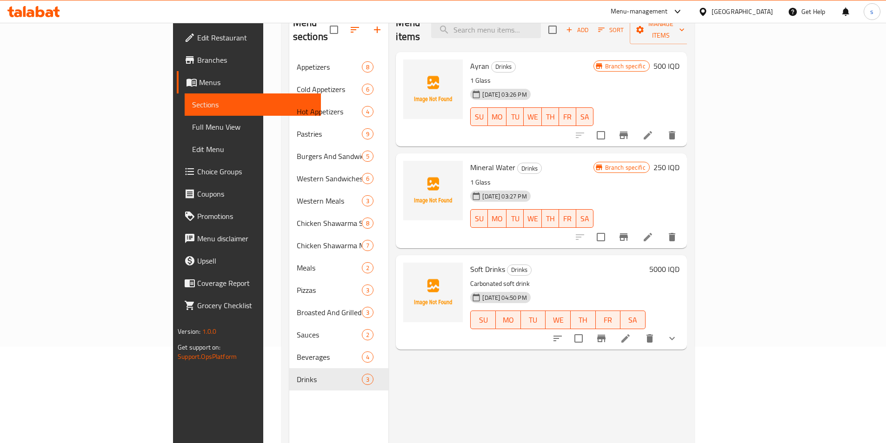
scroll to position [93, 0]
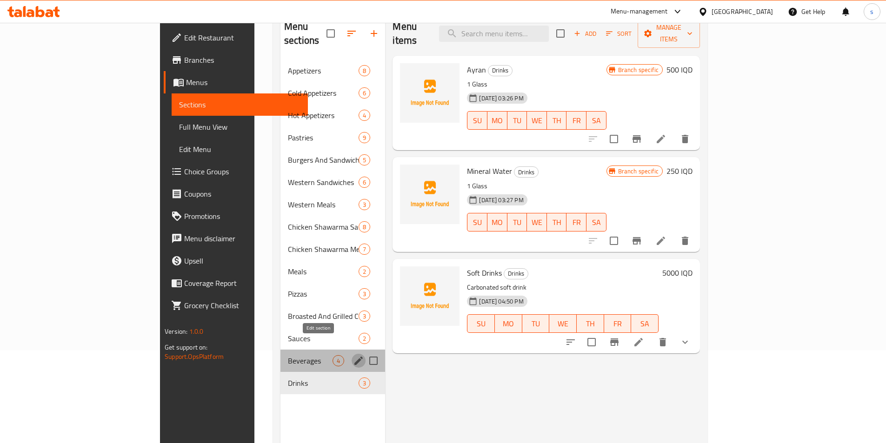
click at [353, 355] on icon "edit" at bounding box center [358, 360] width 11 height 11
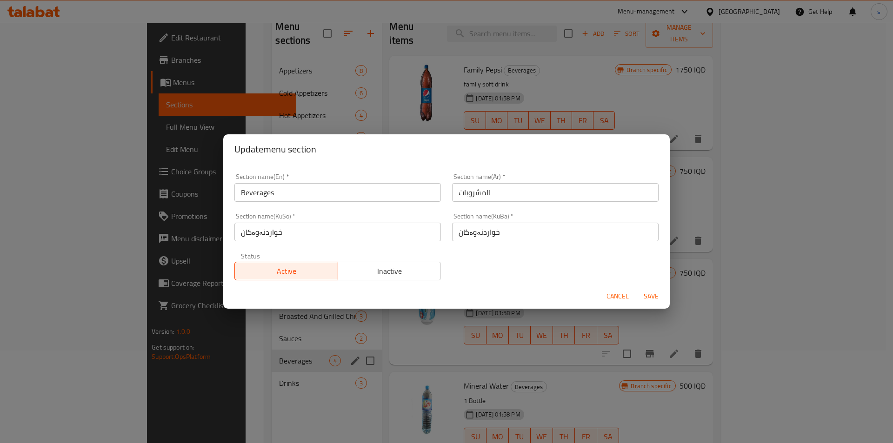
click at [617, 297] on span "Cancel" at bounding box center [618, 297] width 22 height 12
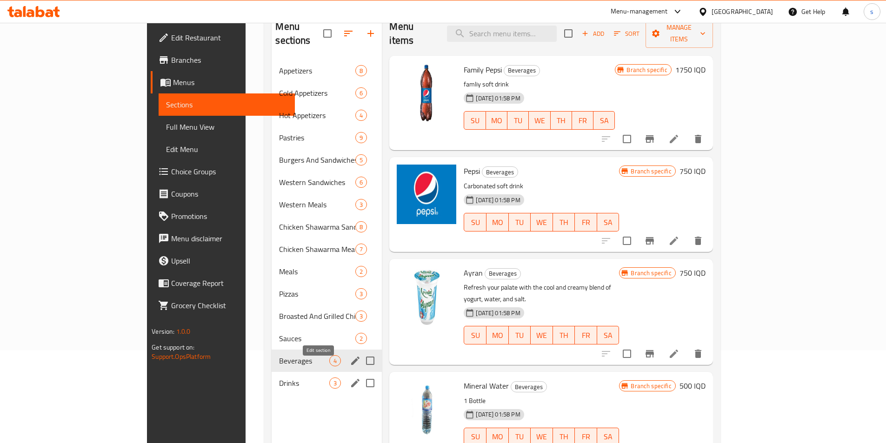
click at [351, 379] on icon "edit" at bounding box center [355, 383] width 8 height 8
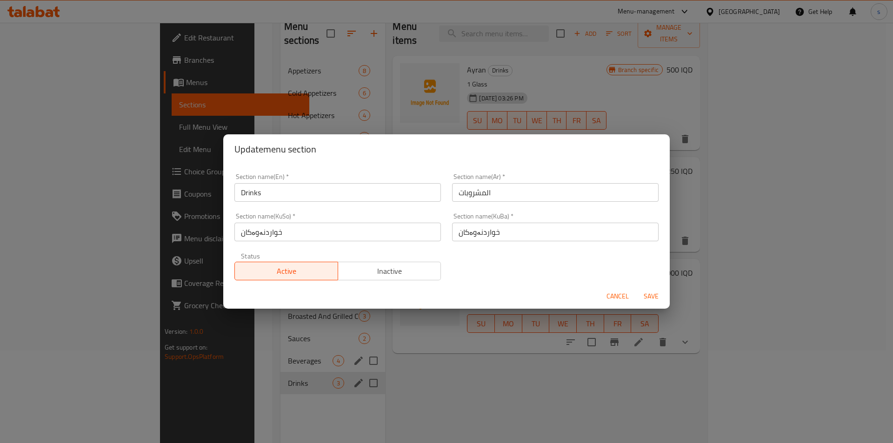
click at [615, 294] on span "Cancel" at bounding box center [618, 297] width 22 height 12
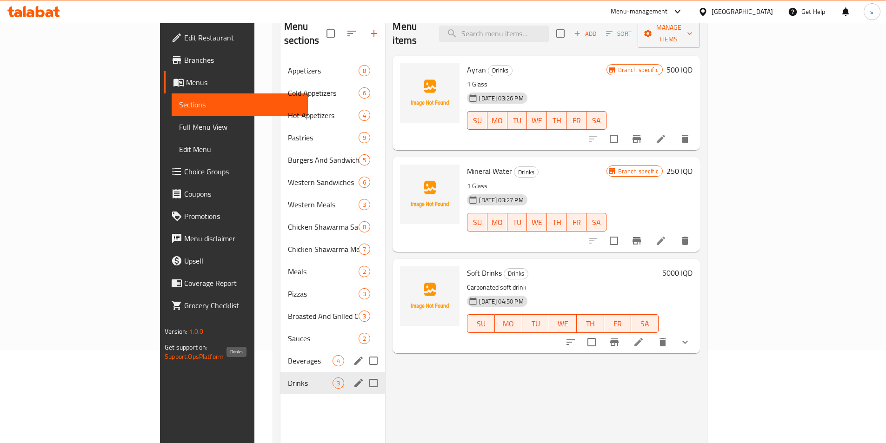
click at [288, 378] on span "Drinks" at bounding box center [310, 383] width 45 height 11
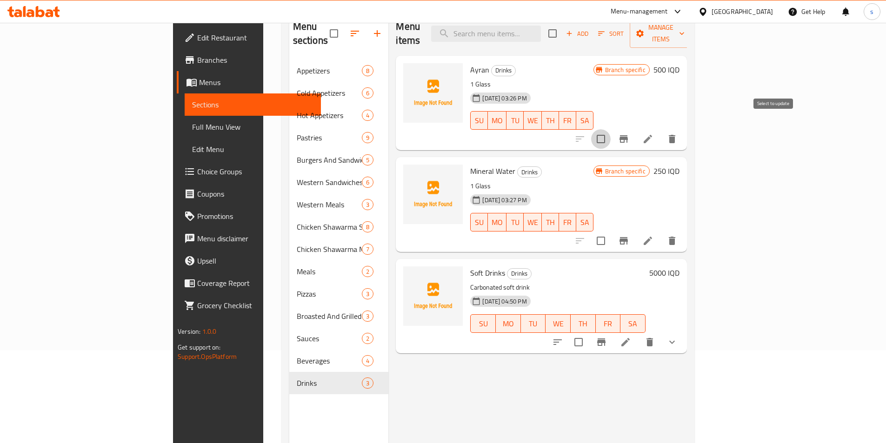
click at [611, 129] on input "checkbox" at bounding box center [601, 139] width 20 height 20
checkbox input "true"
click at [611, 231] on input "checkbox" at bounding box center [601, 241] width 20 height 20
checkbox input "true"
click at [589, 333] on input "checkbox" at bounding box center [579, 343] width 20 height 20
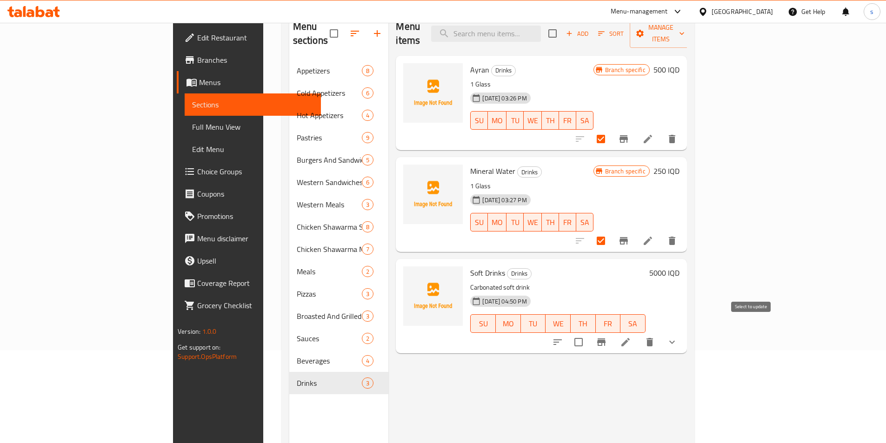
checkbox input "true"
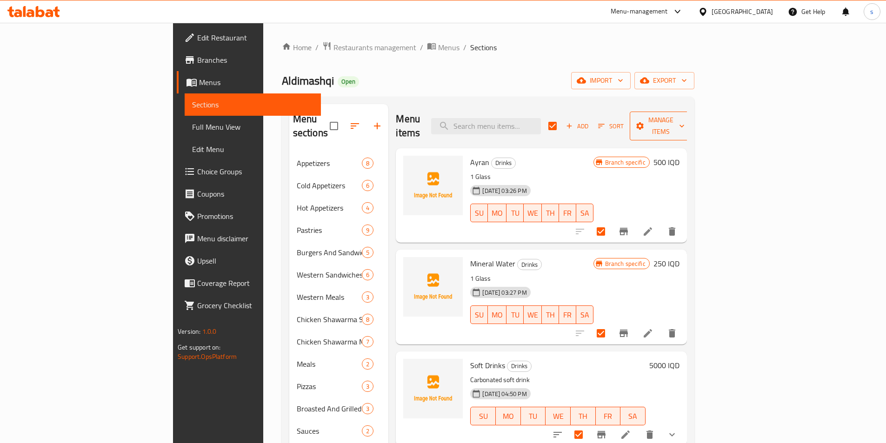
click at [685, 118] on span "Manage items" at bounding box center [660, 125] width 47 height 23
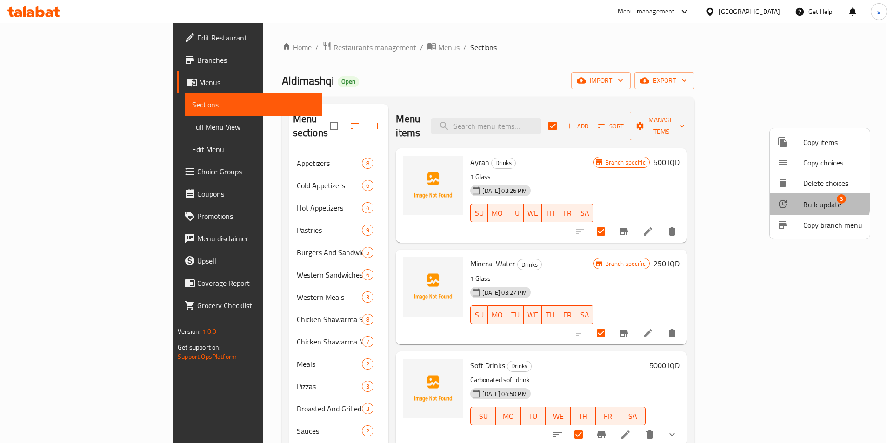
click at [788, 202] on icon at bounding box center [782, 204] width 11 height 11
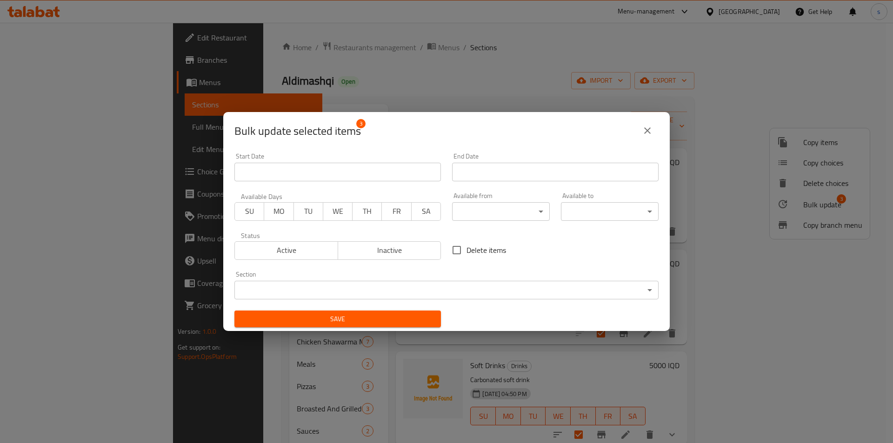
click at [397, 290] on body "​ Menu-management [GEOGRAPHIC_DATA] Get Help s Edit Restaurant Branches Menus S…" at bounding box center [446, 233] width 893 height 421
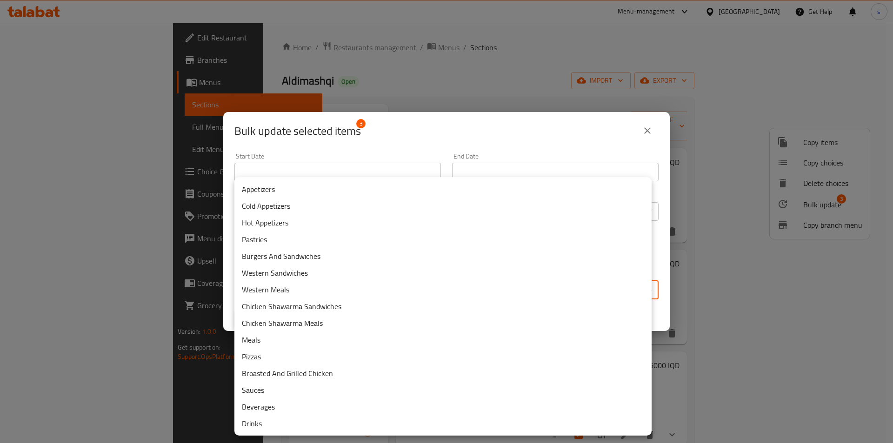
click at [309, 407] on li "Beverages" at bounding box center [443, 407] width 417 height 17
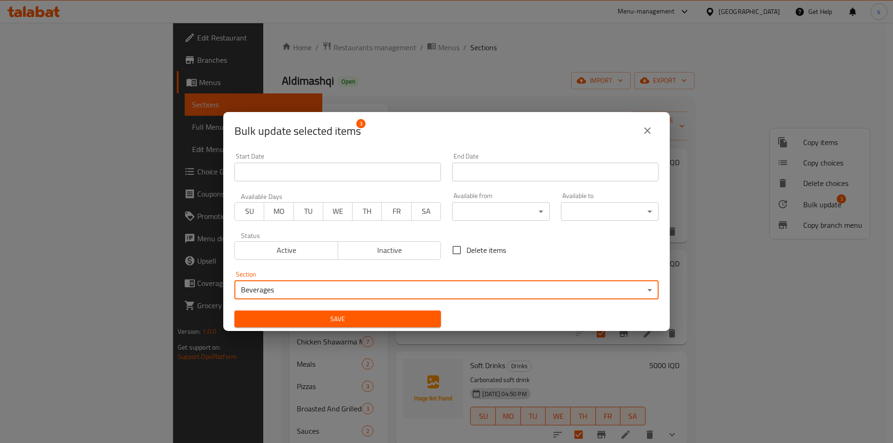
click at [327, 316] on span "Save" at bounding box center [338, 320] width 192 height 12
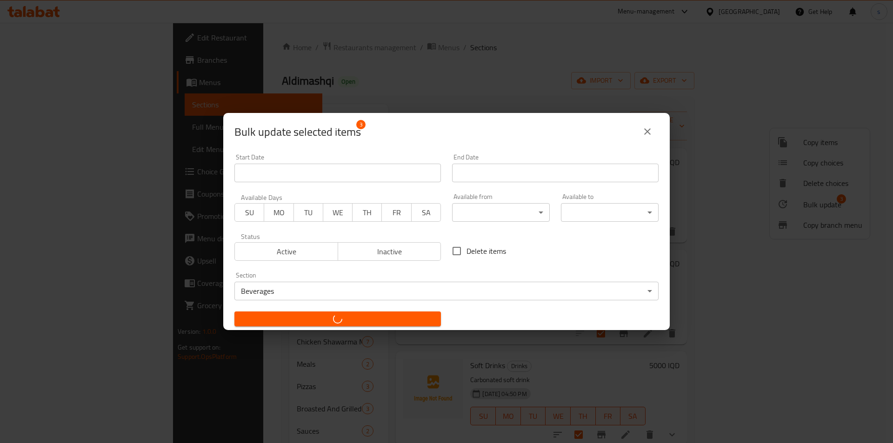
checkbox input "false"
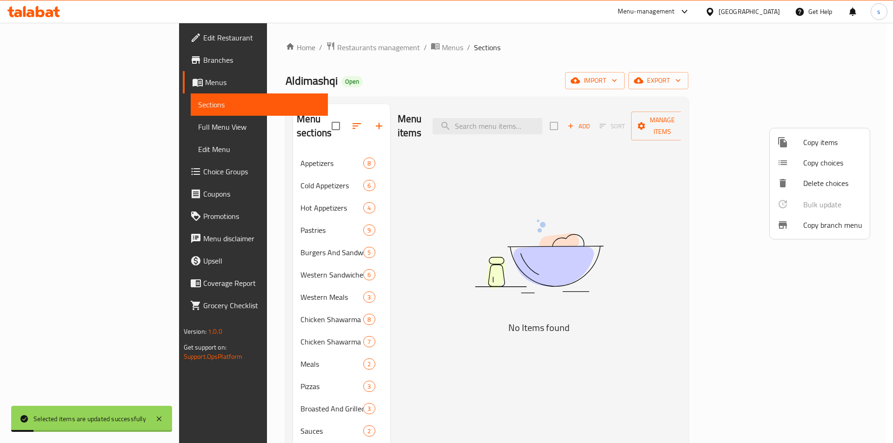
click at [886, 200] on div at bounding box center [446, 221] width 893 height 443
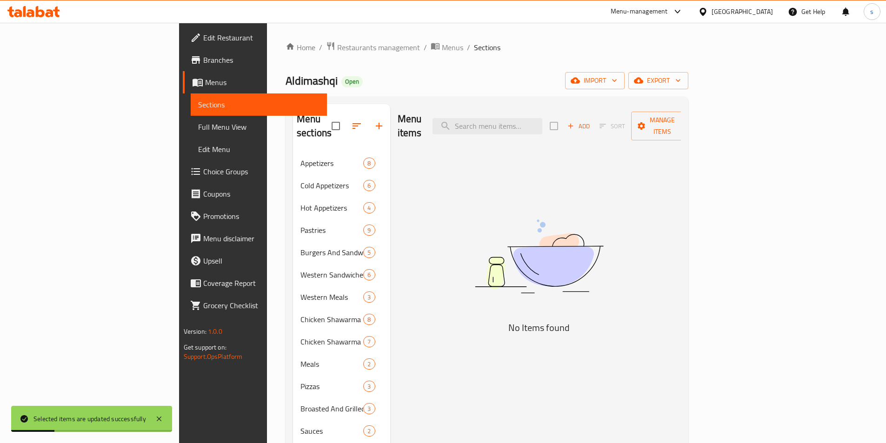
scroll to position [130, 0]
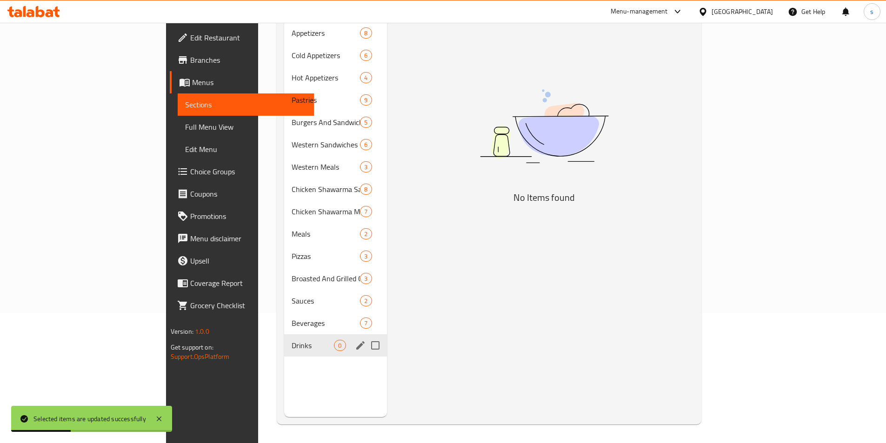
click at [366, 338] on input "Menu sections" at bounding box center [376, 346] width 20 height 20
checkbox input "true"
click at [356, 342] on icon "edit" at bounding box center [360, 346] width 8 height 8
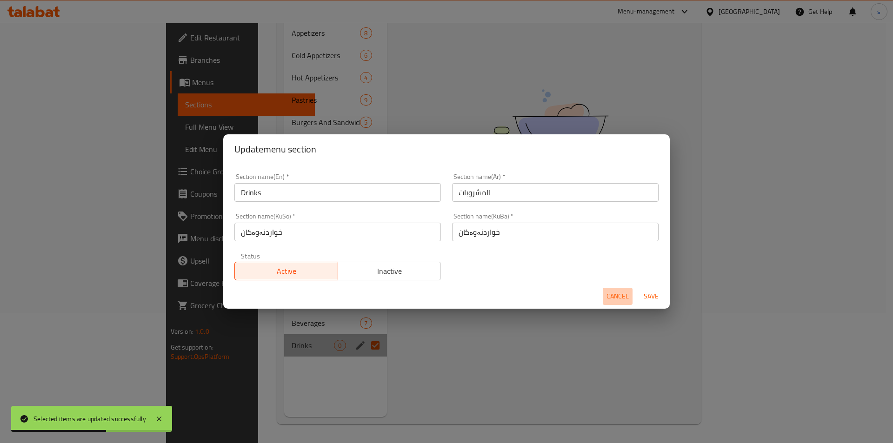
click at [603, 294] on button "Cancel" at bounding box center [618, 296] width 30 height 17
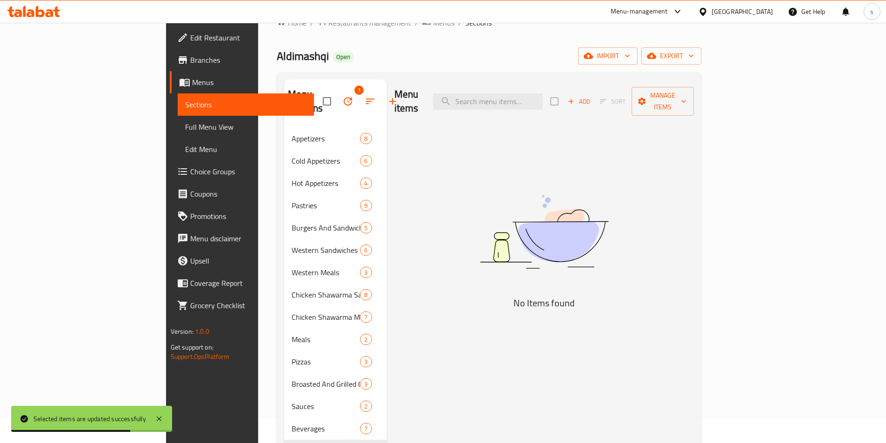
scroll to position [3, 0]
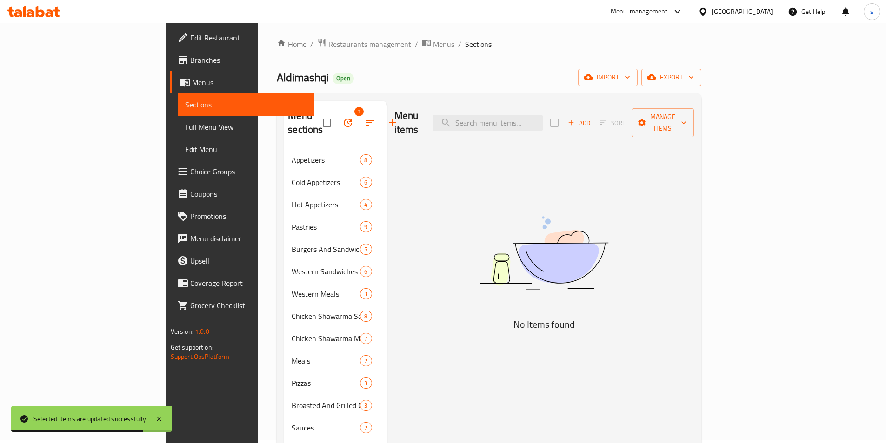
click at [342, 117] on icon "button" at bounding box center [347, 122] width 11 height 11
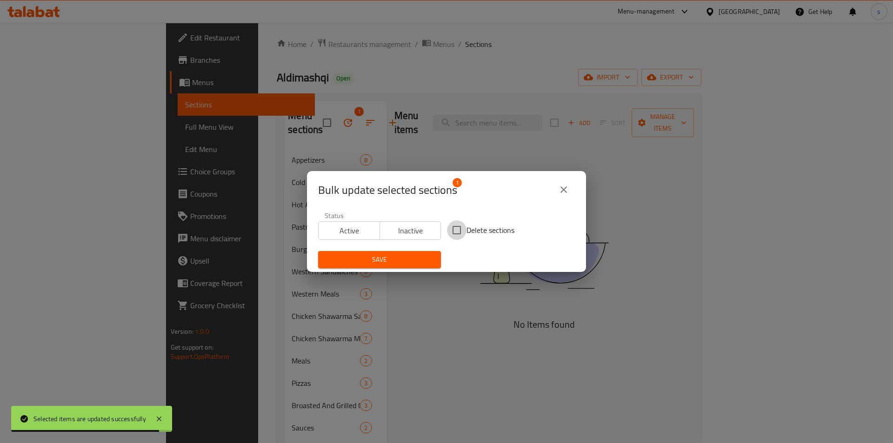
drag, startPoint x: 454, startPoint y: 231, endPoint x: 391, endPoint y: 268, distance: 72.5
click at [454, 231] on input "Delete sections" at bounding box center [457, 231] width 20 height 20
checkbox input "true"
click at [391, 268] on button "Save" at bounding box center [379, 259] width 123 height 17
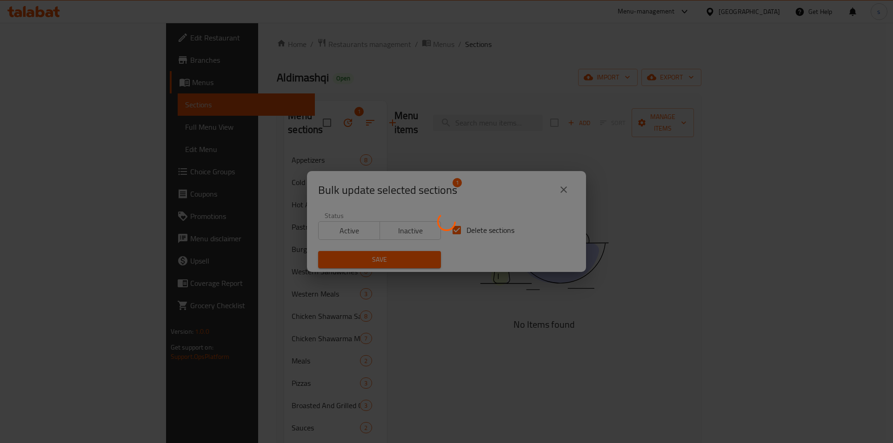
checkbox input "false"
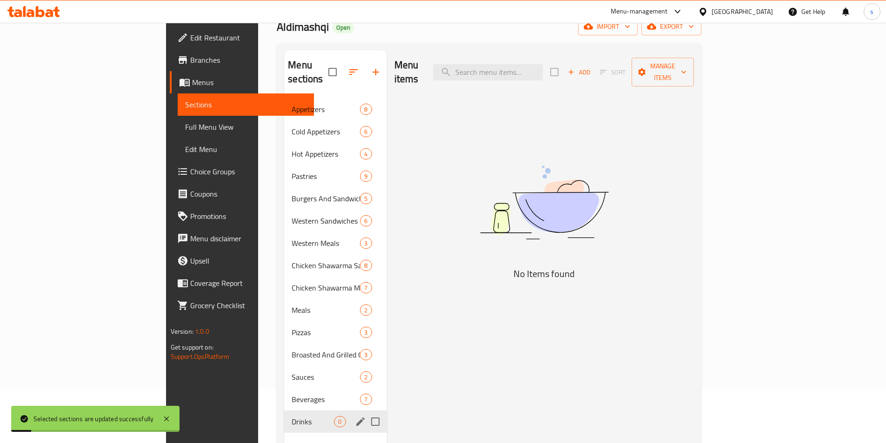
scroll to position [130, 0]
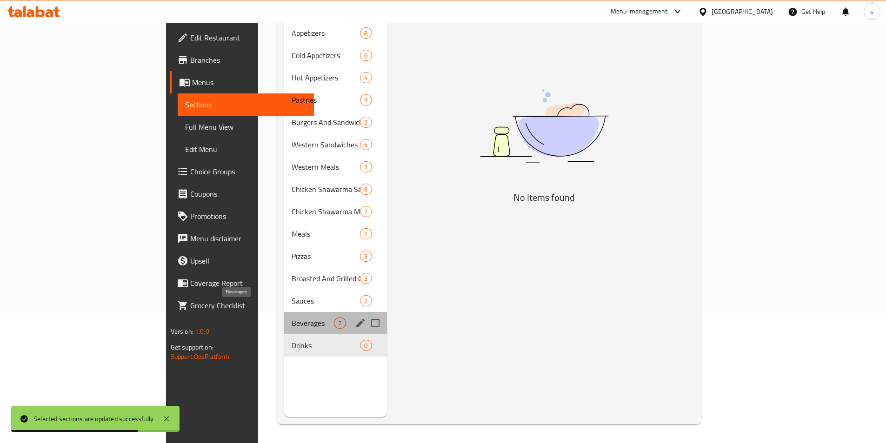
click at [292, 318] on span "Beverages" at bounding box center [313, 323] width 42 height 11
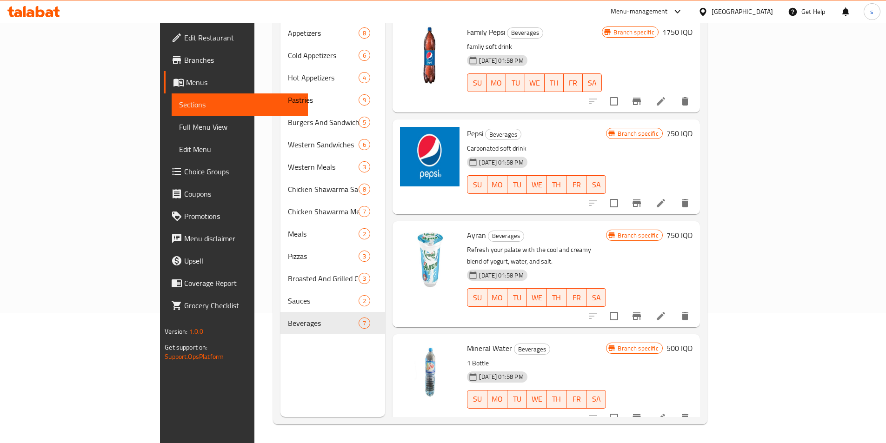
scroll to position [126, 0]
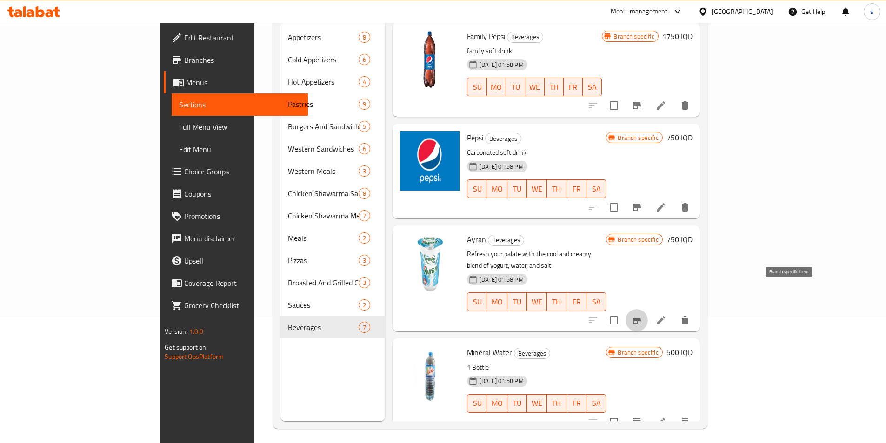
click at [641, 317] on icon "Branch-specific-item" at bounding box center [637, 320] width 8 height 7
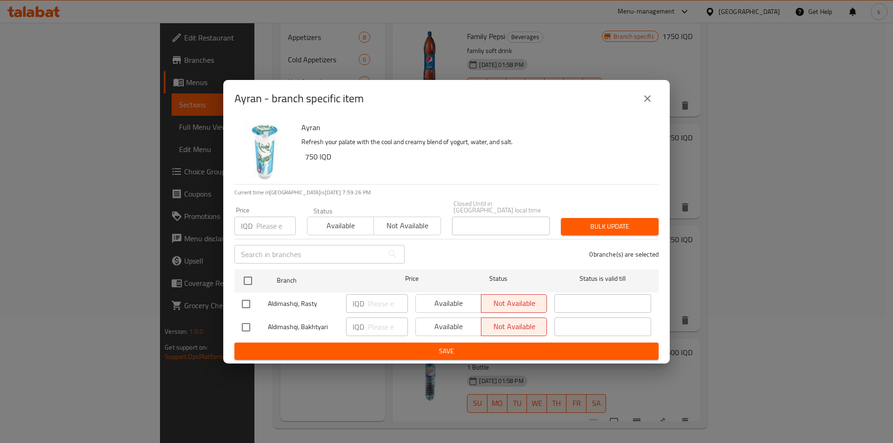
click at [642, 109] on button "close" at bounding box center [648, 98] width 22 height 22
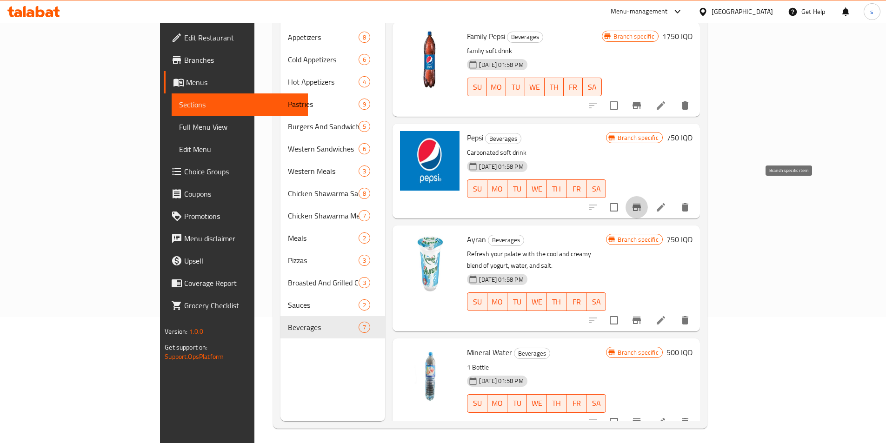
click at [643, 202] on icon "Branch-specific-item" at bounding box center [636, 207] width 11 height 11
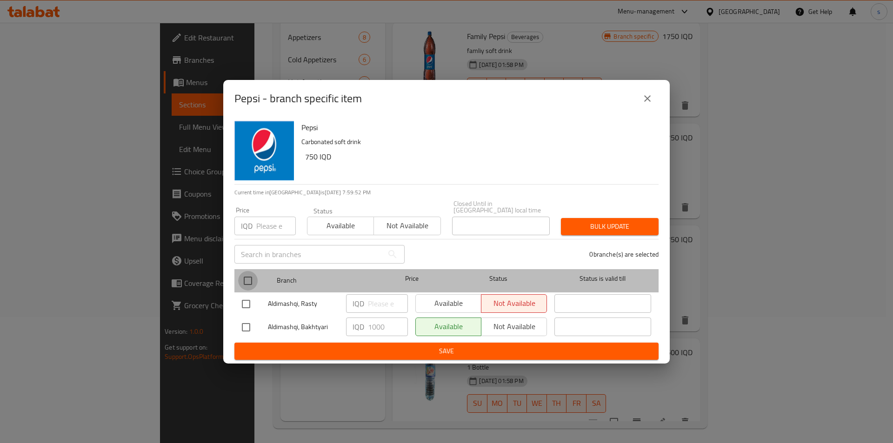
click at [251, 281] on input "checkbox" at bounding box center [248, 281] width 20 height 20
checkbox input "true"
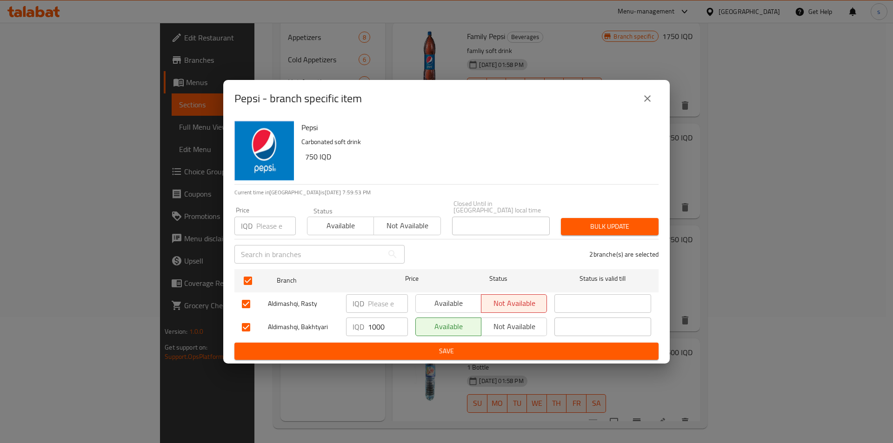
click at [494, 327] on span "Not available" at bounding box center [514, 326] width 58 height 13
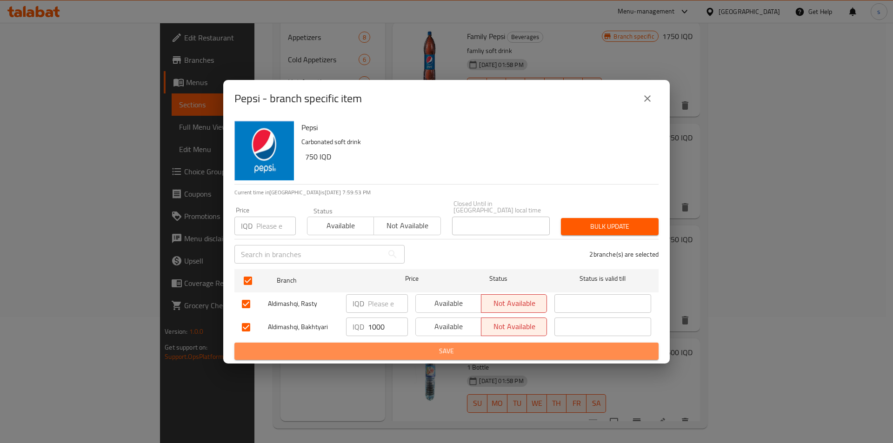
click at [490, 349] on span "Save" at bounding box center [446, 352] width 409 height 12
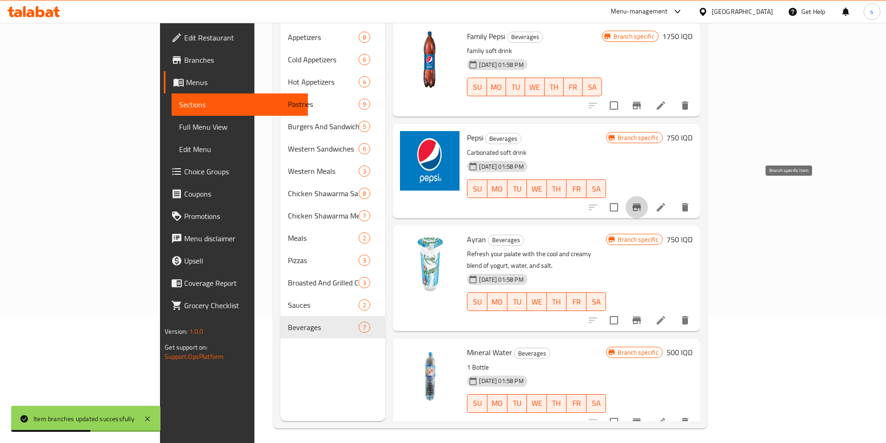
click at [641, 204] on icon "Branch-specific-item" at bounding box center [637, 207] width 8 height 7
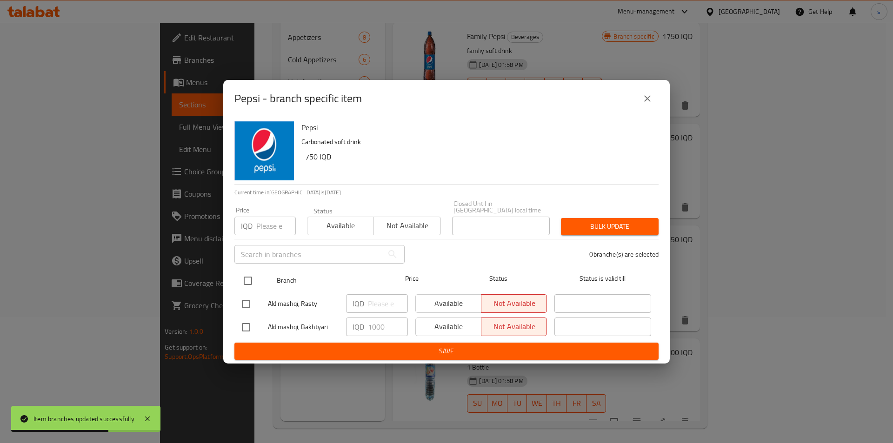
click at [250, 278] on input "checkbox" at bounding box center [248, 281] width 20 height 20
checkbox input "true"
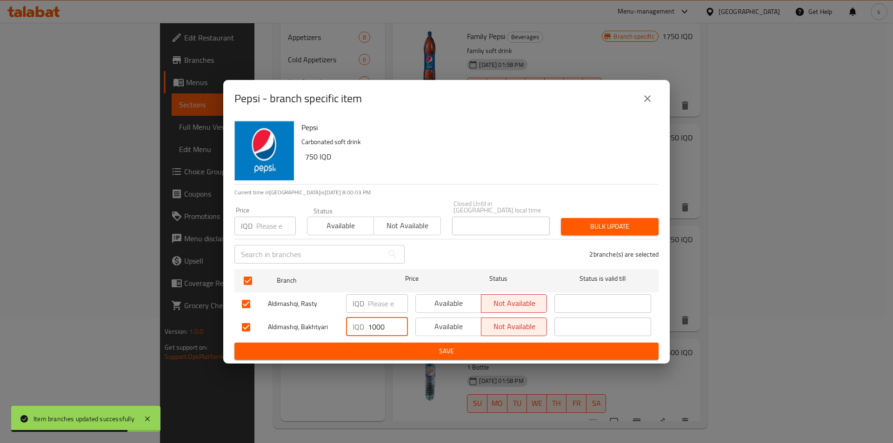
drag, startPoint x: 388, startPoint y: 324, endPoint x: 369, endPoint y: 328, distance: 20.0
click at [369, 328] on input "1000" at bounding box center [388, 327] width 40 height 19
drag, startPoint x: 376, startPoint y: 360, endPoint x: 380, endPoint y: 350, distance: 10.2
click at [376, 360] on div "Pepsi Carbonated soft drink 750 IQD Current time in [GEOGRAPHIC_DATA] is [DATE]…" at bounding box center [446, 240] width 447 height 247
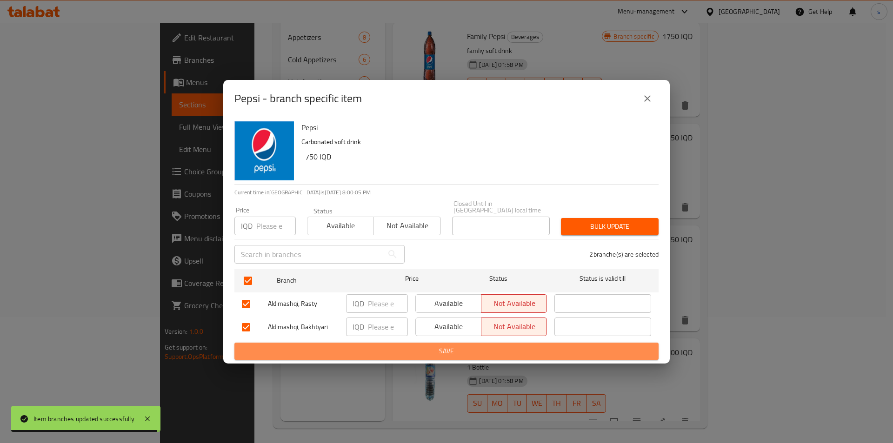
click at [381, 349] on span "Save" at bounding box center [446, 352] width 409 height 12
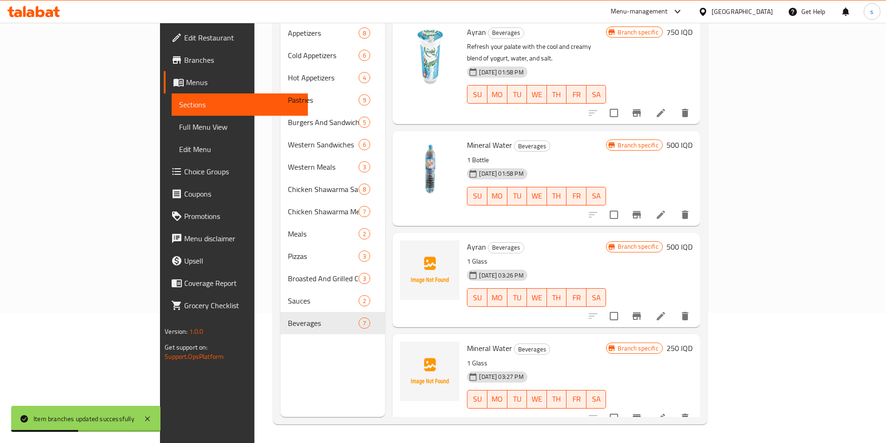
scroll to position [227, 0]
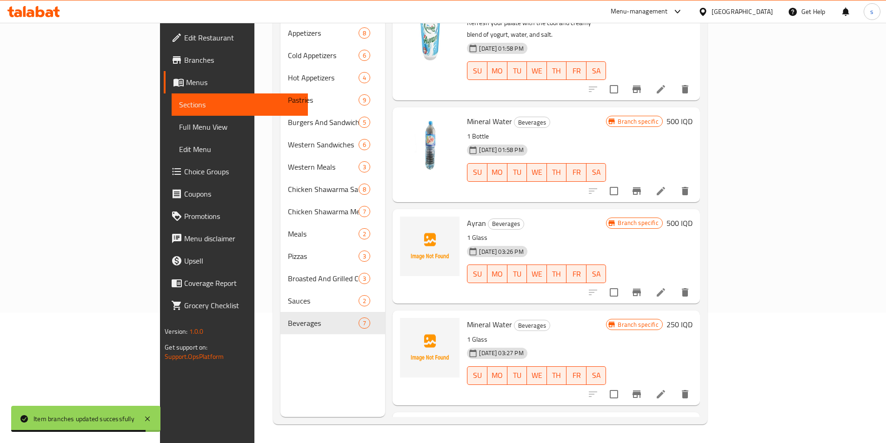
click at [641, 188] on icon "Branch-specific-item" at bounding box center [637, 191] width 8 height 7
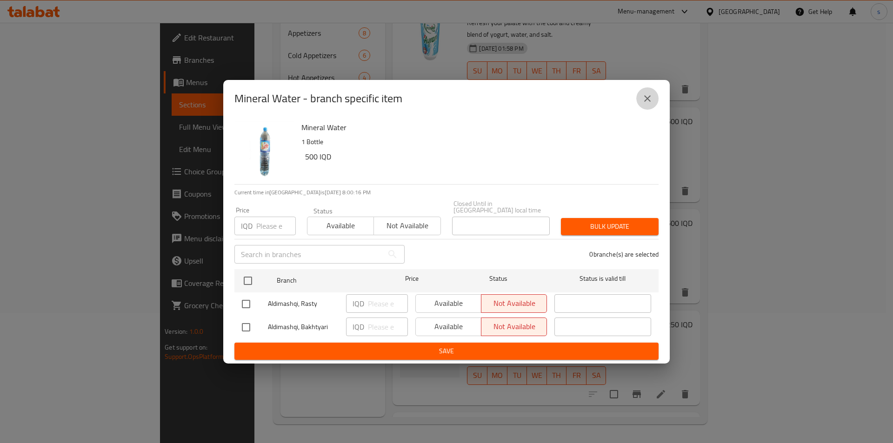
click at [649, 101] on icon "close" at bounding box center [647, 98] width 11 height 11
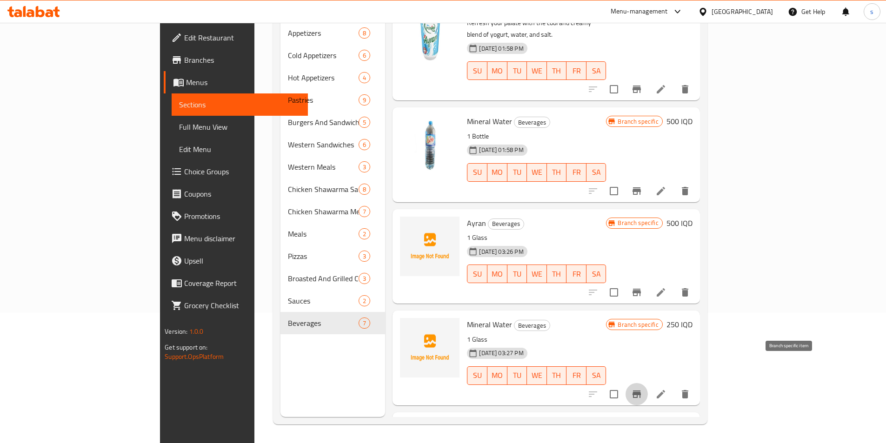
click at [641, 391] on icon "Branch-specific-item" at bounding box center [637, 394] width 8 height 7
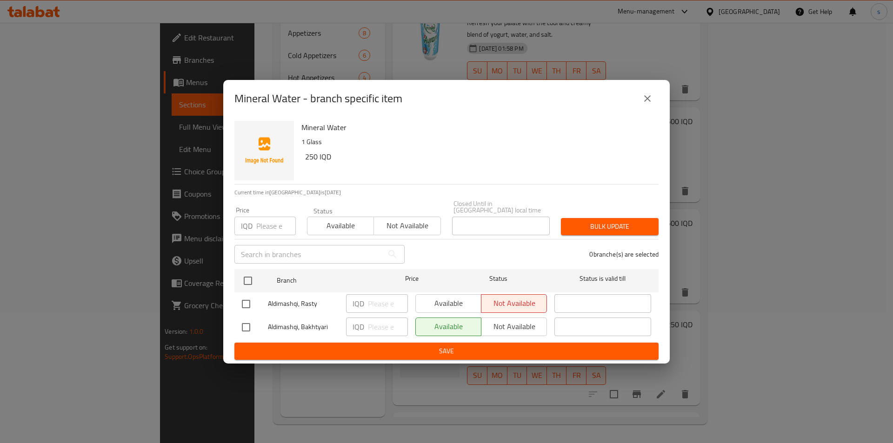
click at [646, 104] on icon "close" at bounding box center [647, 98] width 11 height 11
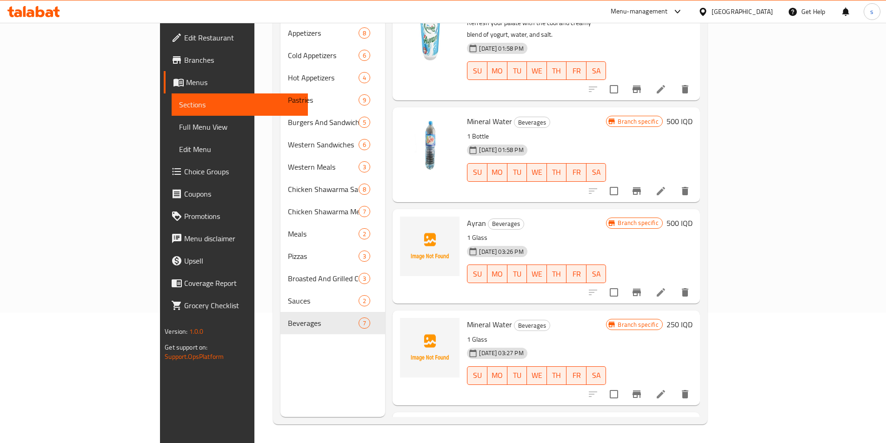
click at [641, 289] on icon "Branch-specific-item" at bounding box center [637, 292] width 8 height 7
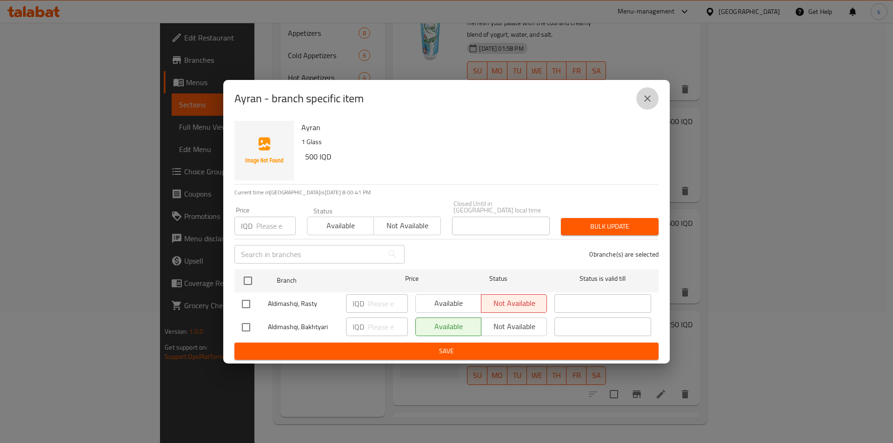
click at [644, 104] on icon "close" at bounding box center [647, 98] width 11 height 11
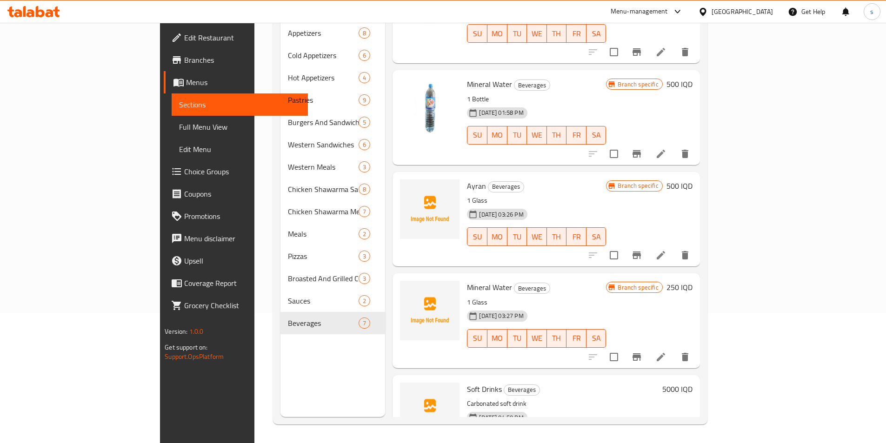
scroll to position [291, 0]
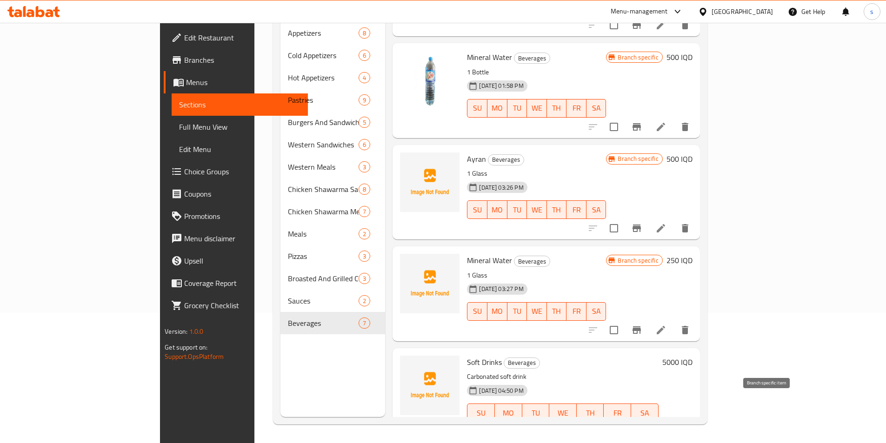
click at [620, 426] on icon "Branch-specific-item" at bounding box center [614, 431] width 11 height 11
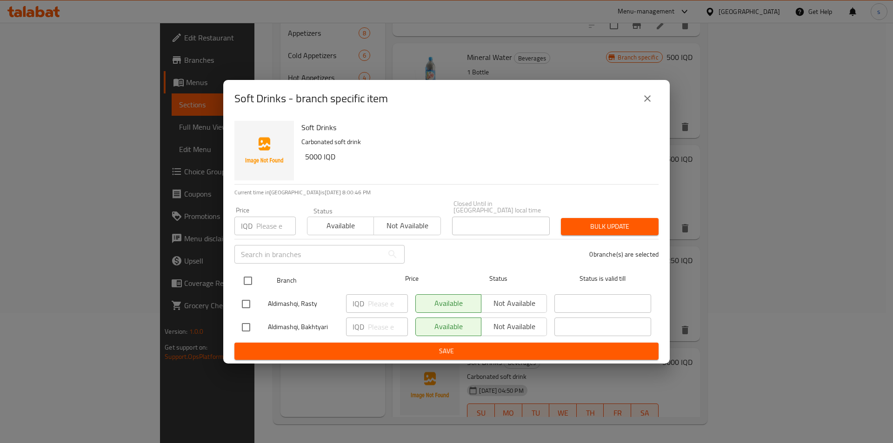
click at [251, 273] on input "checkbox" at bounding box center [248, 281] width 20 height 20
checkbox input "true"
click at [506, 308] on button "Not available" at bounding box center [514, 304] width 66 height 19
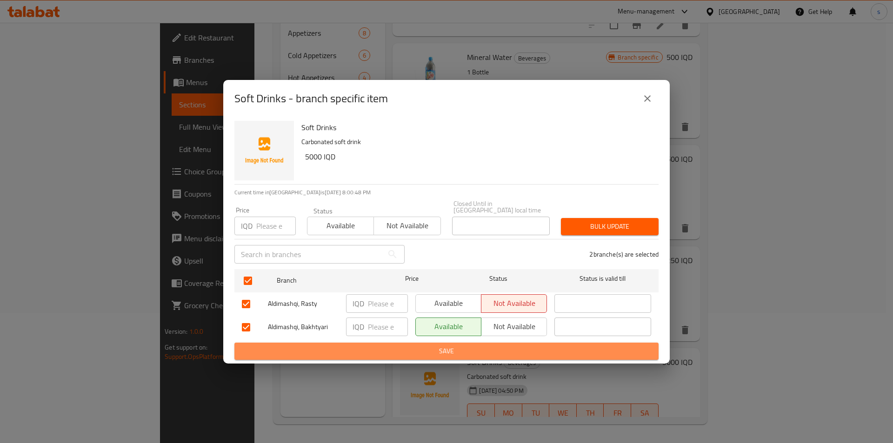
click at [444, 349] on span "Save" at bounding box center [446, 352] width 409 height 12
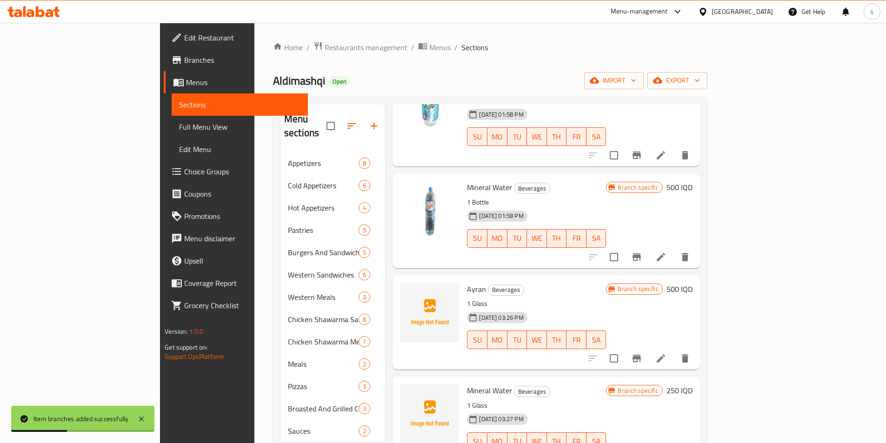
scroll to position [0, 0]
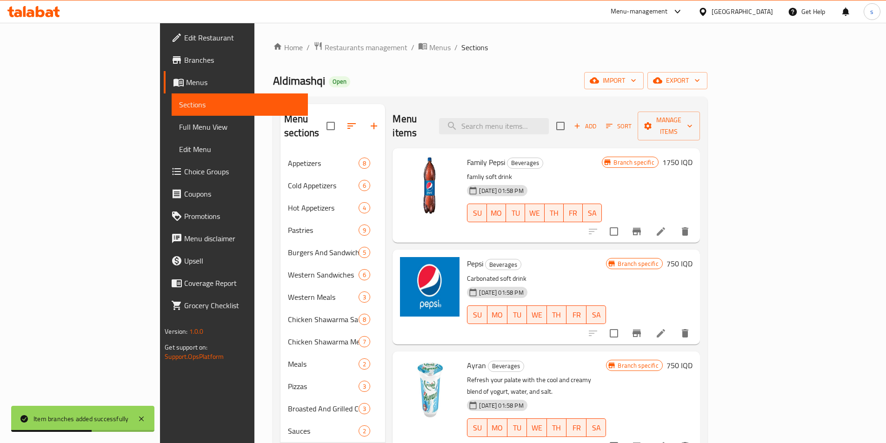
click at [648, 226] on button "Branch-specific-item" at bounding box center [637, 232] width 22 height 22
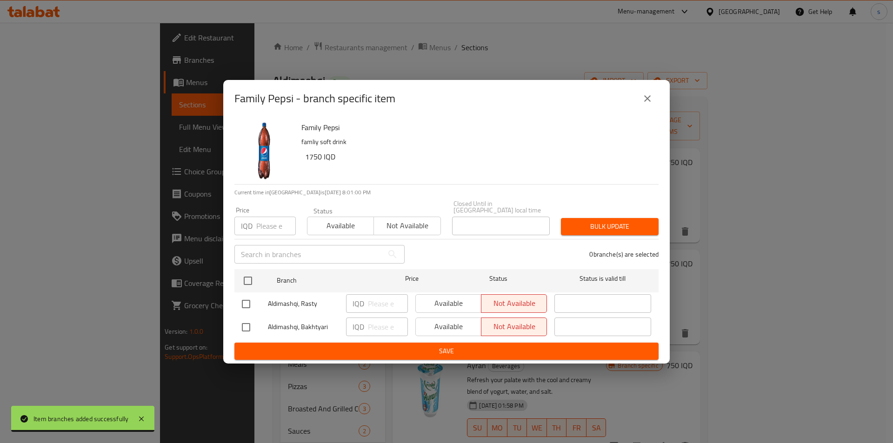
click at [647, 95] on button "close" at bounding box center [648, 98] width 22 height 22
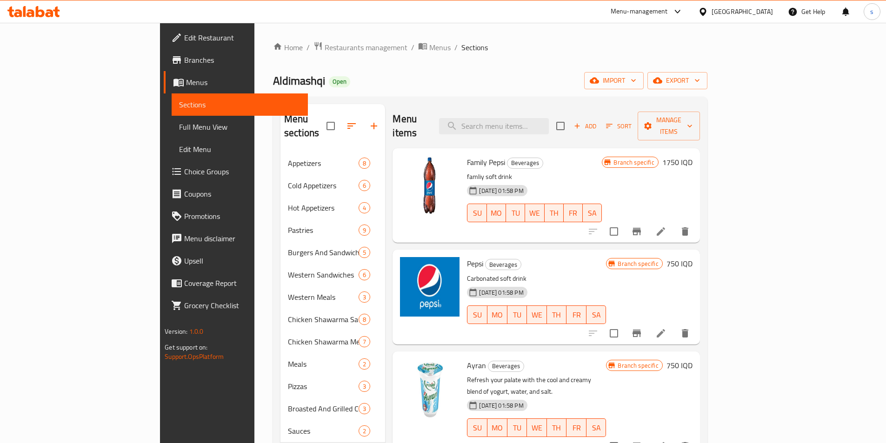
click at [641, 330] on icon "Branch-specific-item" at bounding box center [637, 333] width 8 height 7
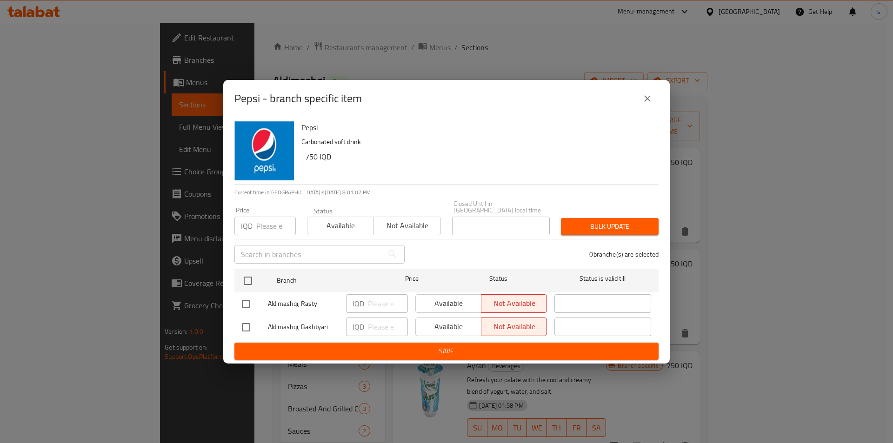
click at [645, 104] on icon "close" at bounding box center [647, 98] width 11 height 11
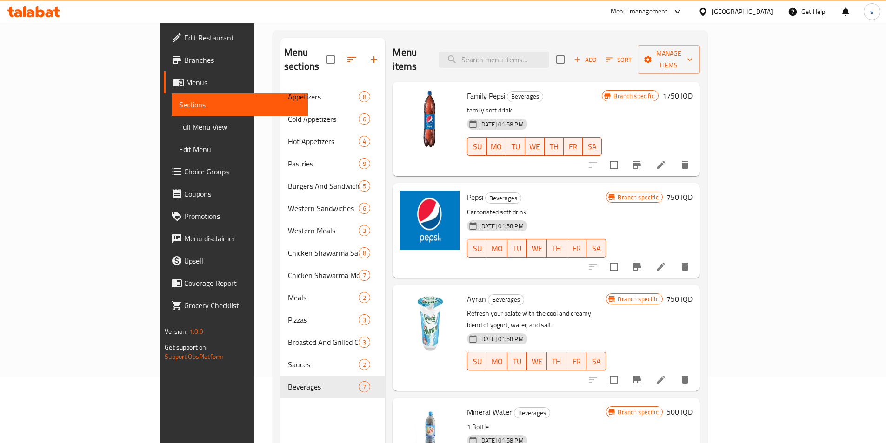
scroll to position [67, 0]
click at [624, 257] on input "checkbox" at bounding box center [614, 267] width 20 height 20
checkbox input "true"
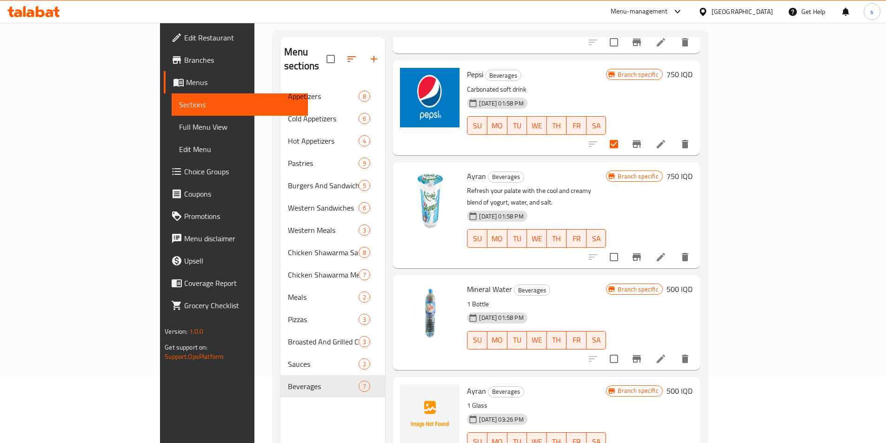
scroll to position [125, 0]
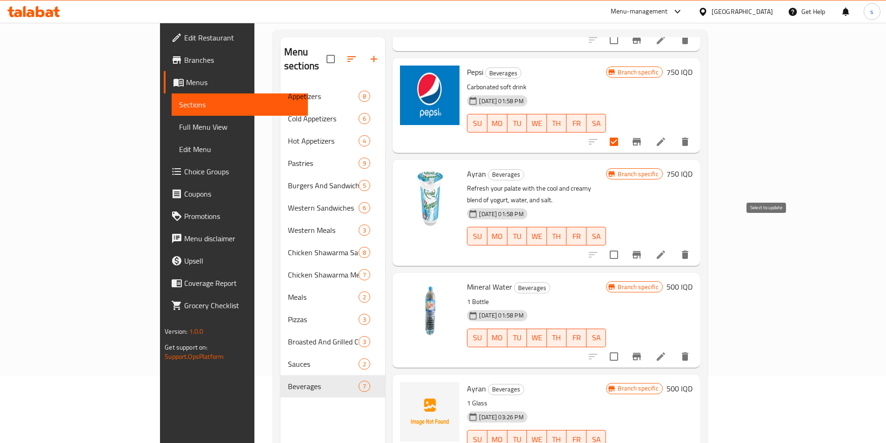
click at [624, 245] on input "checkbox" at bounding box center [614, 255] width 20 height 20
checkbox input "true"
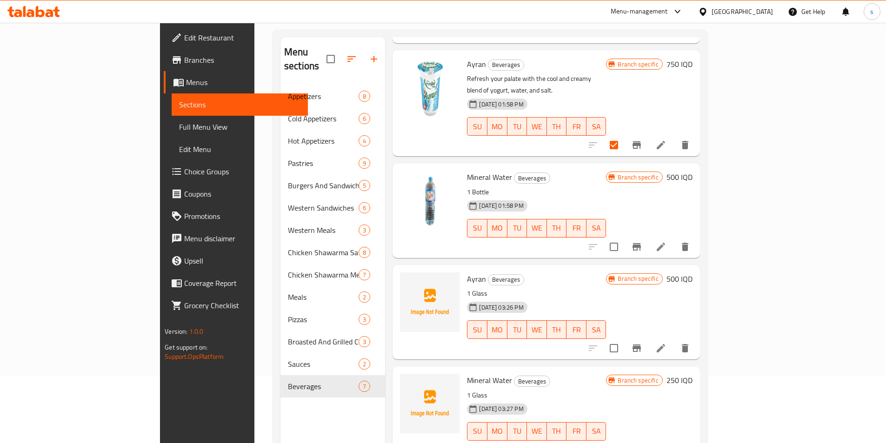
scroll to position [247, 0]
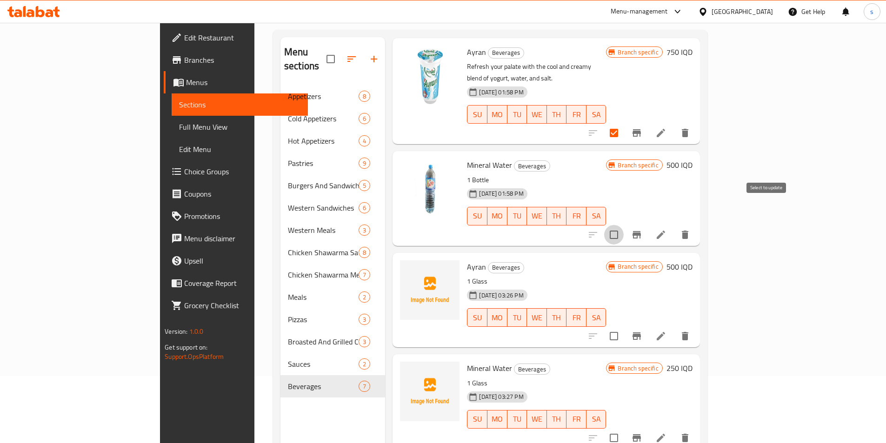
click at [624, 225] on input "checkbox" at bounding box center [614, 235] width 20 height 20
checkbox input "true"
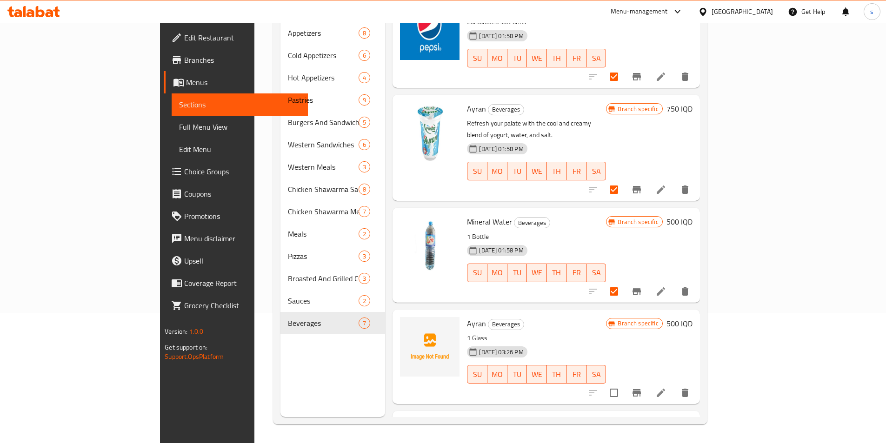
scroll to position [0, 0]
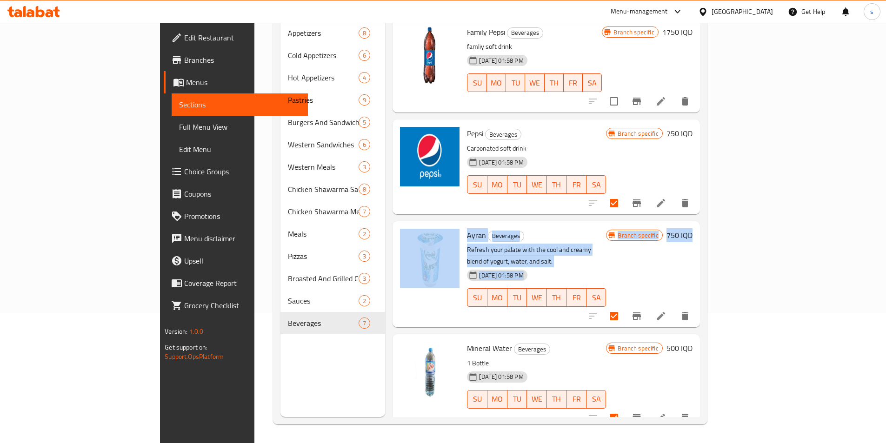
drag, startPoint x: 884, startPoint y: 285, endPoint x: 893, endPoint y: 139, distance: 146.8
click at [886, 139] on html "​ Menu-management [GEOGRAPHIC_DATA] Get Help s Edit Restaurant Branches Menus S…" at bounding box center [443, 91] width 886 height 443
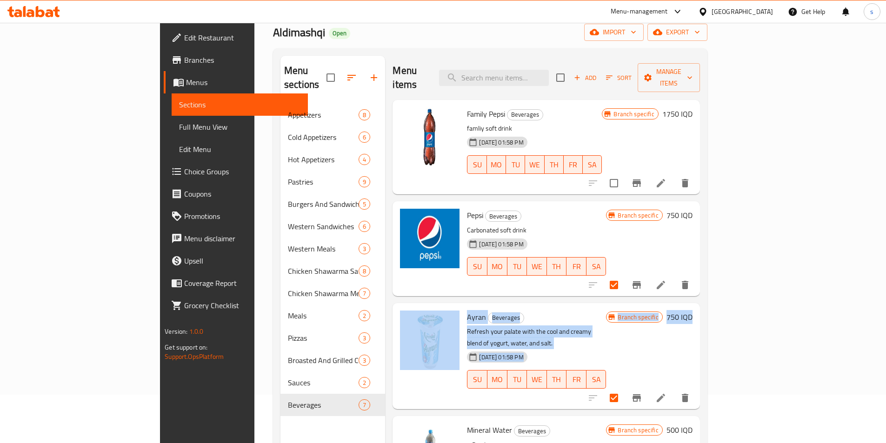
scroll to position [18, 0]
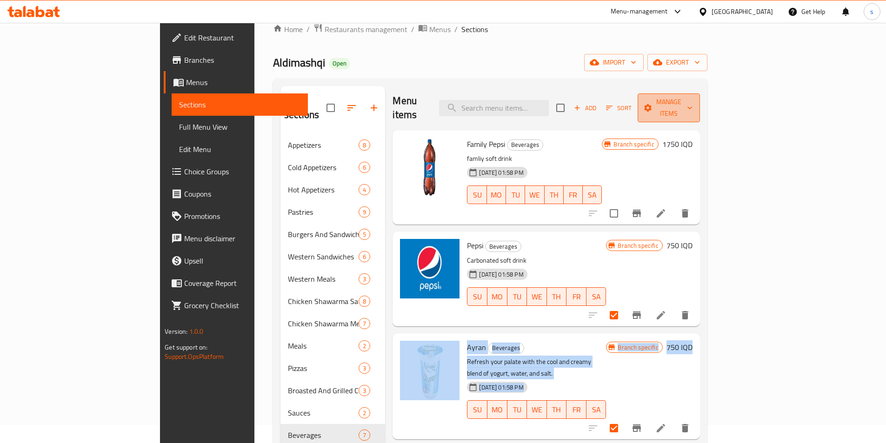
click at [693, 97] on span "Manage items" at bounding box center [668, 107] width 47 height 23
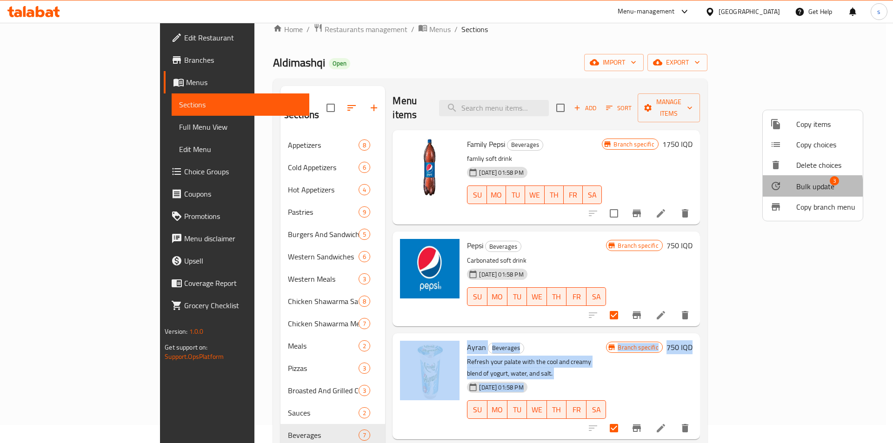
click at [778, 188] on icon at bounding box center [776, 186] width 8 height 8
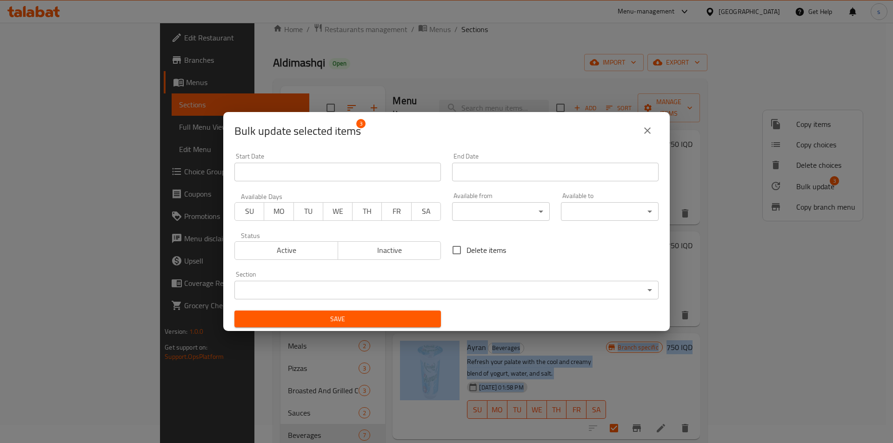
click at [342, 292] on body "​ Menu-management [GEOGRAPHIC_DATA] Get Help s Edit Restaurant Branches Menus S…" at bounding box center [446, 215] width 893 height 421
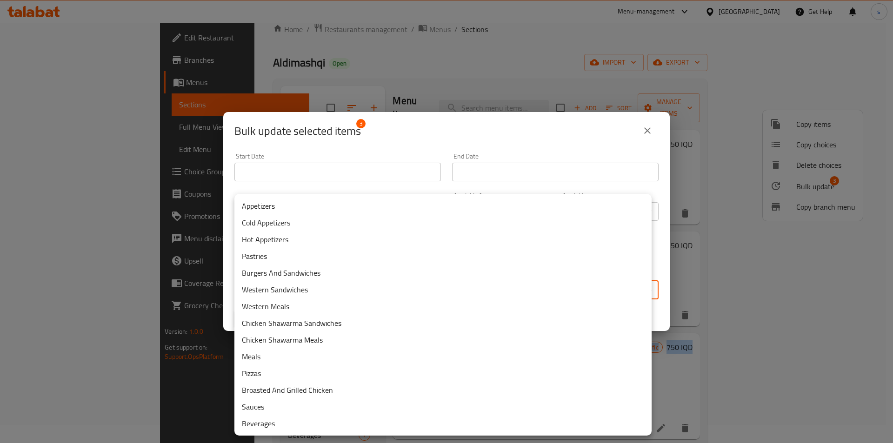
click at [286, 409] on li "Sauces" at bounding box center [443, 407] width 417 height 17
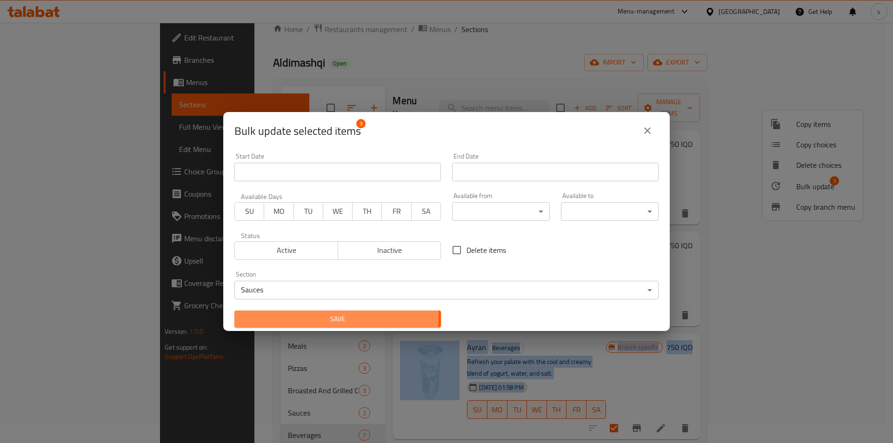
click at [301, 315] on span "Save" at bounding box center [338, 320] width 192 height 12
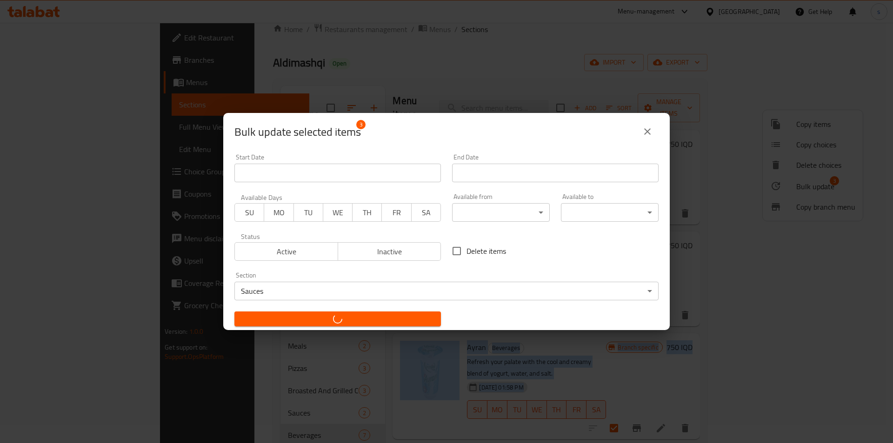
checkbox input "false"
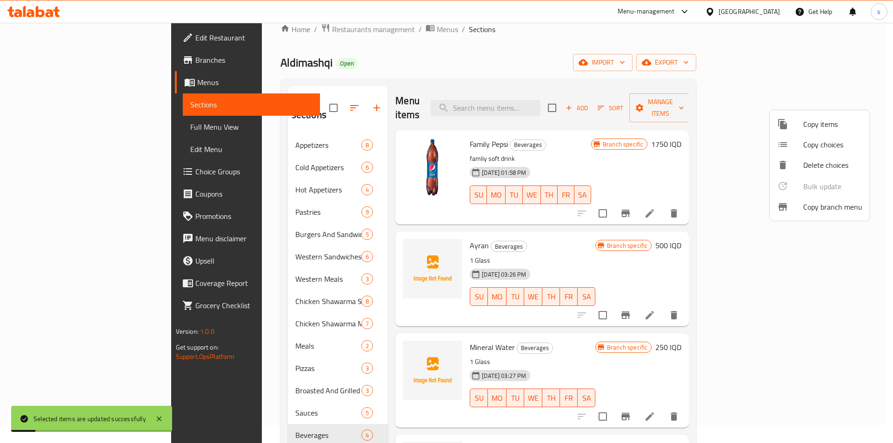
click at [438, 54] on div at bounding box center [446, 221] width 893 height 443
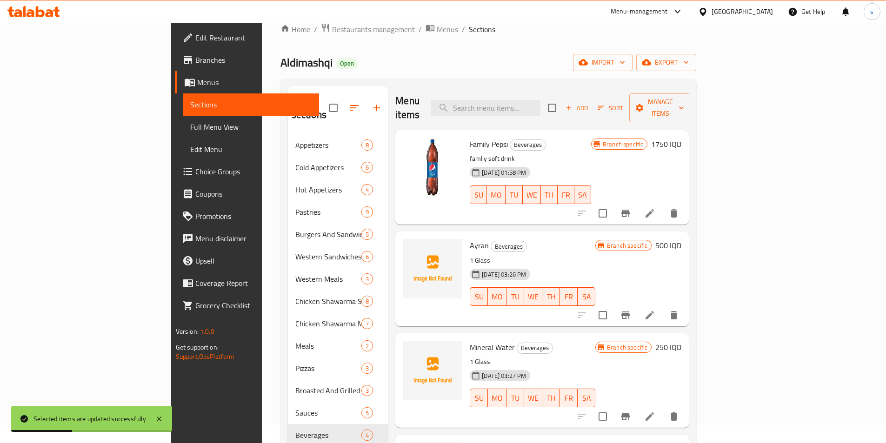
click at [183, 119] on link "Full Menu View" at bounding box center [251, 127] width 136 height 22
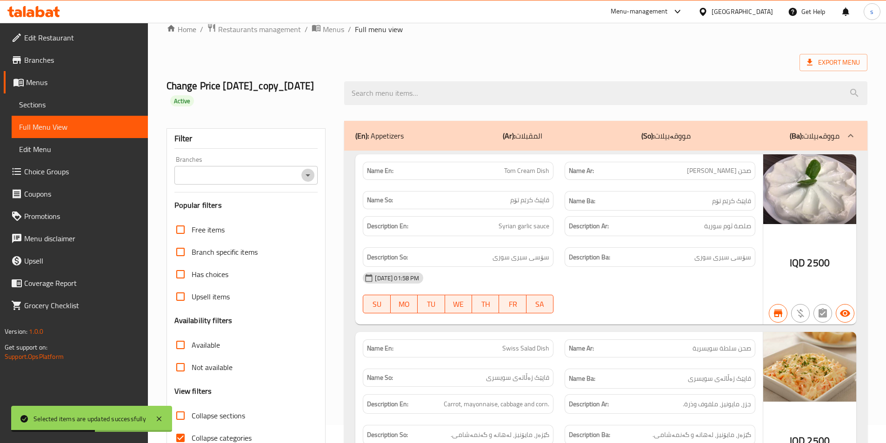
click at [307, 176] on icon "Open" at bounding box center [307, 175] width 11 height 11
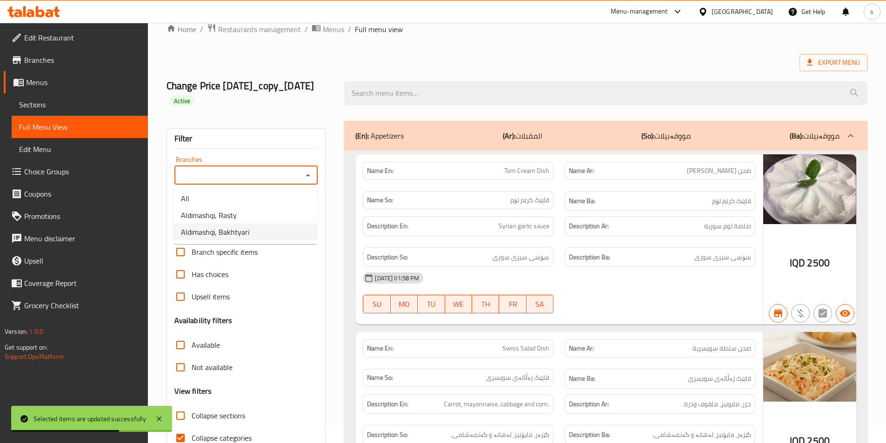
click at [274, 227] on li "Aldimashqi, Bakhtyari" at bounding box center [246, 232] width 144 height 17
type input "Aldimashqi, Bakhtyari"
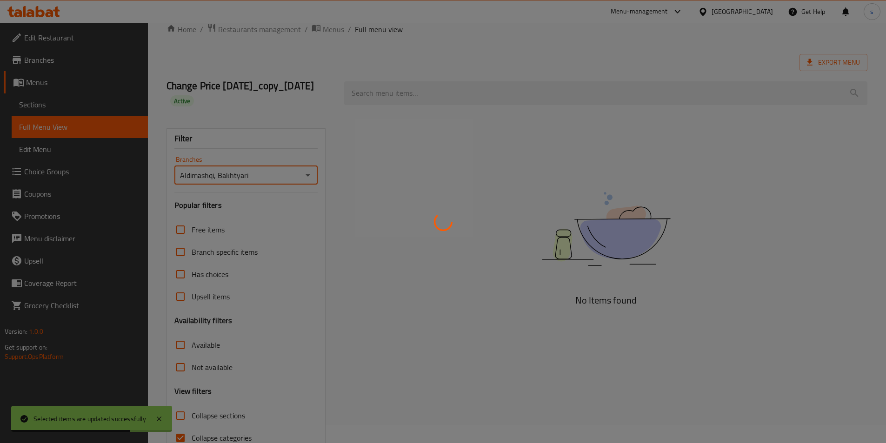
scroll to position [66, 0]
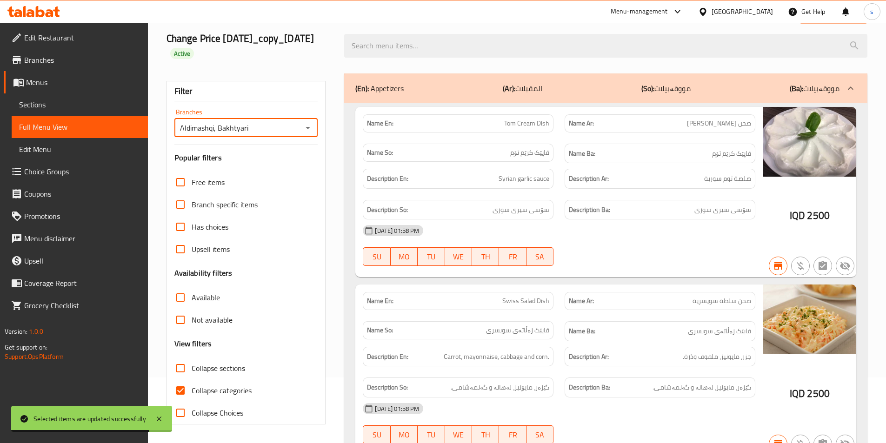
click at [188, 395] on input "Collapse categories" at bounding box center [180, 391] width 22 height 22
checkbox input "false"
click at [177, 375] on input "Collapse sections" at bounding box center [180, 368] width 22 height 22
checkbox input "true"
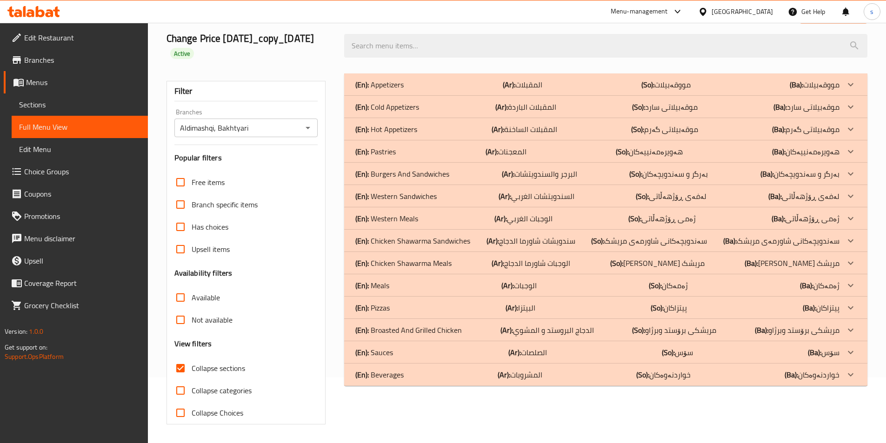
click at [415, 374] on div "(En): Beverages (Ar): المشروبات (So): خواردنەوەکان (Ba): خواردنەوەکان" at bounding box center [597, 374] width 484 height 11
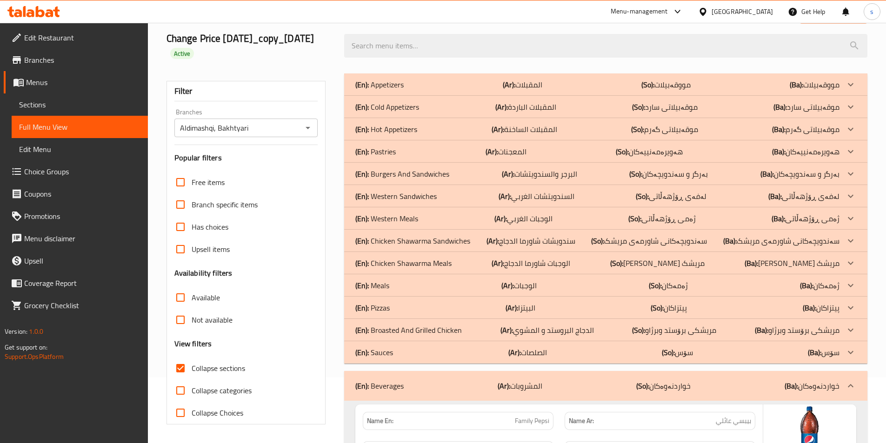
click at [441, 246] on p "(En): Chicken Shawarma Sandwiches" at bounding box center [412, 240] width 115 height 11
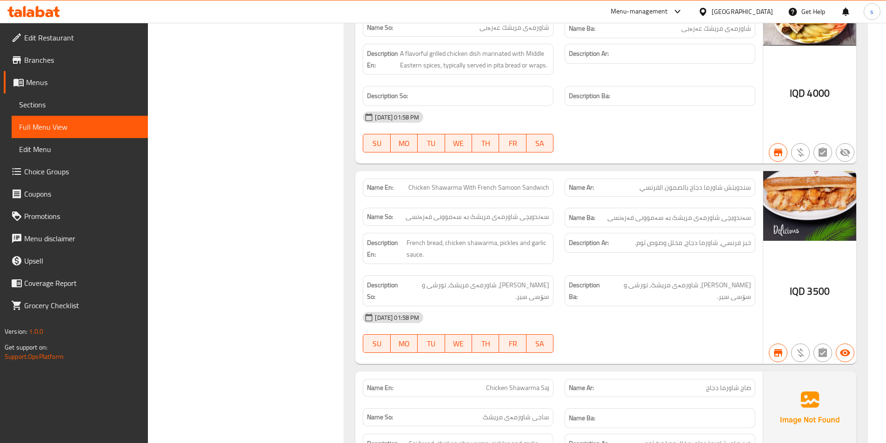
scroll to position [777, 0]
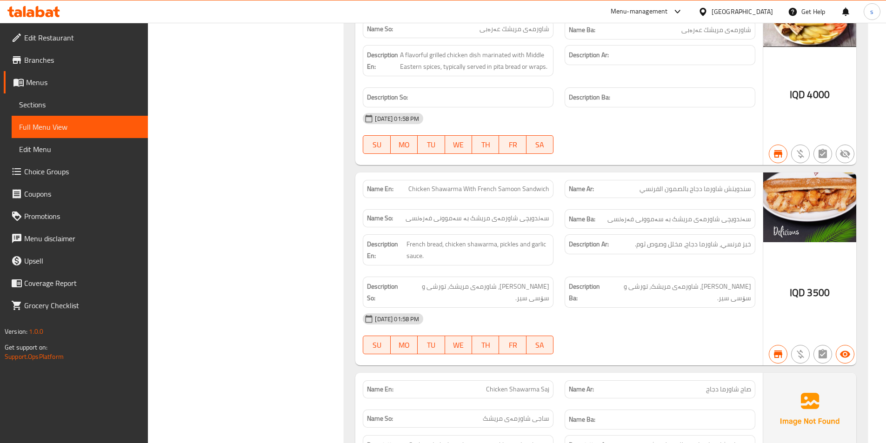
click at [501, 184] on span "Chicken Shawarma With French Samoon Sandwich" at bounding box center [479, 189] width 141 height 10
click at [502, 184] on span "Chicken Shawarma With French Samoon Sandwich" at bounding box center [479, 189] width 141 height 10
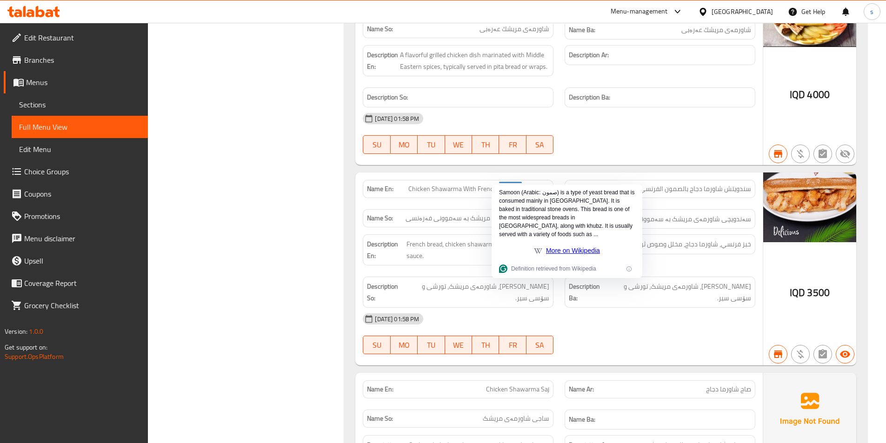
click at [685, 240] on div "Description Ar: خبز فرنسي، شاورما دجاج، مخلل وصوص ثوم." at bounding box center [660, 245] width 191 height 20
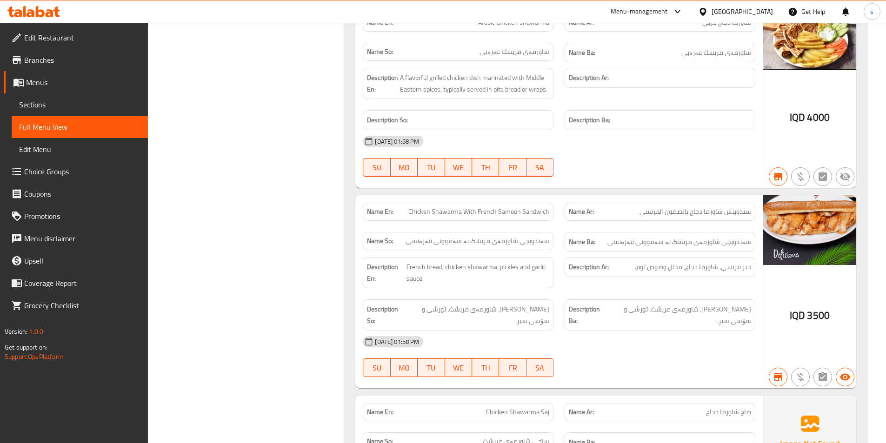
scroll to position [738, 0]
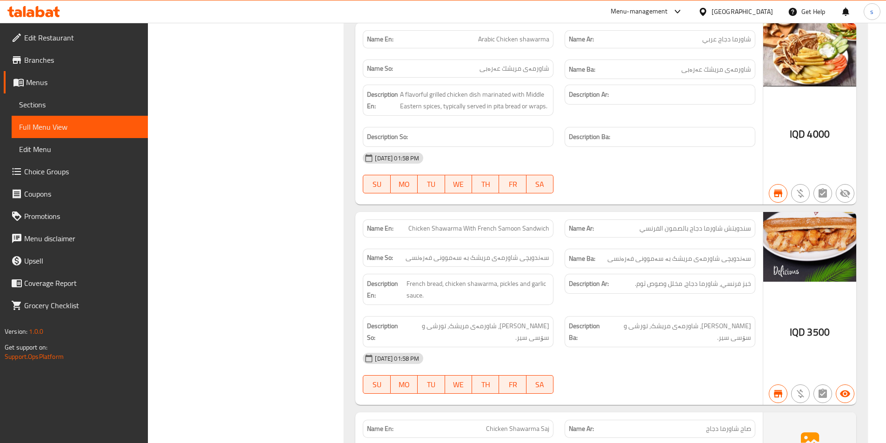
click at [79, 102] on span "Sections" at bounding box center [79, 104] width 121 height 11
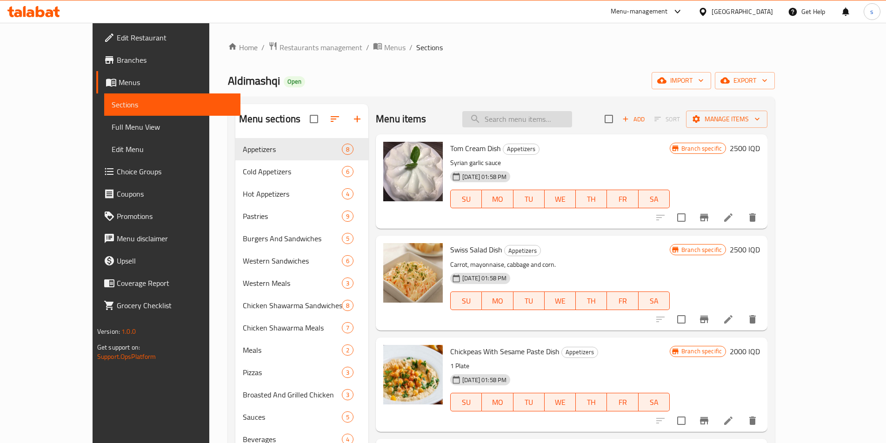
click at [551, 116] on input "search" at bounding box center [517, 119] width 110 height 16
click at [119, 85] on span "Menus" at bounding box center [176, 82] width 114 height 11
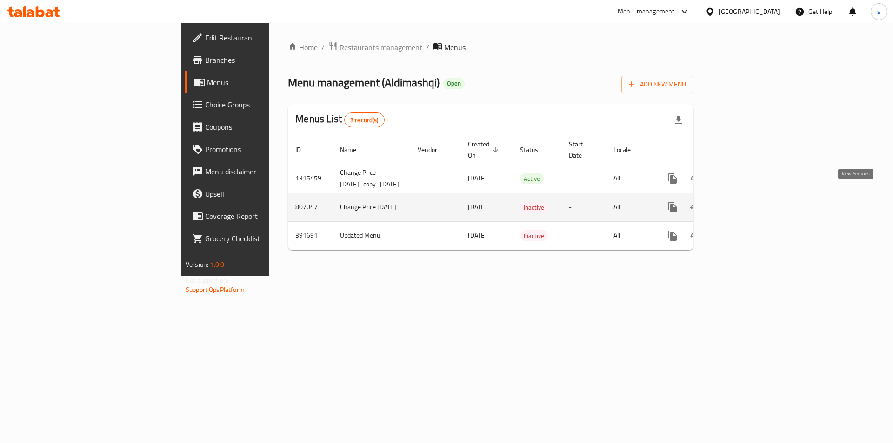
click at [745, 202] on icon "enhanced table" at bounding box center [739, 207] width 11 height 11
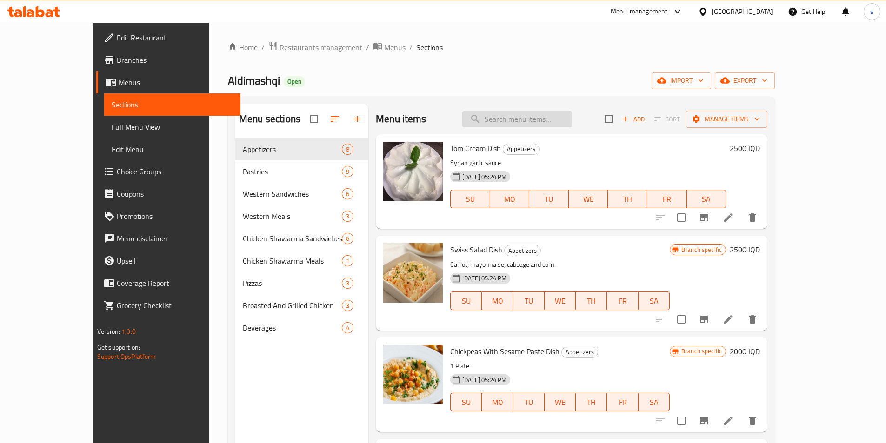
click at [552, 126] on input "search" at bounding box center [517, 119] width 110 height 16
click at [552, 125] on input "search" at bounding box center [517, 119] width 110 height 16
click at [544, 117] on input "search" at bounding box center [517, 119] width 110 height 16
paste input "Chicken Shawarma With French Samoon Sandwich"
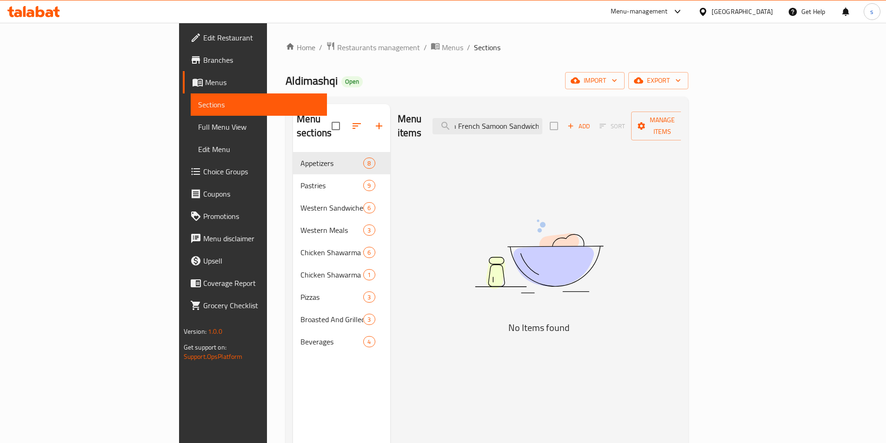
scroll to position [0, 74]
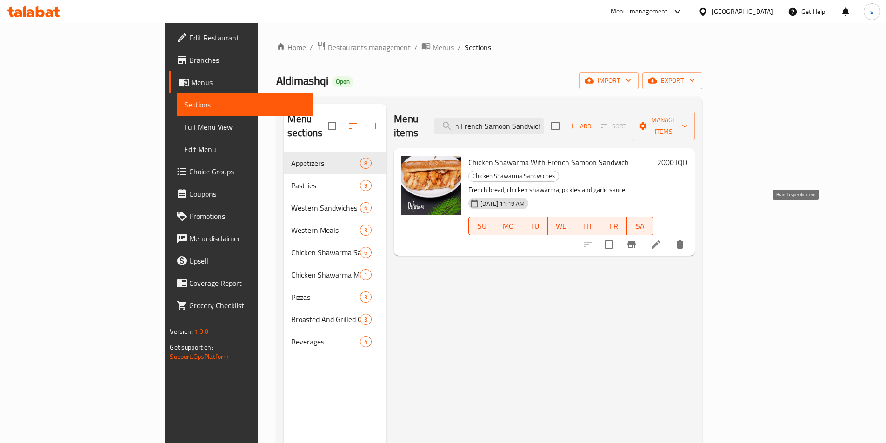
type input "Chicken Shawarma With French Samoon Sandwich"
click at [637, 239] on icon "Branch-specific-item" at bounding box center [631, 244] width 11 height 11
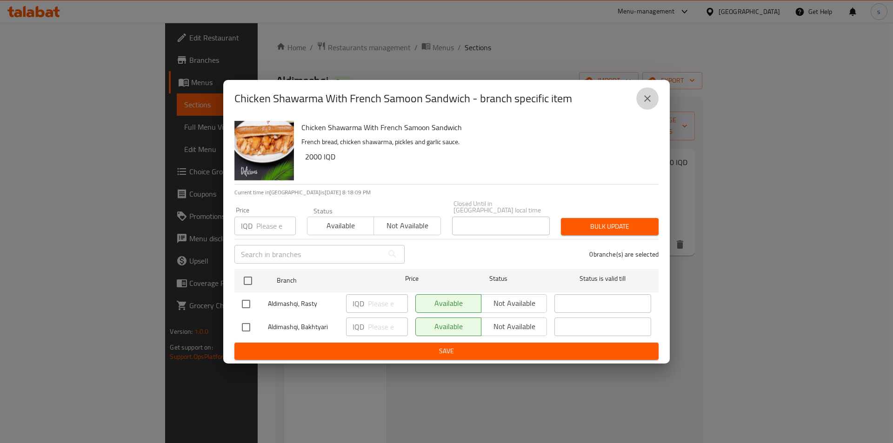
drag, startPoint x: 647, startPoint y: 104, endPoint x: 588, endPoint y: 114, distance: 60.4
click at [648, 104] on icon "close" at bounding box center [647, 98] width 11 height 11
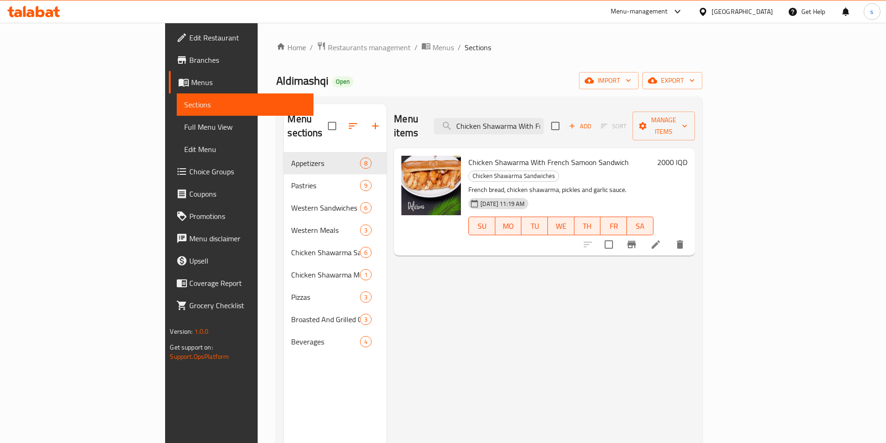
click at [191, 84] on span "Menus" at bounding box center [248, 82] width 114 height 11
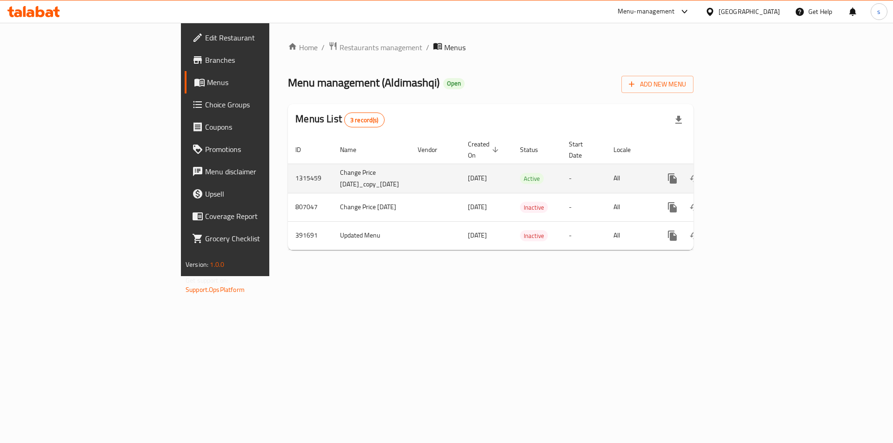
click at [745, 173] on icon "enhanced table" at bounding box center [739, 178] width 11 height 11
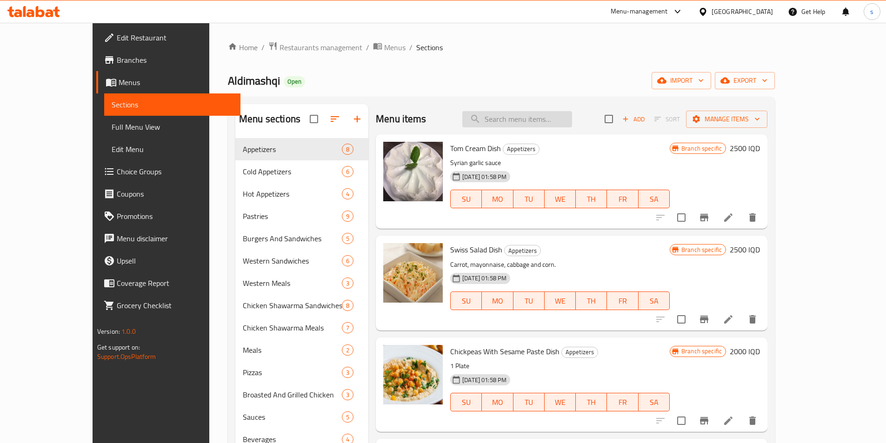
click at [561, 127] on input "search" at bounding box center [517, 119] width 110 height 16
paste input "Chicken Shawarma With French Samoon Sandwich"
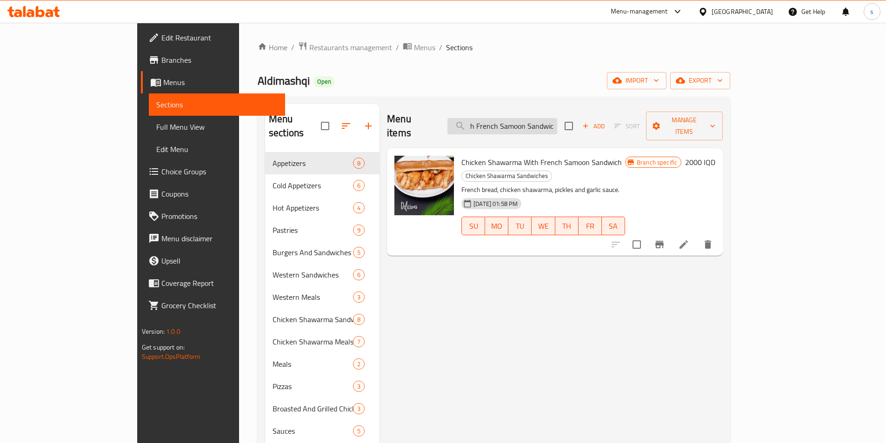
scroll to position [0, 71]
type input "Chicken Shawarma With French Samoon Sandwic"
click at [671, 234] on button "Branch-specific-item" at bounding box center [660, 245] width 22 height 22
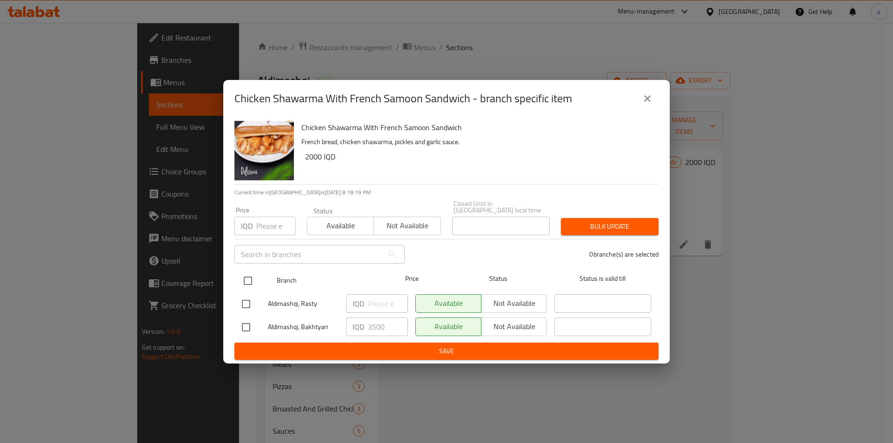
click at [248, 275] on input "checkbox" at bounding box center [248, 281] width 20 height 20
checkbox input "true"
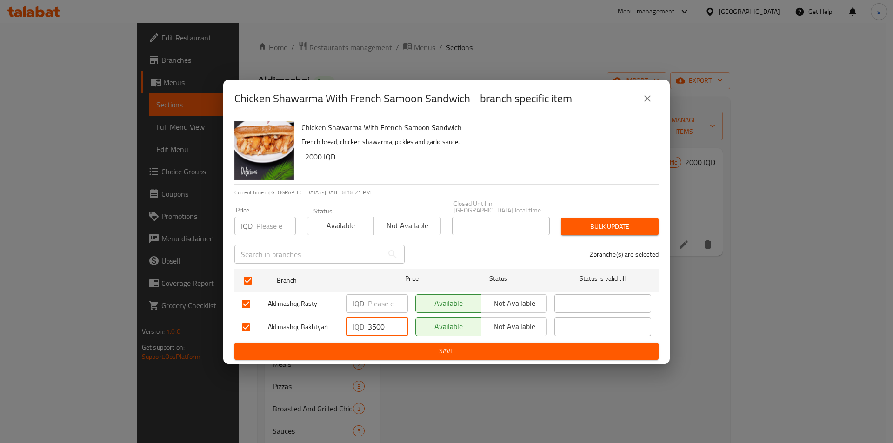
drag, startPoint x: 384, startPoint y: 329, endPoint x: 359, endPoint y: 334, distance: 25.5
click at [359, 334] on div "IQD 3500 ​" at bounding box center [376, 327] width 69 height 27
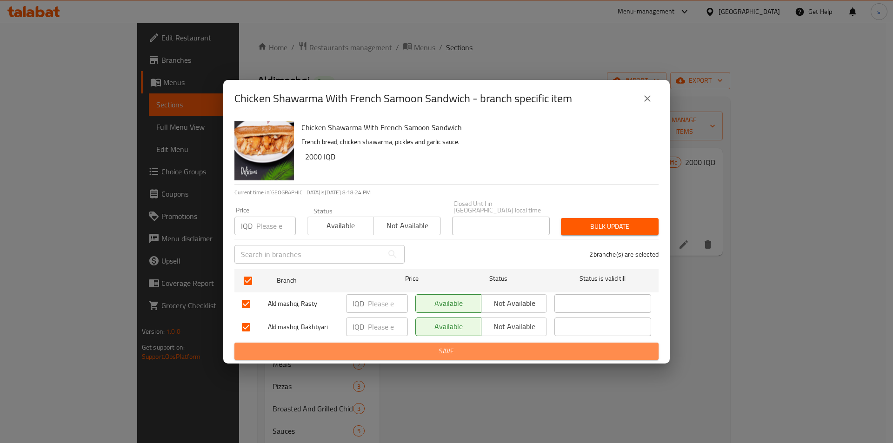
click at [386, 354] on span "Save" at bounding box center [446, 352] width 409 height 12
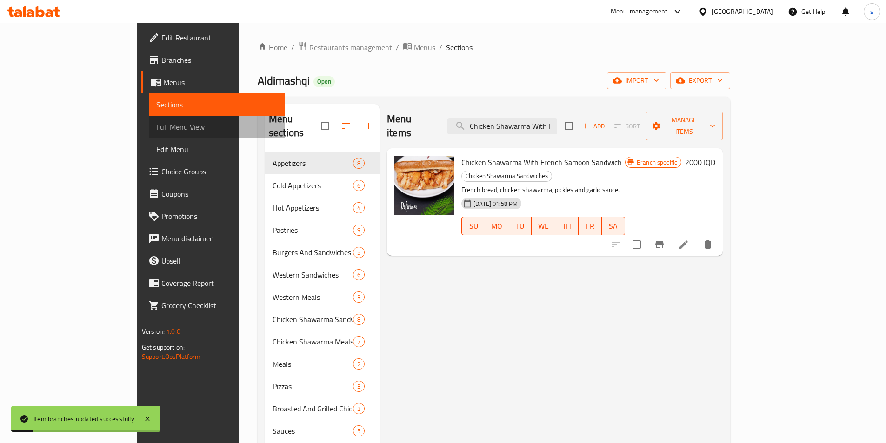
click at [156, 132] on span "Full Menu View" at bounding box center [216, 126] width 121 height 11
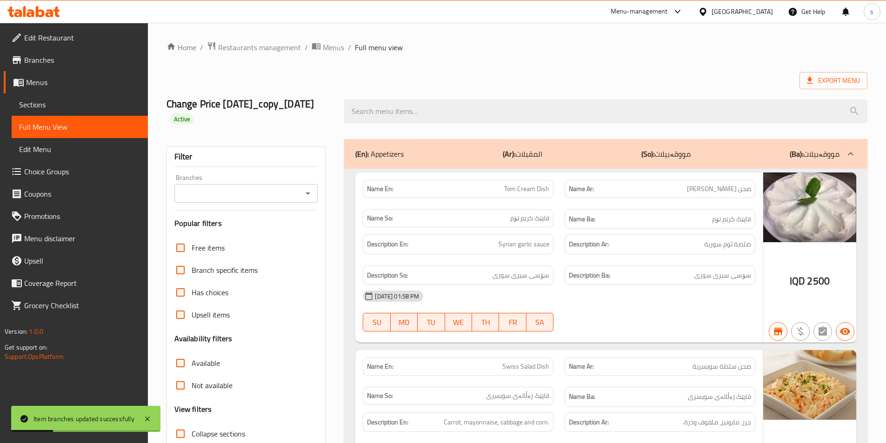
click at [301, 200] on div "Branches" at bounding box center [246, 193] width 144 height 19
click at [304, 194] on icon "Open" at bounding box center [307, 193] width 11 height 11
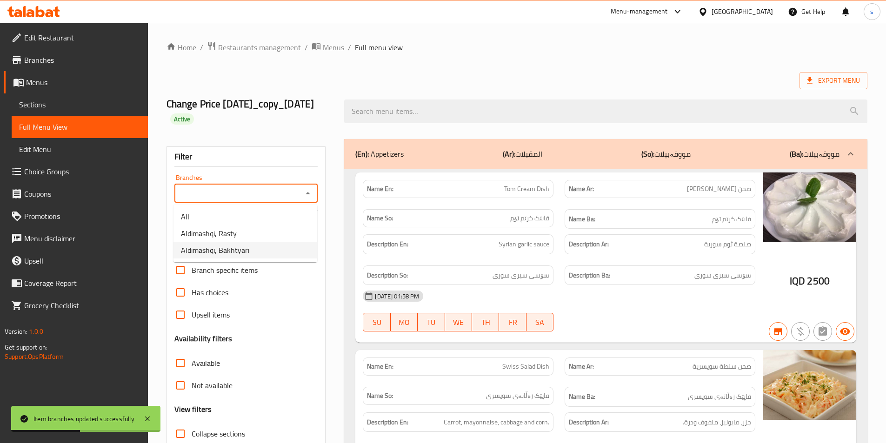
click at [301, 242] on li "Aldimashqi, Bakhtyari" at bounding box center [246, 250] width 144 height 17
type input "Aldimashqi, Bakhtyari"
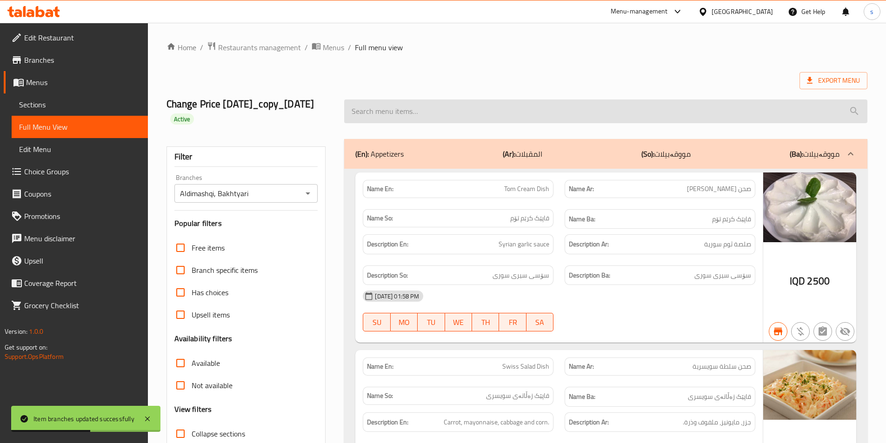
click at [369, 118] on input "search" at bounding box center [605, 112] width 523 height 24
paste input "Chicken Shawarma With French Samoon Sandwich"
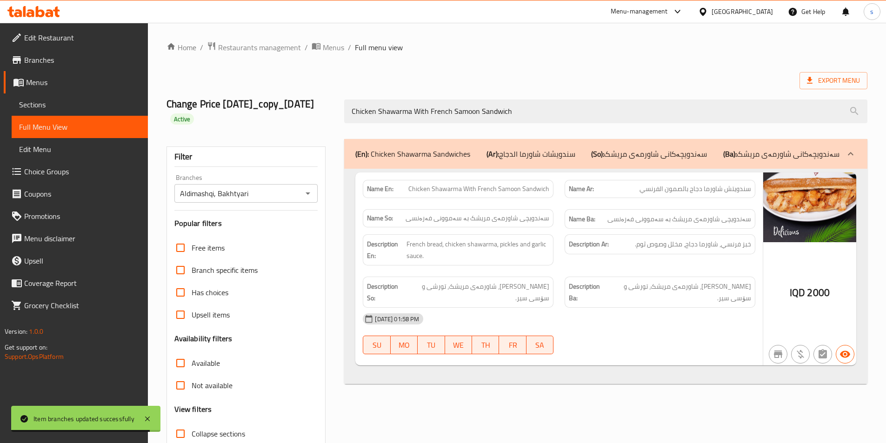
type input "Chicken Shawarma With French Samoon Sandwich"
click at [94, 105] on span "Sections" at bounding box center [79, 104] width 121 height 11
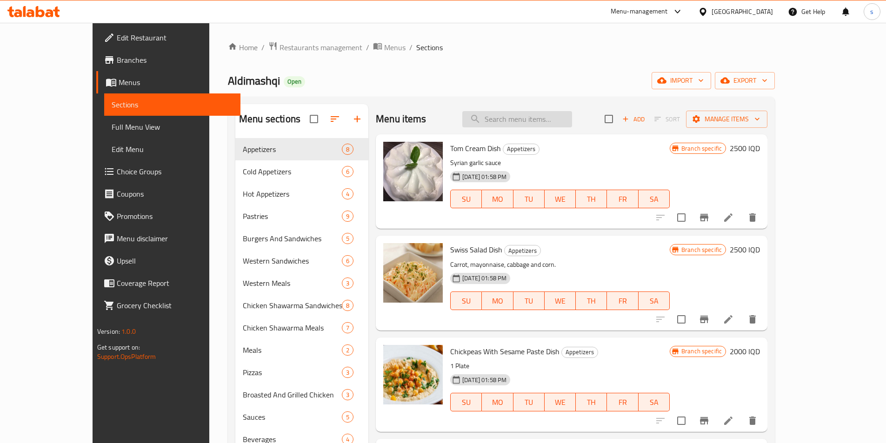
click at [537, 119] on input "search" at bounding box center [517, 119] width 110 height 16
paste input "Chicken Shawarma With French Samoon Sandwich"
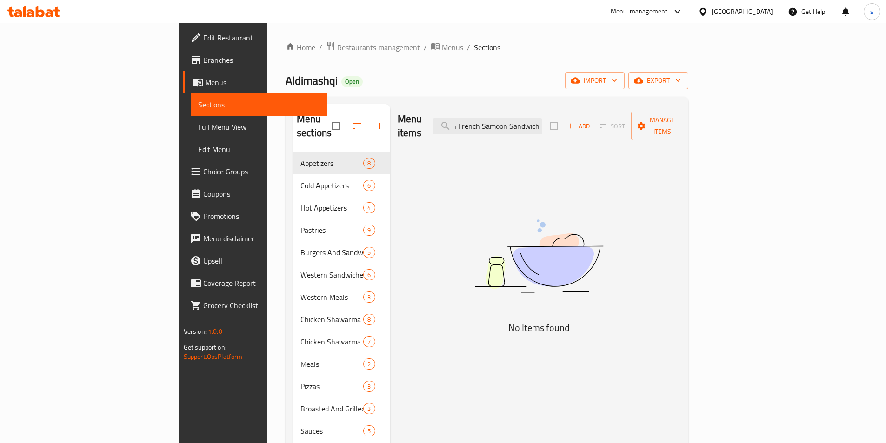
scroll to position [0, 74]
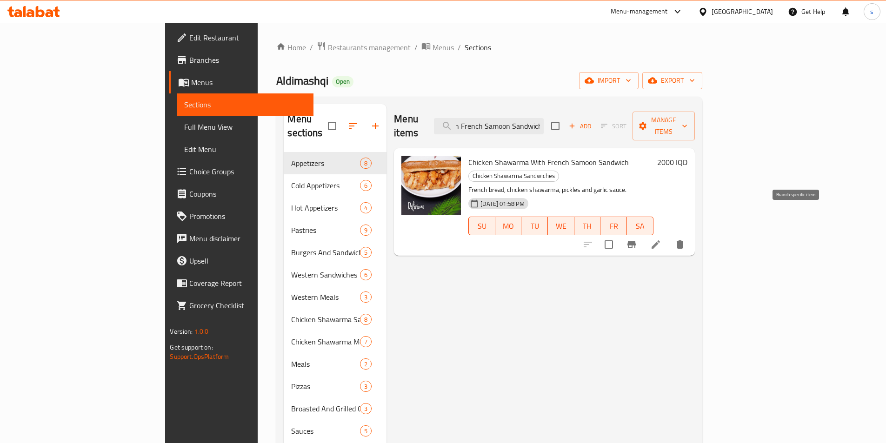
type input "Chicken Shawarma With French Samoon Sandwich"
click at [637, 239] on icon "Branch-specific-item" at bounding box center [631, 244] width 11 height 11
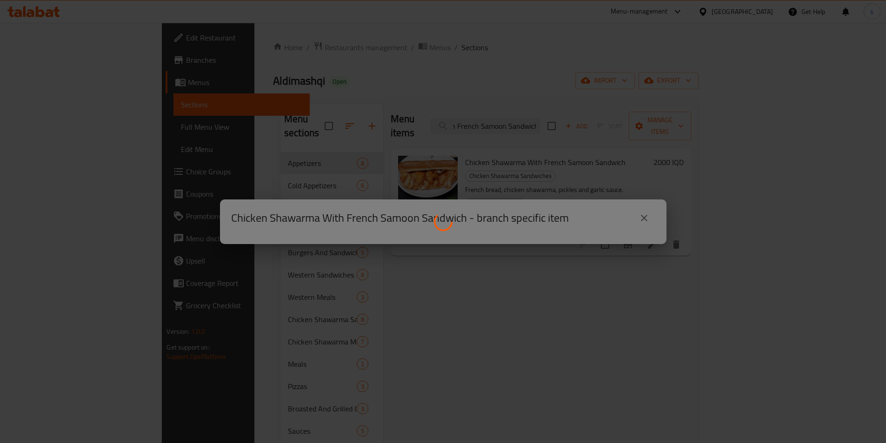
scroll to position [0, 0]
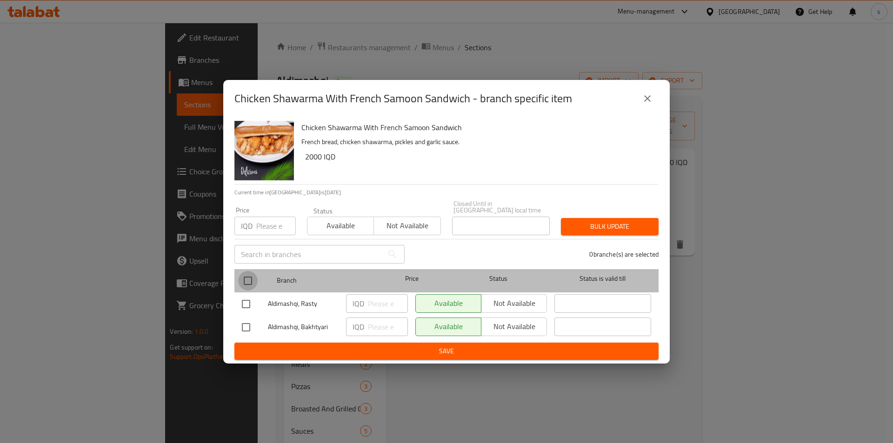
click at [246, 275] on input "checkbox" at bounding box center [248, 281] width 20 height 20
checkbox input "true"
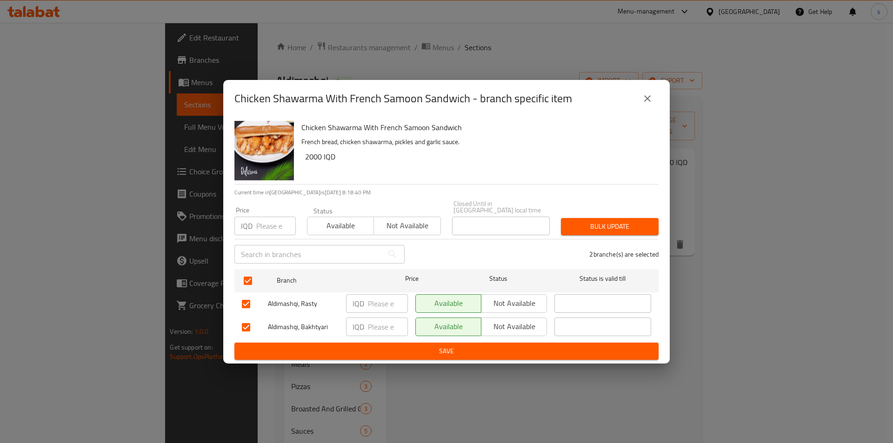
click at [652, 99] on icon "close" at bounding box center [647, 98] width 11 height 11
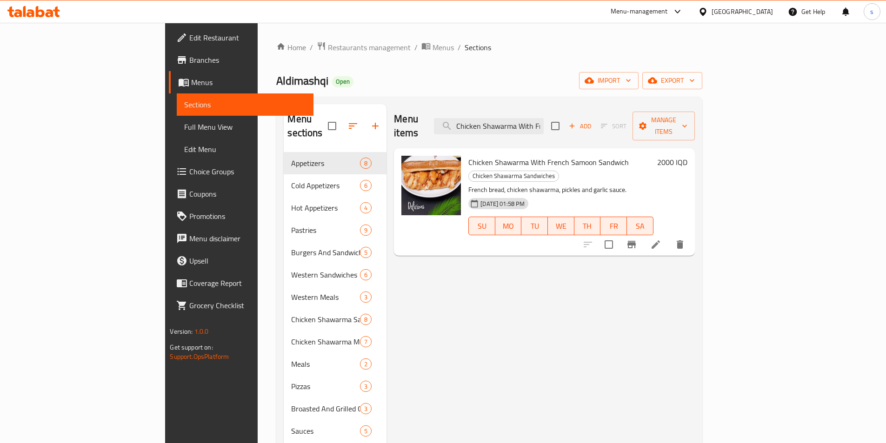
click at [184, 123] on span "Full Menu View" at bounding box center [244, 126] width 121 height 11
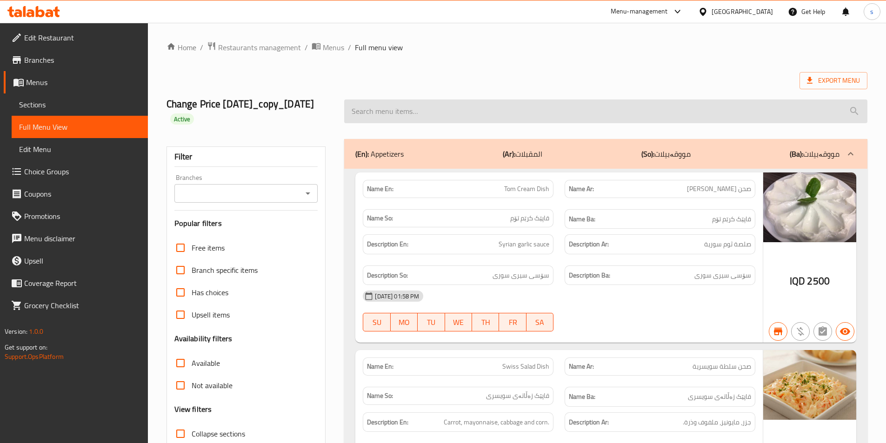
click at [437, 117] on input "search" at bounding box center [605, 112] width 523 height 24
paste input "Chicken Shawarma With French Samoon Sandwich"
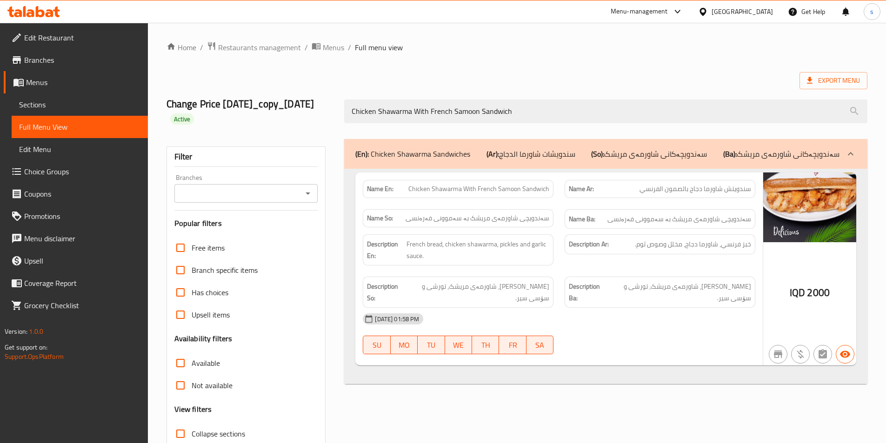
click at [306, 198] on icon "Open" at bounding box center [307, 193] width 11 height 11
type input "Chicken Shawarma With French Samoon Sandwich"
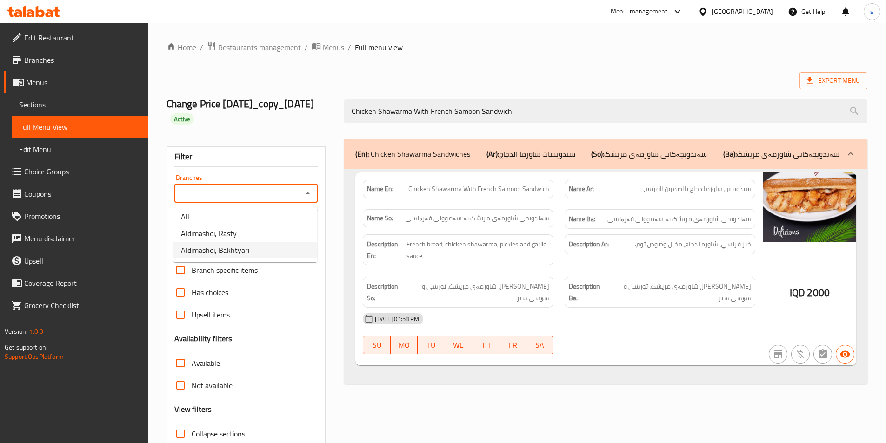
click at [302, 247] on li "Aldimashqi, Bakhtyari" at bounding box center [246, 250] width 144 height 17
type input "Aldimashqi, Bakhtyari"
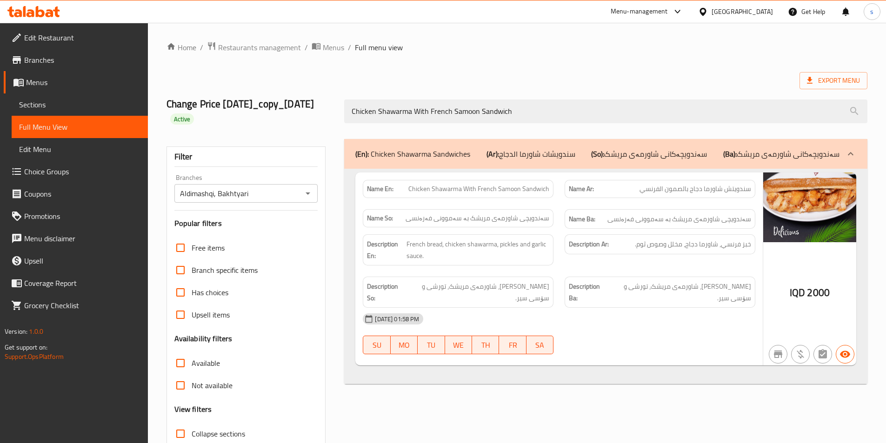
drag, startPoint x: 533, startPoint y: 109, endPoint x: 311, endPoint y: 124, distance: 222.4
click at [311, 124] on div "Change Price [DATE]_copy_[DATE] Active Chicken Shawarma With French Samoon Sand…" at bounding box center [517, 111] width 712 height 55
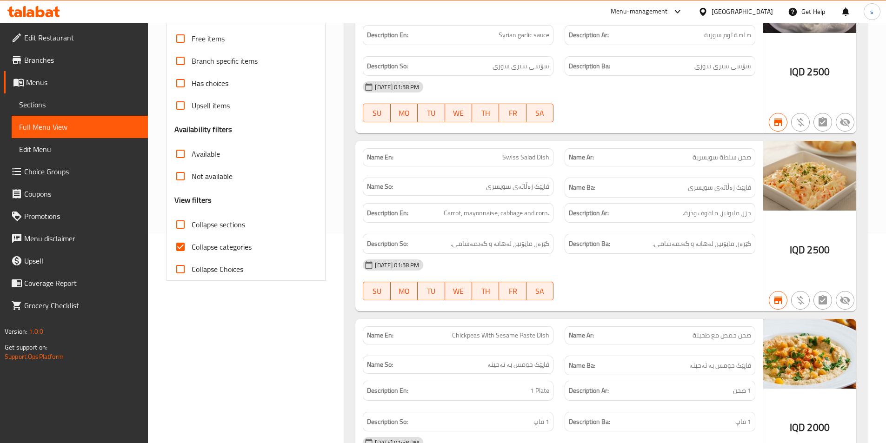
scroll to position [193, 0]
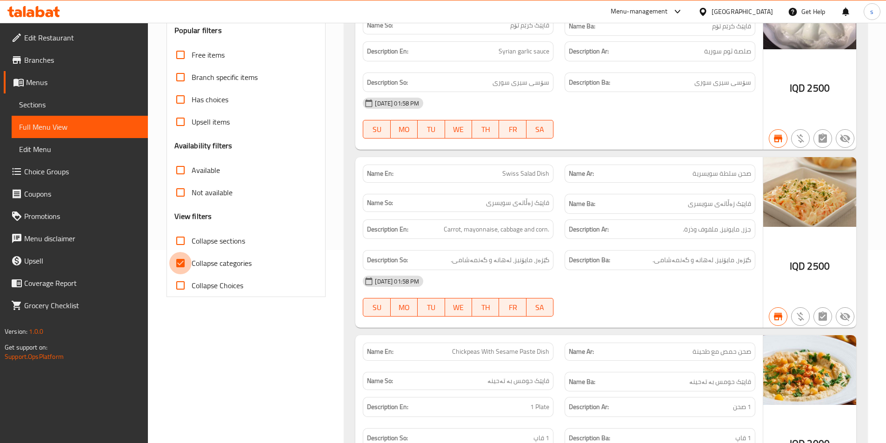
click at [184, 264] on input "Collapse categories" at bounding box center [180, 263] width 22 height 22
checkbox input "false"
click at [179, 243] on input "Collapse sections" at bounding box center [180, 241] width 22 height 22
checkbox input "true"
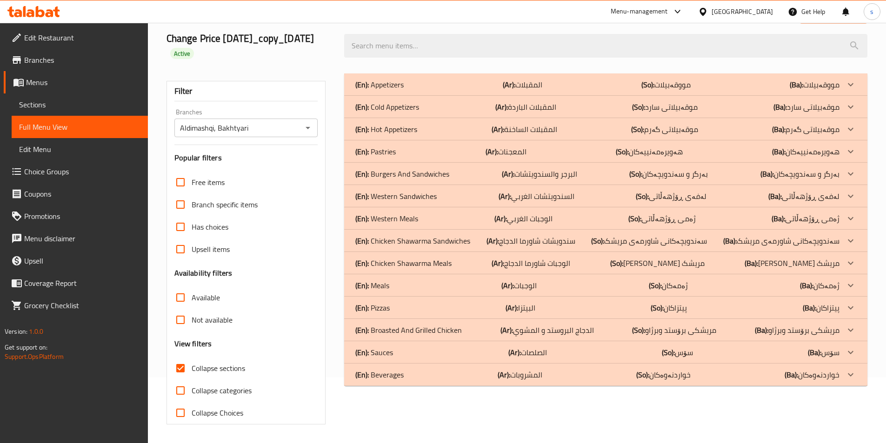
scroll to position [66, 0]
click at [389, 381] on p "(En): Beverages" at bounding box center [379, 374] width 48 height 11
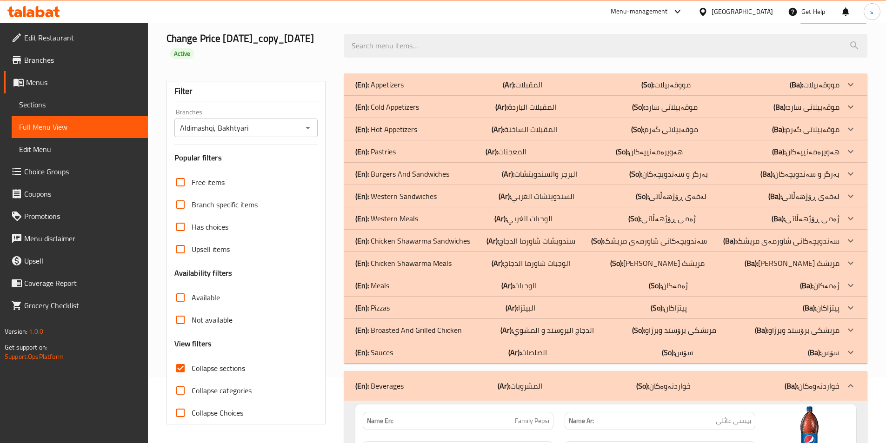
click at [420, 237] on p "(En): Chicken Shawarma Sandwiches" at bounding box center [412, 240] width 115 height 11
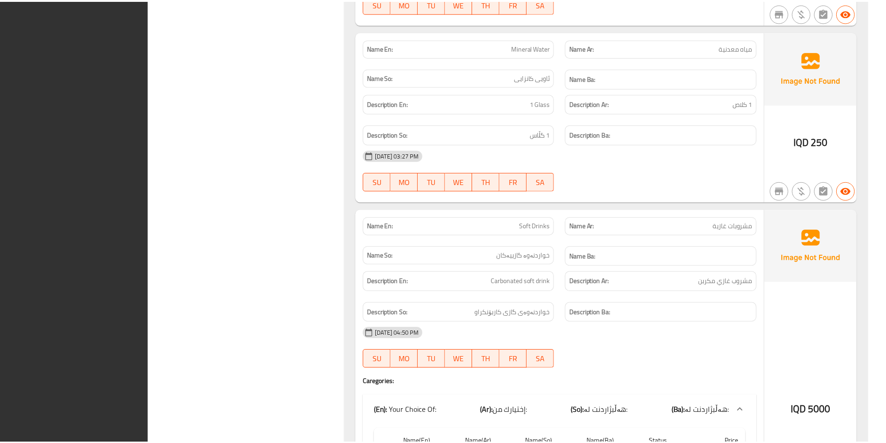
scroll to position [2570, 0]
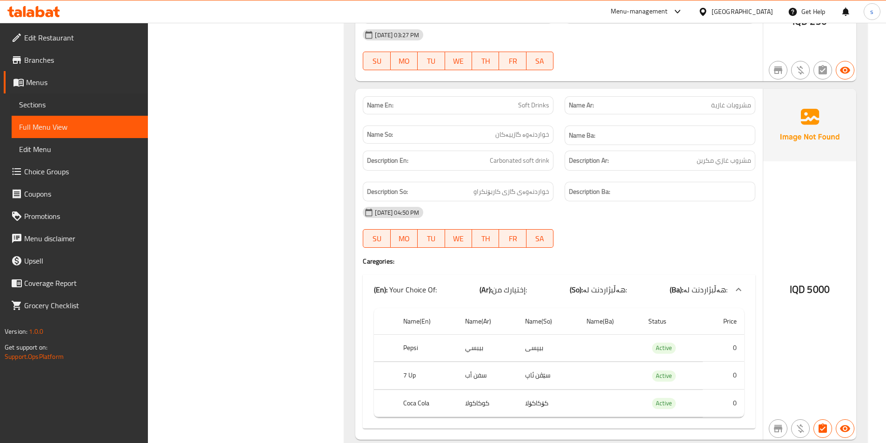
click at [9, 101] on div "Sections" at bounding box center [74, 105] width 147 height 22
click at [55, 109] on span "Sections" at bounding box center [79, 104] width 121 height 11
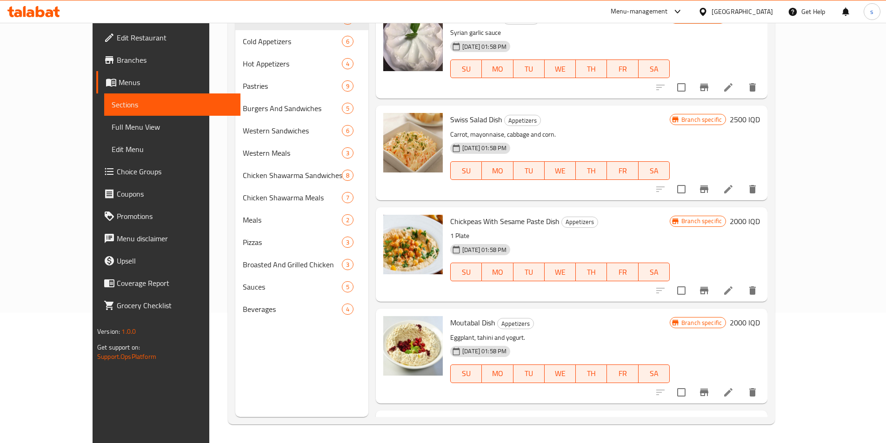
scroll to position [130, 0]
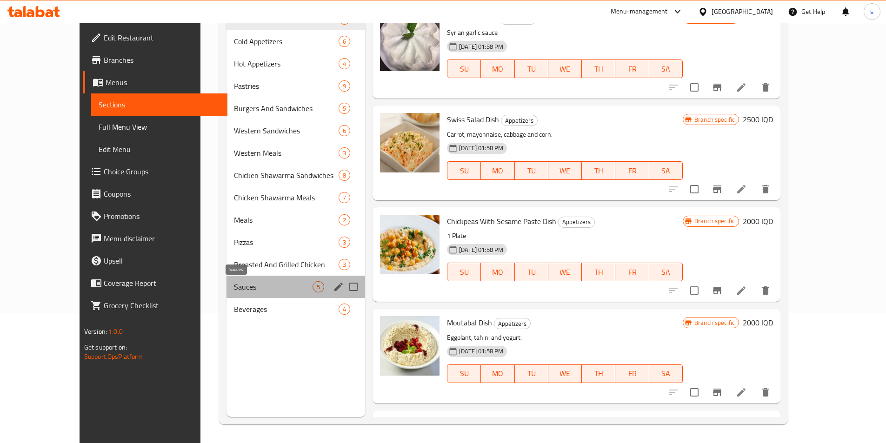
click at [234, 290] on span "Sauces" at bounding box center [273, 286] width 79 height 11
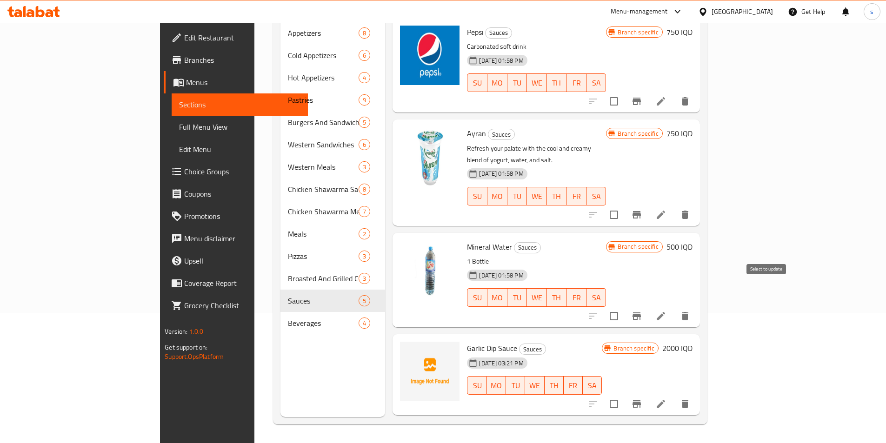
click at [624, 307] on input "checkbox" at bounding box center [614, 317] width 20 height 20
checkbox input "true"
click at [624, 205] on input "checkbox" at bounding box center [614, 215] width 20 height 20
checkbox input "true"
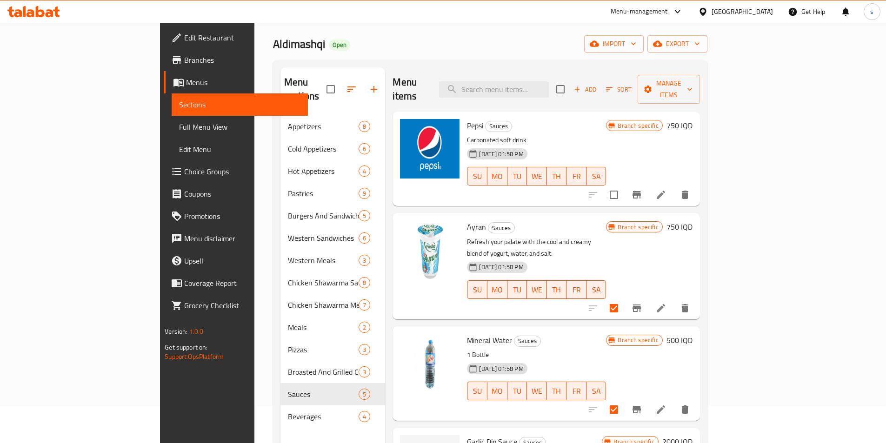
scroll to position [9, 0]
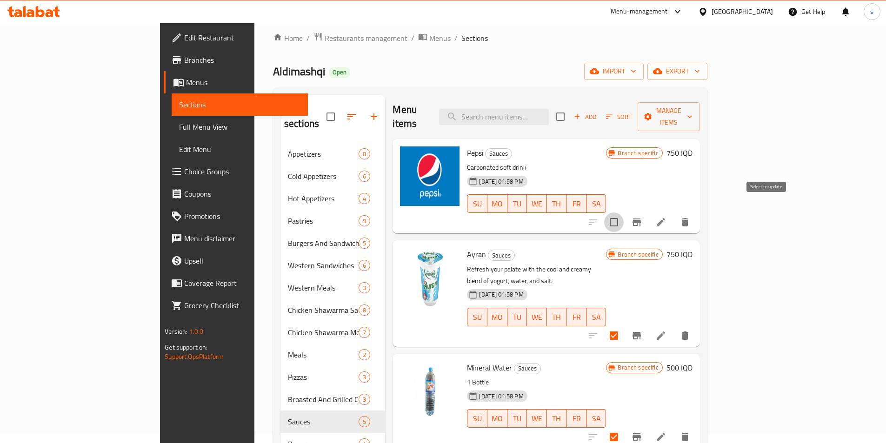
click at [624, 214] on input "checkbox" at bounding box center [614, 223] width 20 height 20
click at [693, 108] on span "Manage items" at bounding box center [668, 116] width 47 height 23
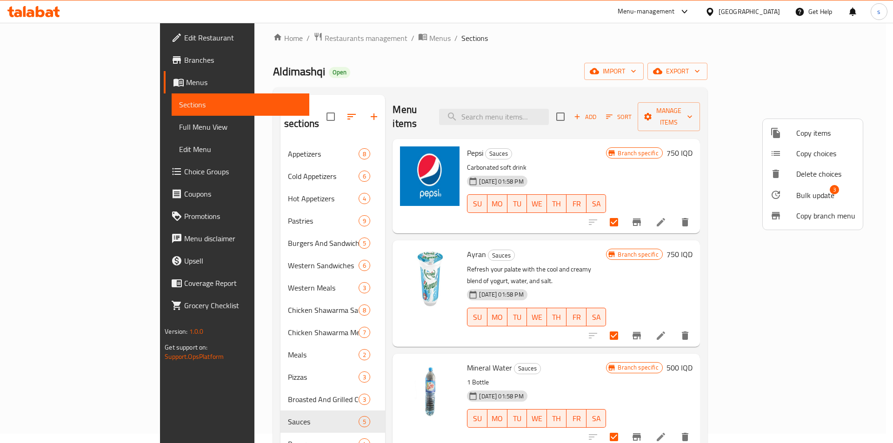
drag, startPoint x: 790, startPoint y: 216, endPoint x: 816, endPoint y: 197, distance: 32.7
click at [816, 197] on ul "Copy items Copy choices Delete choices Bulk update 3 Copy branch menu" at bounding box center [813, 174] width 100 height 111
click at [815, 197] on span "Bulk update" at bounding box center [816, 195] width 38 height 11
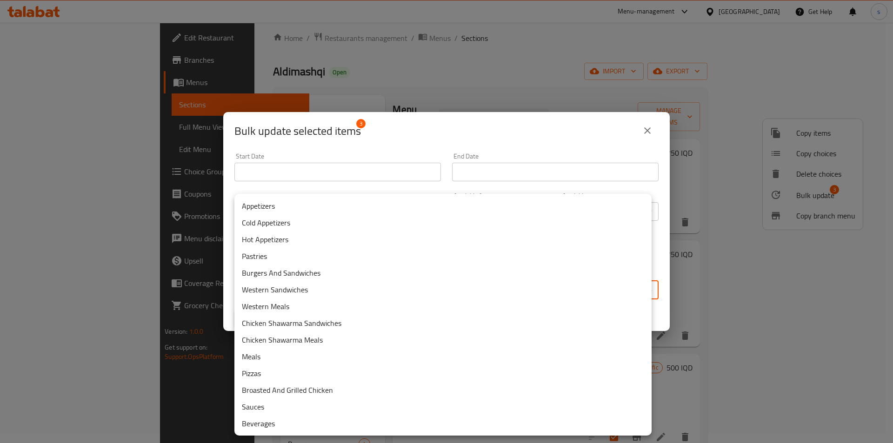
click at [465, 287] on body "​ Menu-management [GEOGRAPHIC_DATA] Get Help s Edit Restaurant Branches Menus S…" at bounding box center [446, 223] width 893 height 421
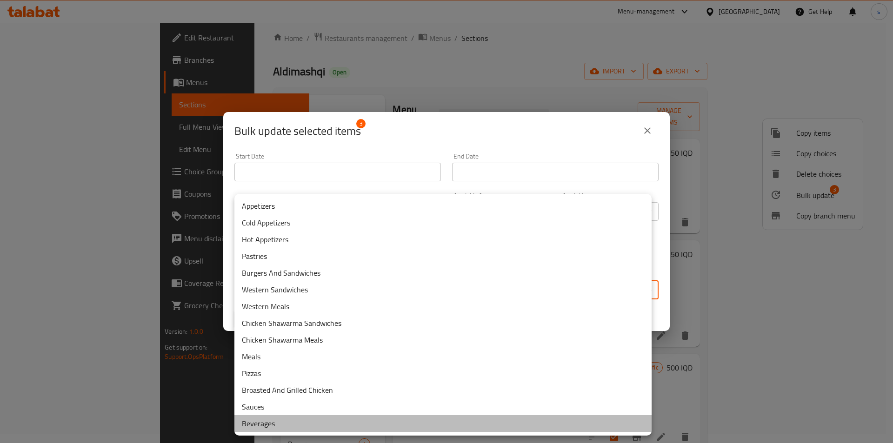
click at [322, 425] on li "Beverages" at bounding box center [443, 423] width 417 height 17
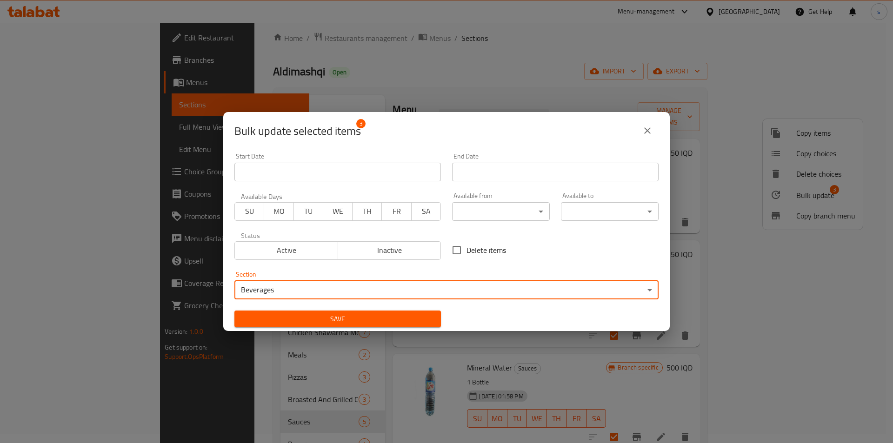
click at [396, 316] on span "Save" at bounding box center [338, 320] width 192 height 12
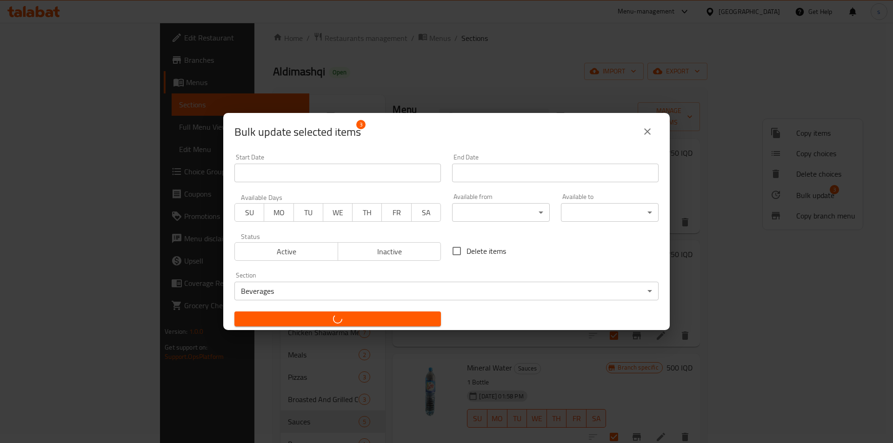
checkbox input "false"
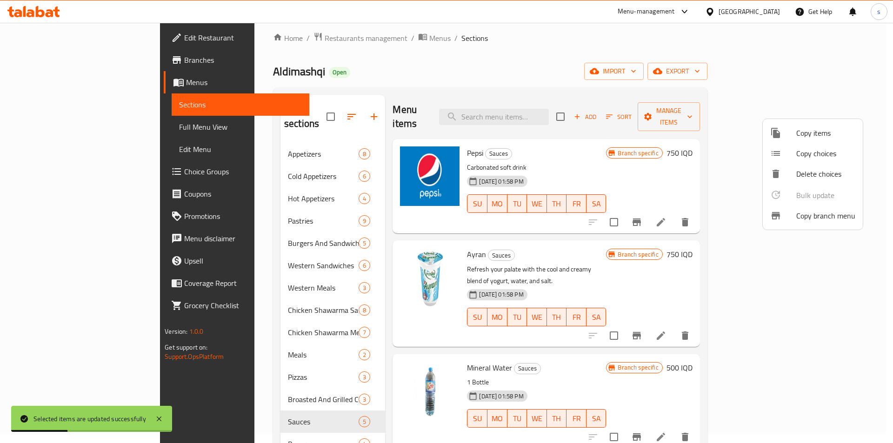
drag, startPoint x: 880, startPoint y: 246, endPoint x: 880, endPoint y: 259, distance: 13.0
click at [880, 259] on div at bounding box center [446, 221] width 893 height 443
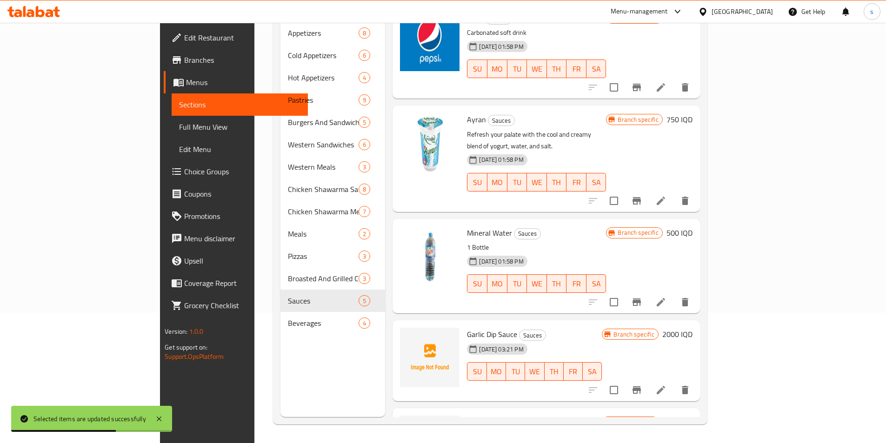
scroll to position [10, 0]
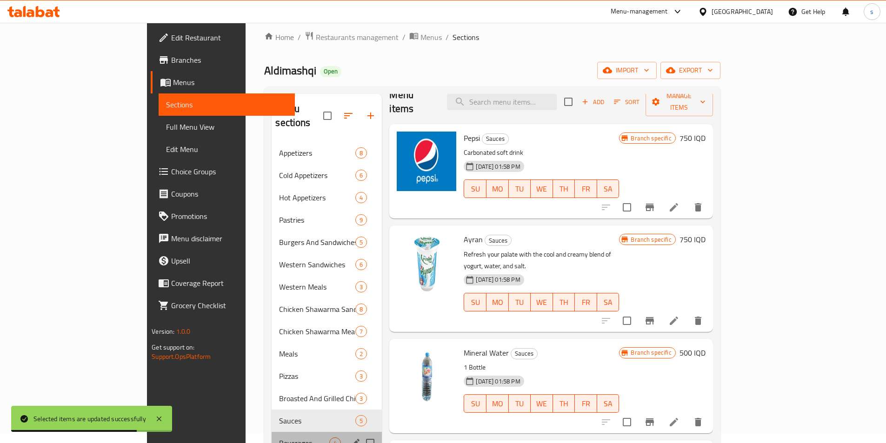
click at [272, 432] on div "Beverages 4" at bounding box center [327, 443] width 110 height 22
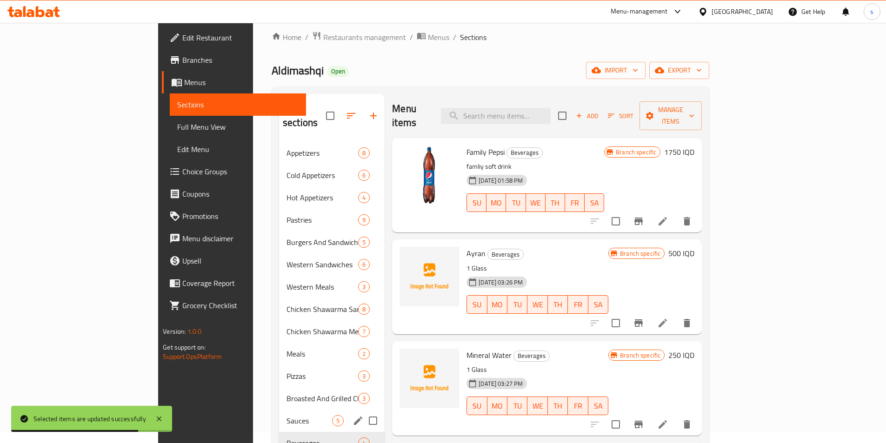
click at [287, 415] on span "Sauces" at bounding box center [310, 420] width 46 height 11
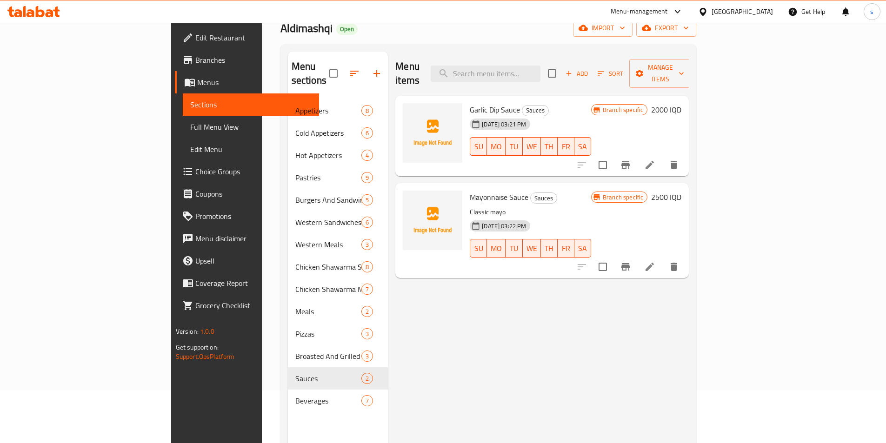
scroll to position [98, 0]
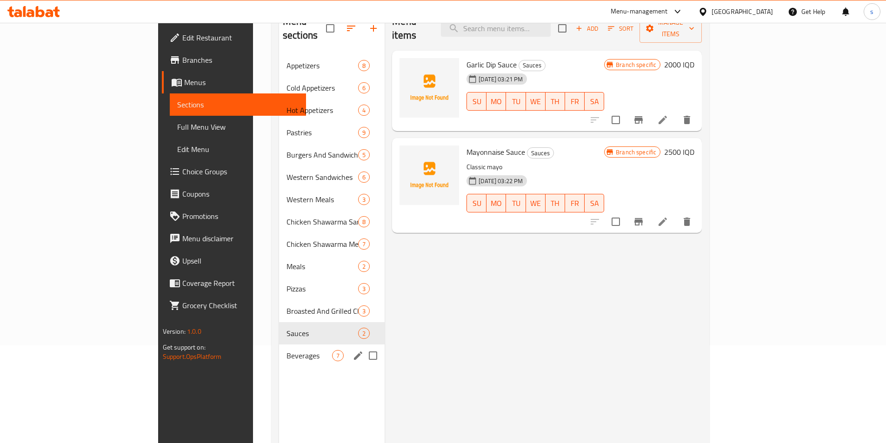
click at [279, 348] on div "Beverages 7" at bounding box center [332, 356] width 106 height 22
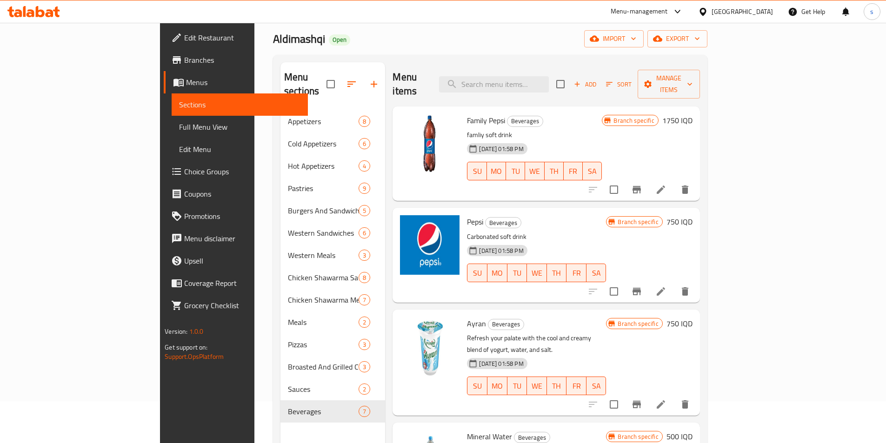
scroll to position [46, 0]
